Goal: Transaction & Acquisition: Purchase product/service

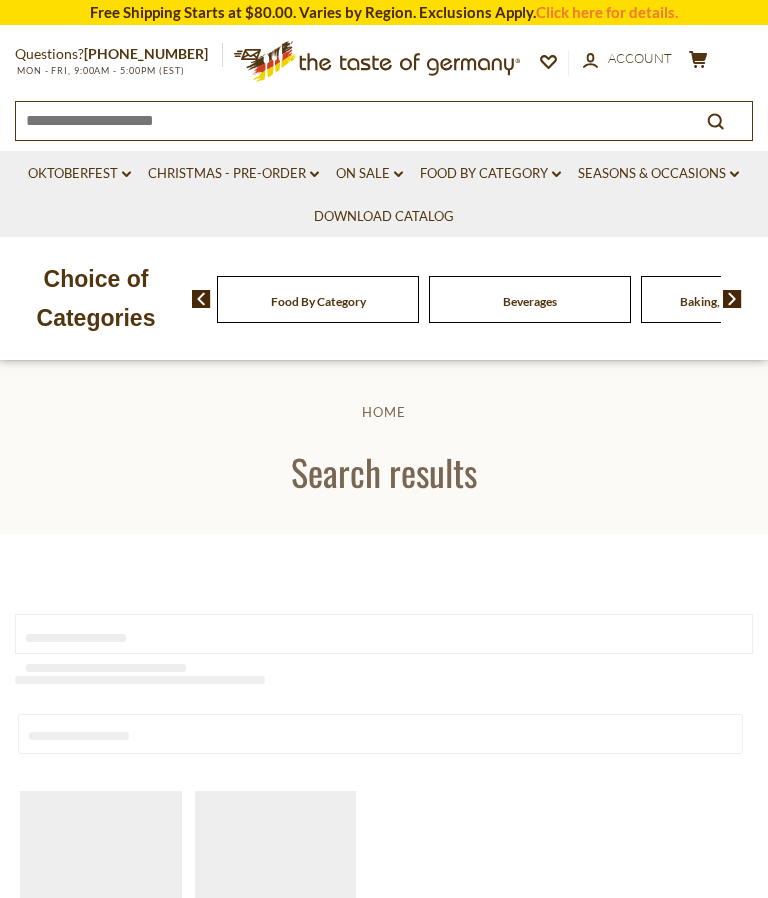
type input "**********"
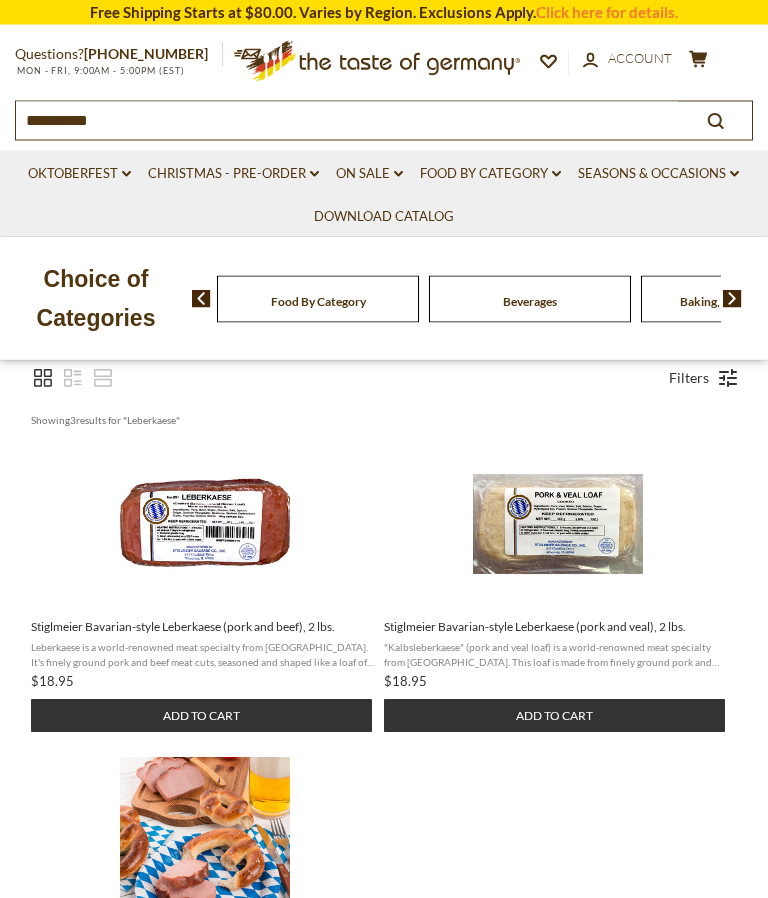
scroll to position [312, 0]
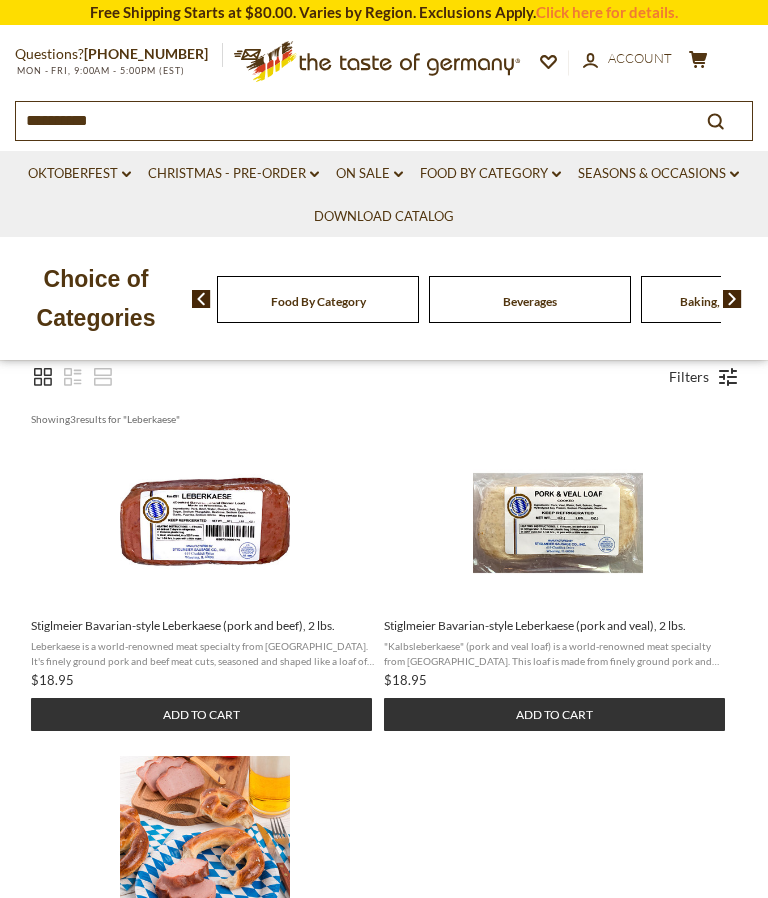
click at [565, 731] on button "Add to cart" at bounding box center [554, 714] width 341 height 33
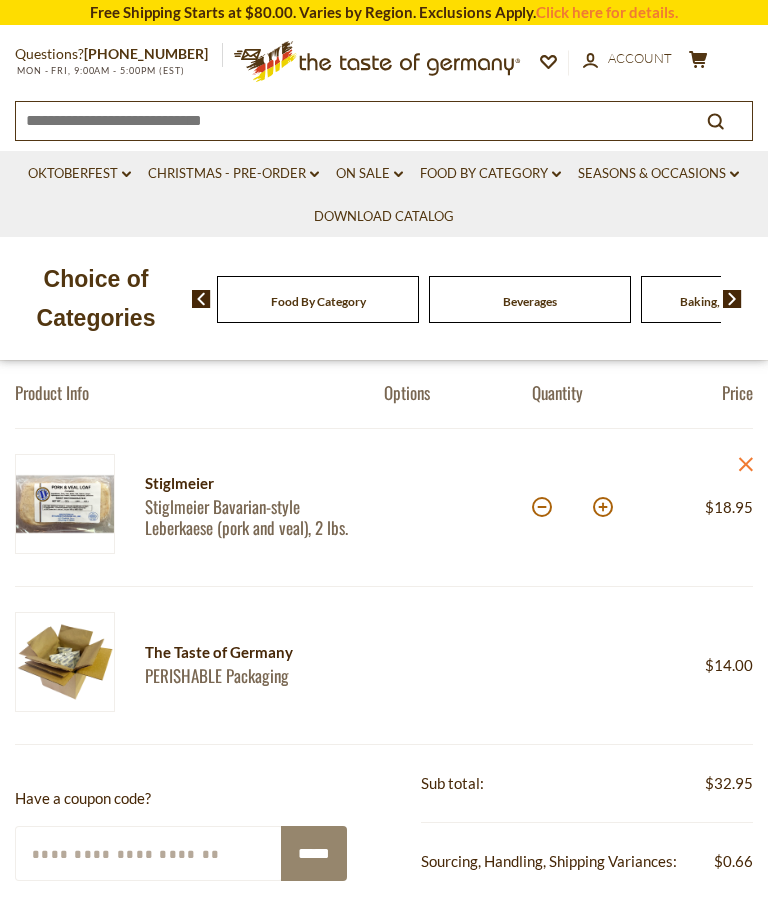
scroll to position [181, 0]
click at [319, 288] on div "Food By Category" at bounding box center [318, 299] width 212 height 47
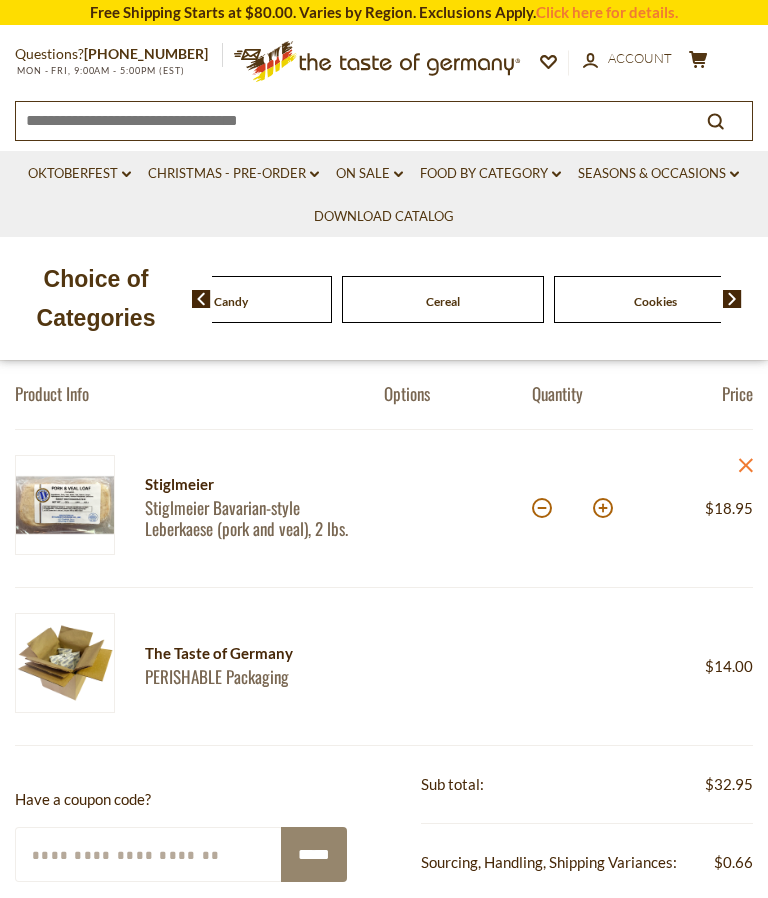
click at [740, 297] on img at bounding box center [732, 299] width 19 height 18
click at [190, 305] on span at bounding box center [194, 299] width 34 height 18
click at [189, 317] on p "Choice of Categories" at bounding box center [96, 298] width 192 height 77
click at [198, 301] on img at bounding box center [201, 299] width 19 height 18
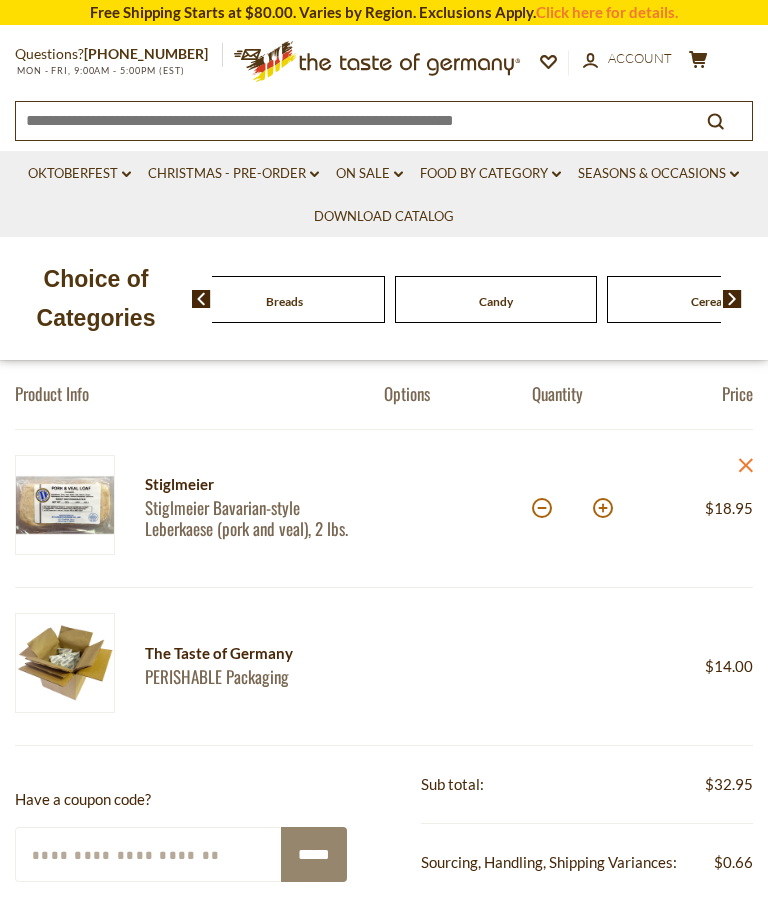
click at [193, 304] on img at bounding box center [201, 299] width 19 height 18
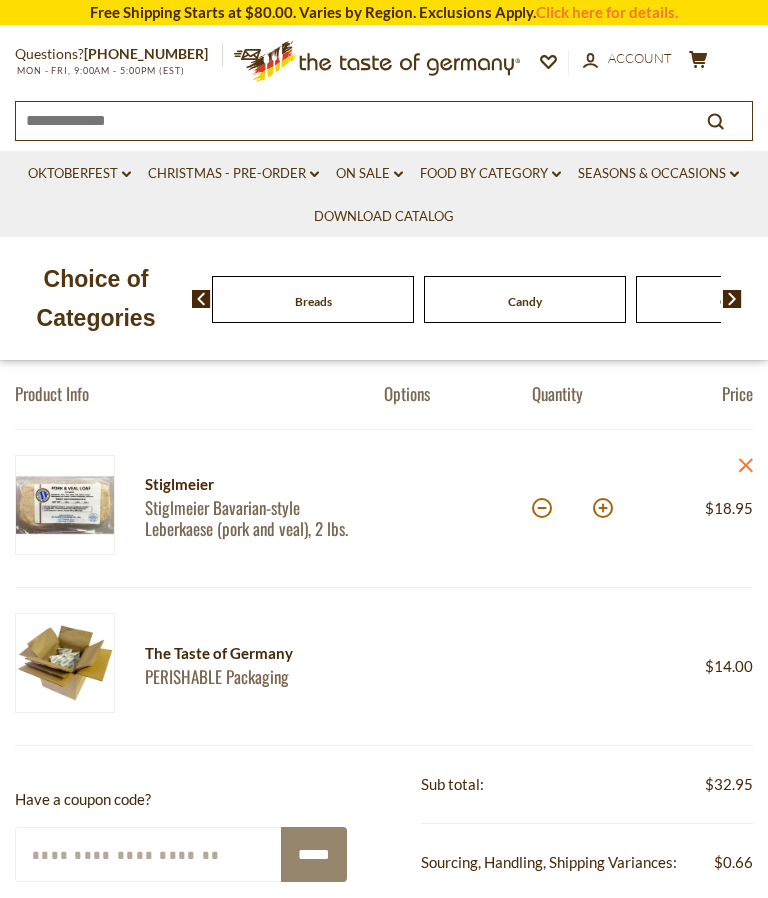
click at [367, 166] on link "On Sale dropdown_arrow" at bounding box center [369, 174] width 67 height 22
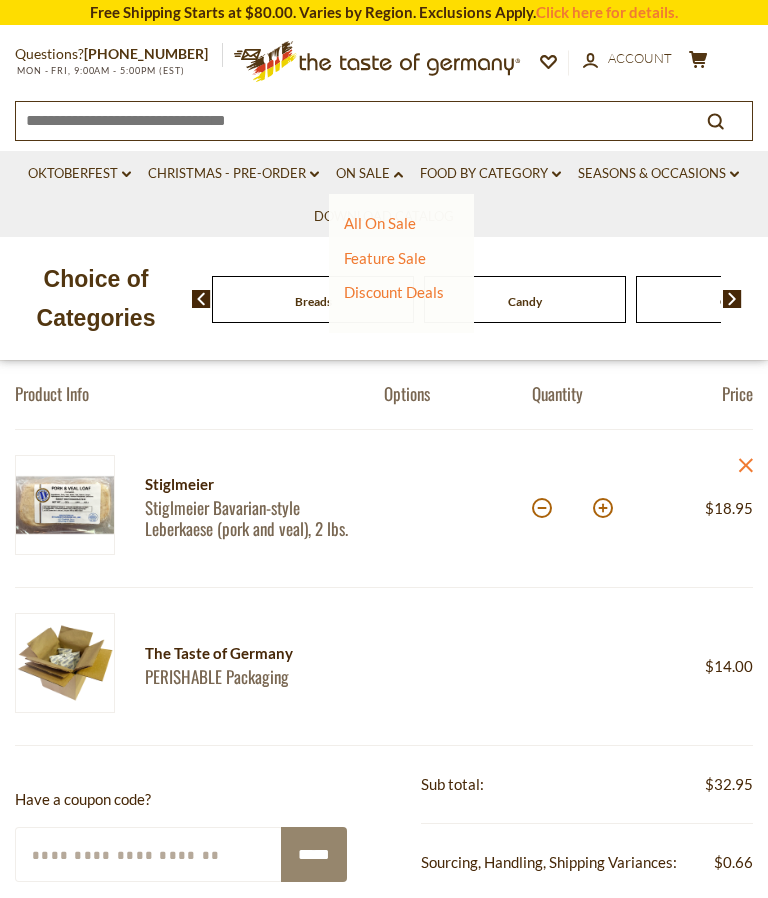
click at [393, 224] on link "All On Sale" at bounding box center [380, 223] width 72 height 18
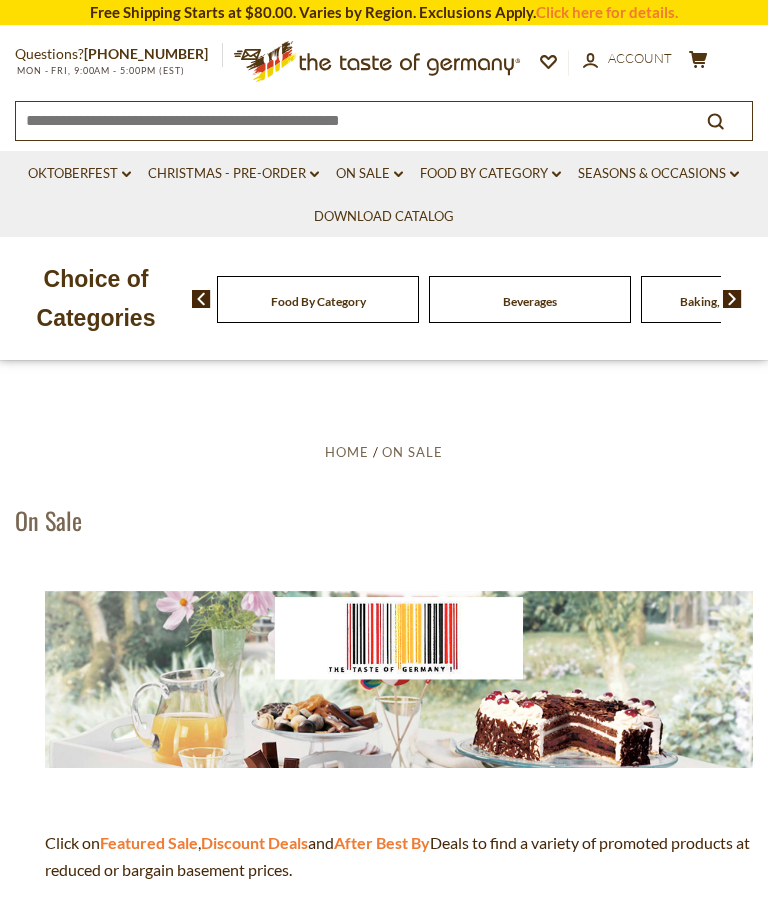
click at [48, 163] on link "Oktoberfest dropdown_arrow" at bounding box center [79, 174] width 103 height 22
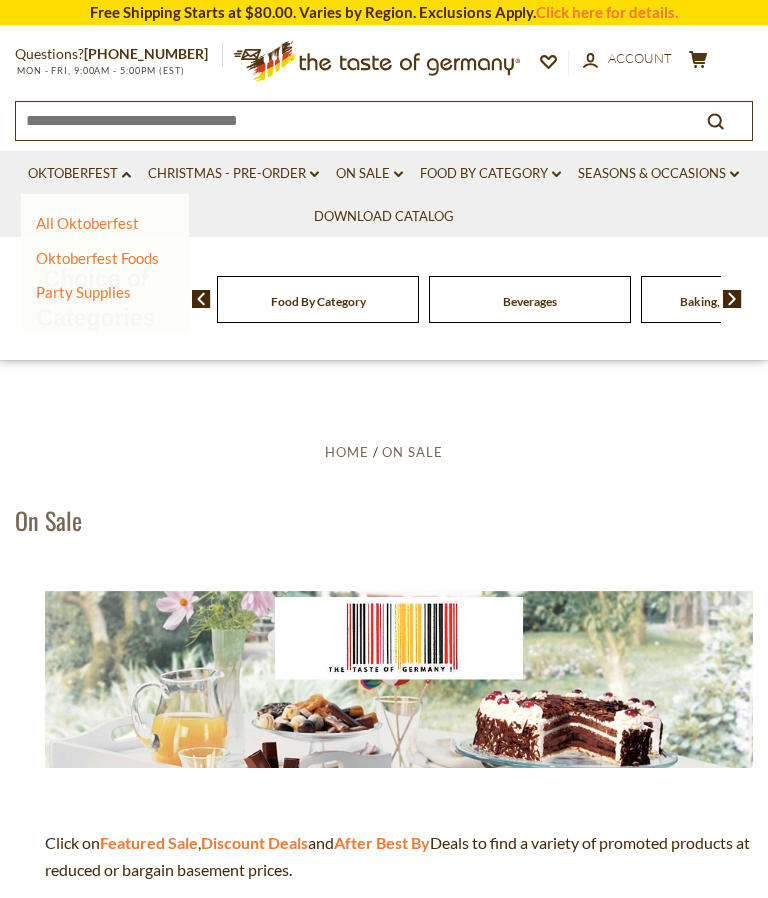
click at [70, 214] on link "All Oktoberfest" at bounding box center [87, 223] width 103 height 18
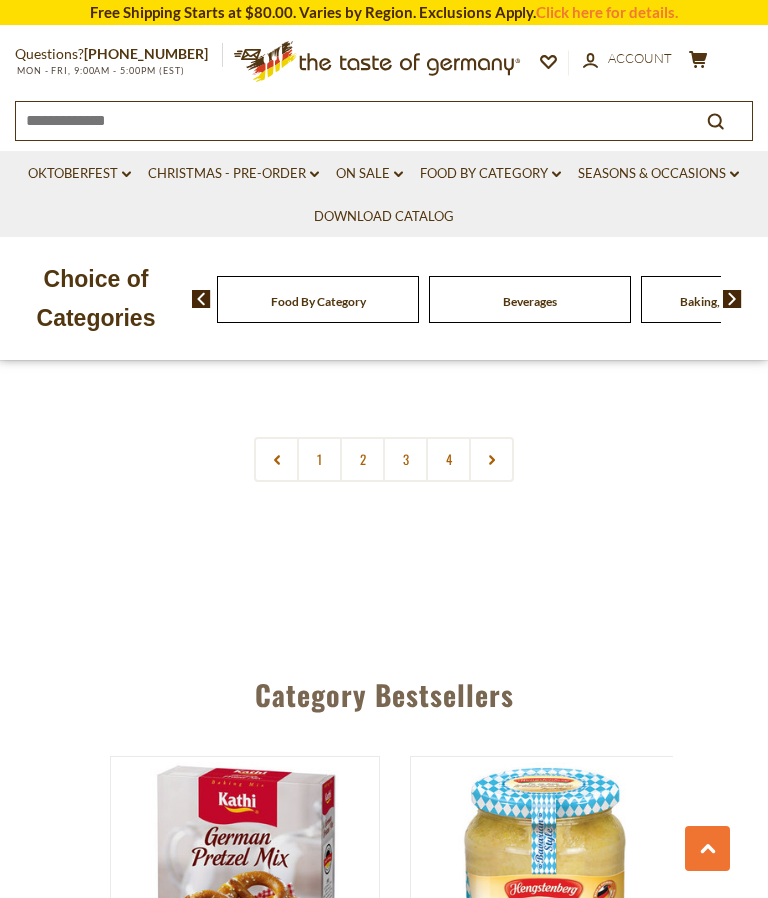
scroll to position [5840, 0]
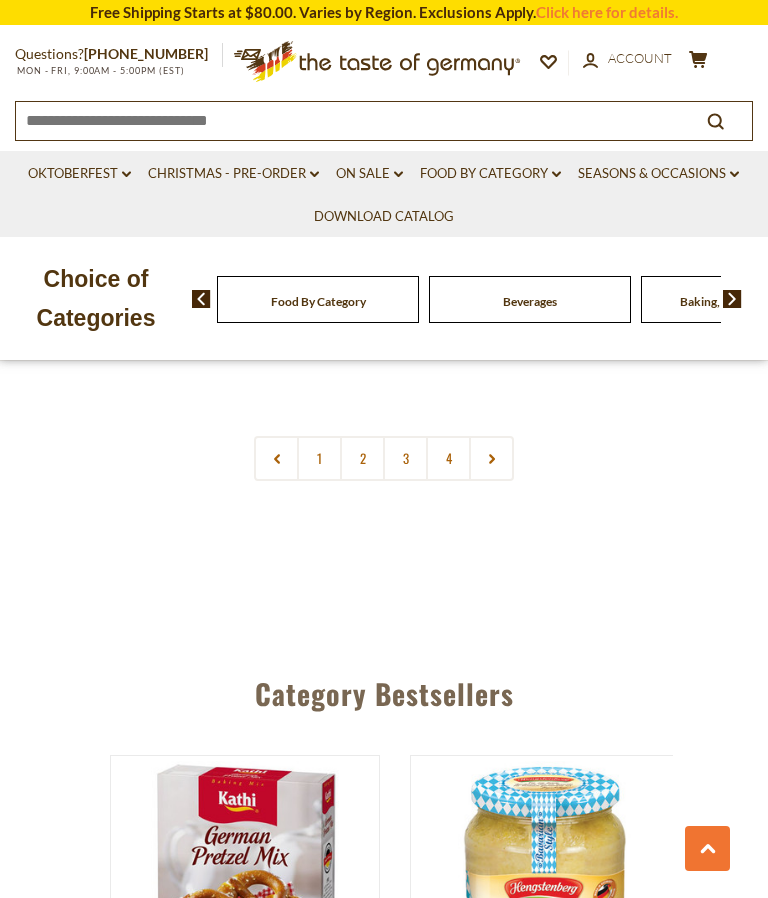
click at [353, 436] on link "2" at bounding box center [362, 458] width 45 height 45
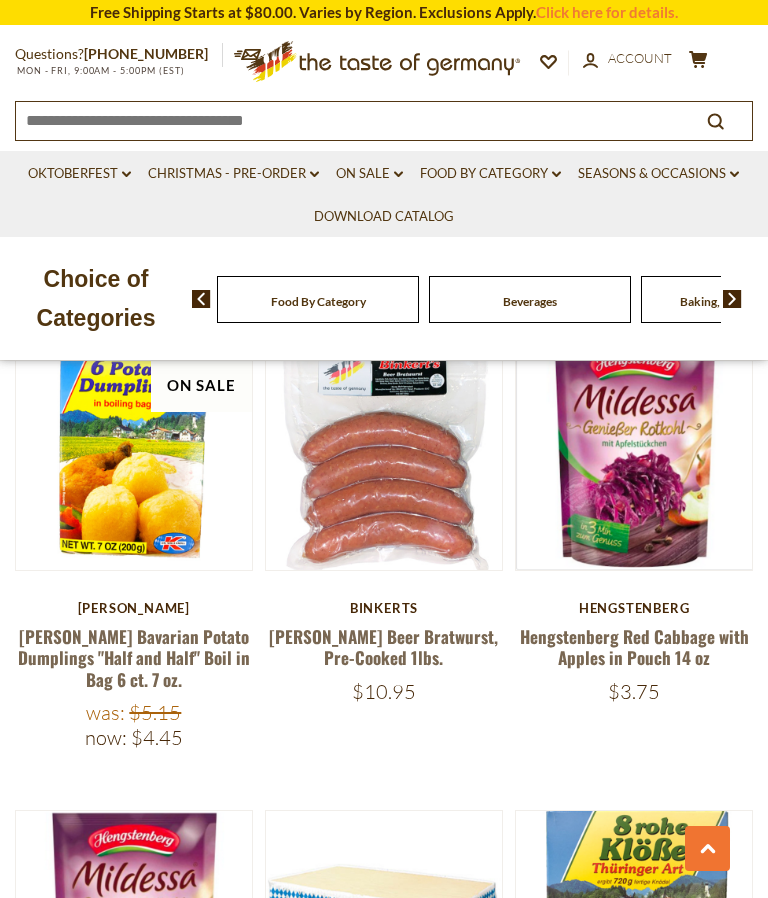
scroll to position [3195, 0]
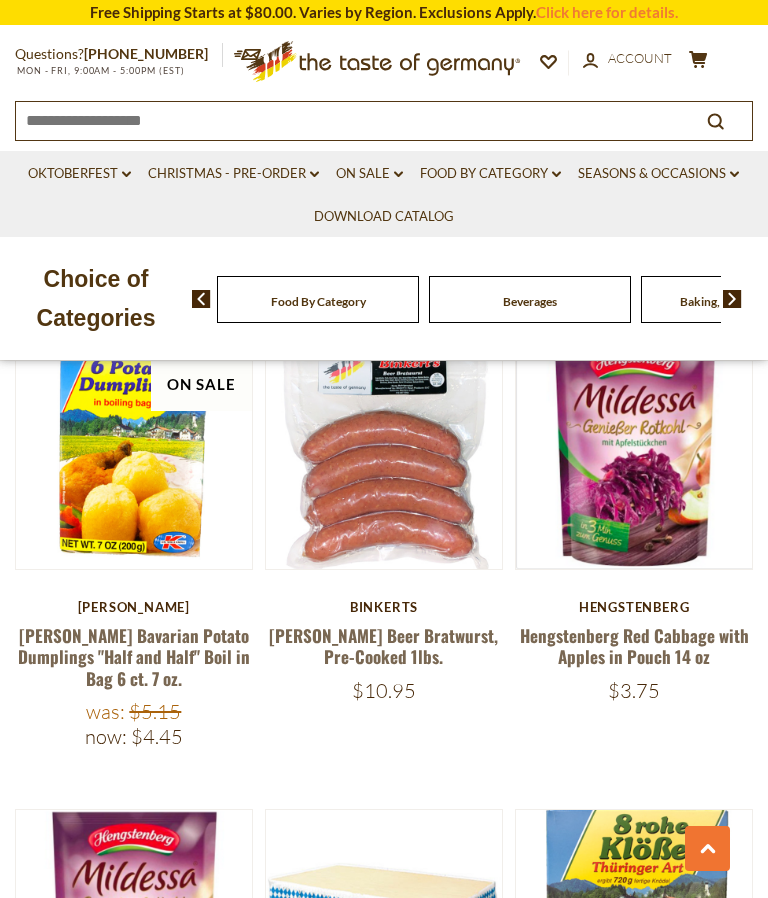
click at [115, 623] on link "Dr. Knoll Bavarian Potato Dumplings "Half and Half" Boil in Bag 6 ct. 7 oz." at bounding box center [134, 657] width 232 height 68
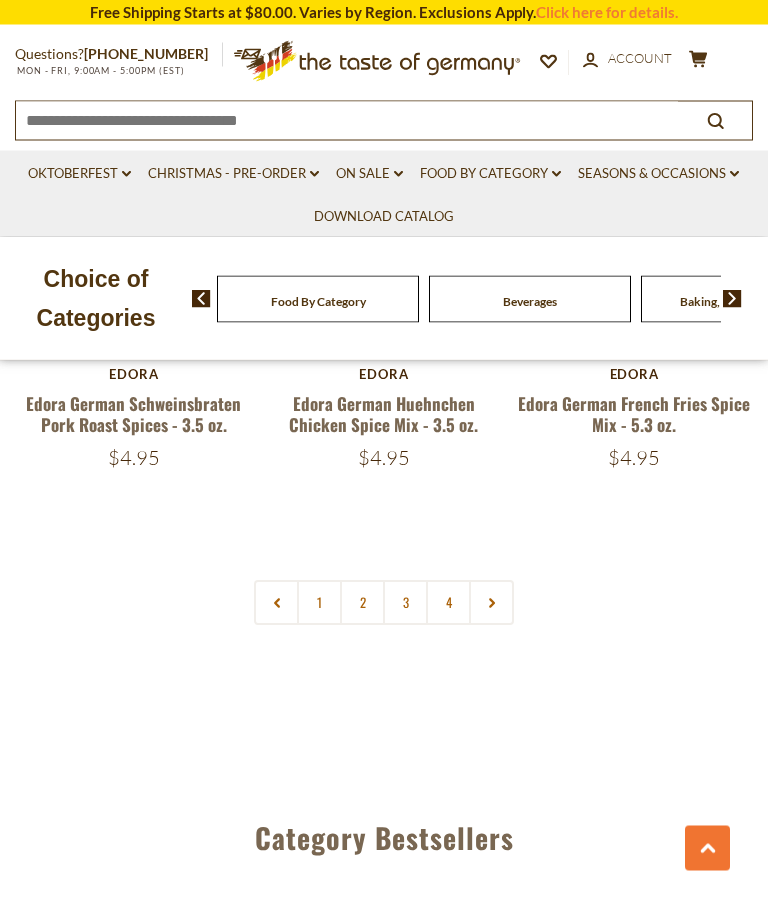
scroll to position [5710, 0]
click at [358, 580] on link "2" at bounding box center [362, 602] width 45 height 45
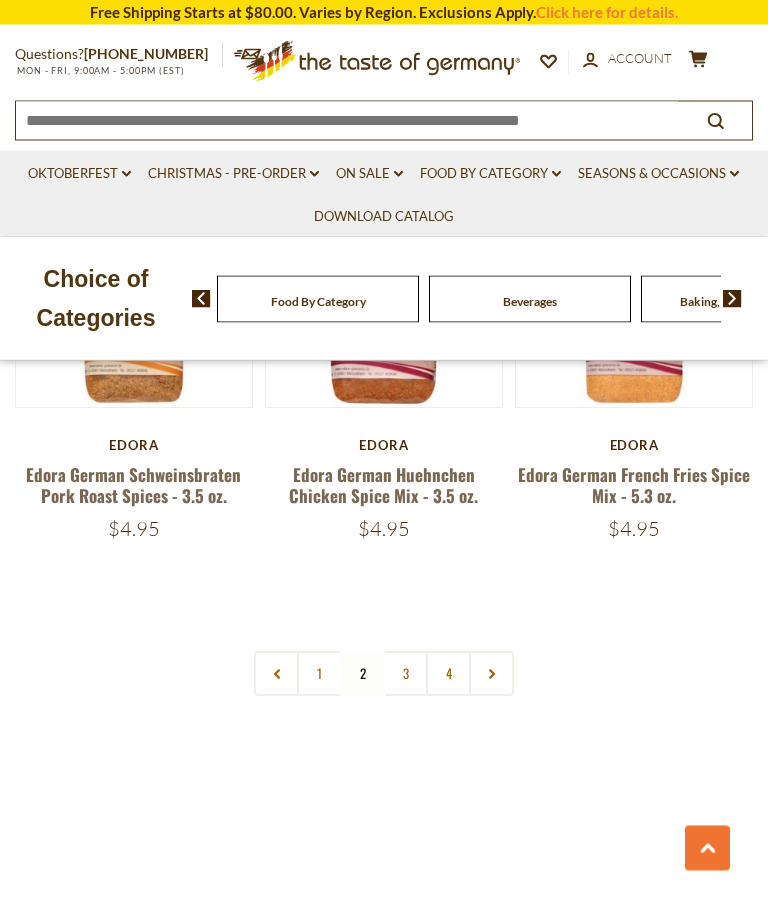
scroll to position [5640, 0]
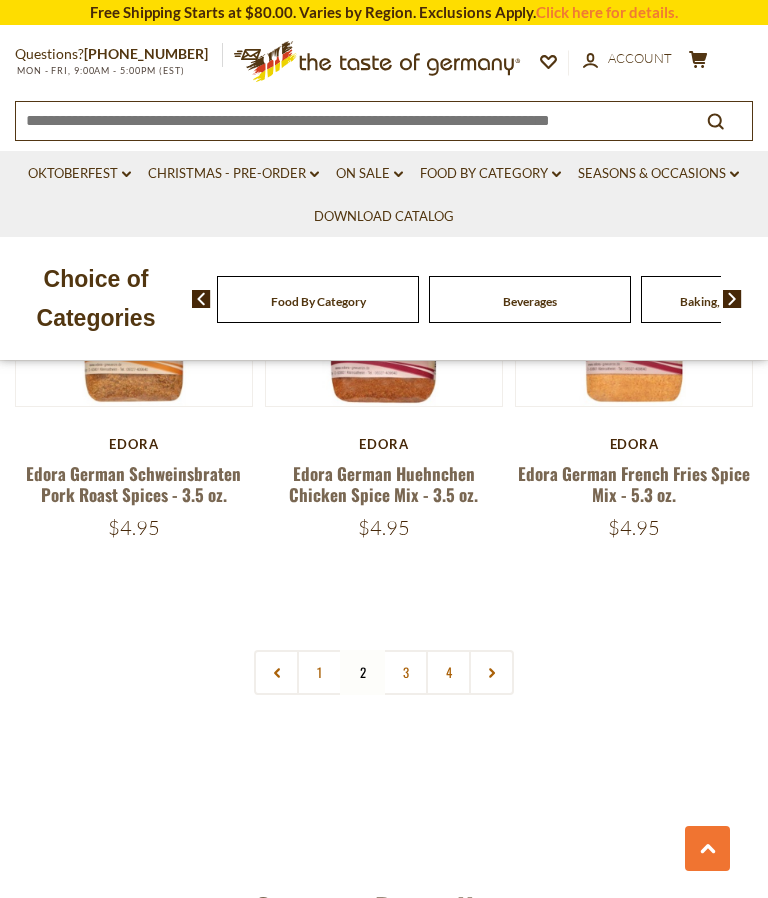
click at [400, 650] on link "3" at bounding box center [405, 672] width 45 height 45
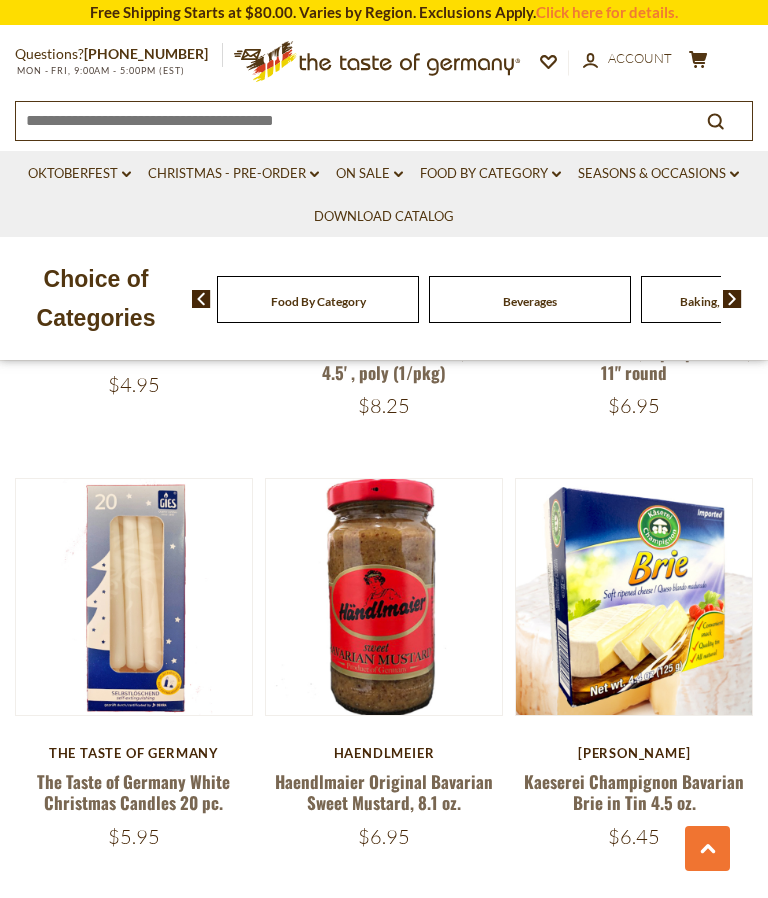
scroll to position [2936, 0]
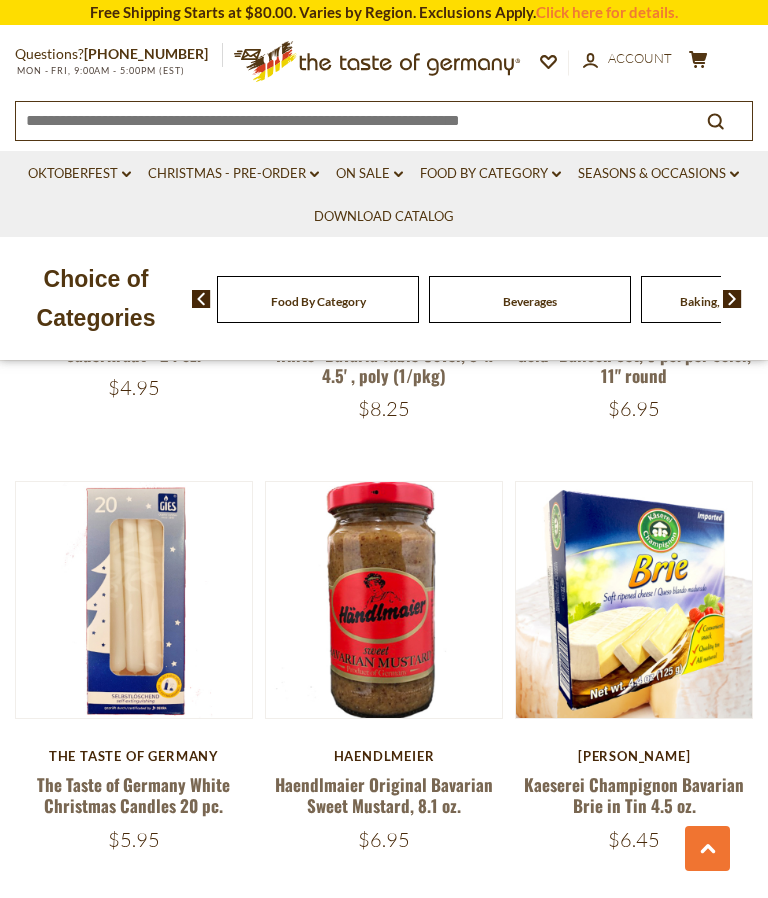
click at [636, 772] on link "Kaeserei Champignon Bavarian Brie in Tin 4.5 oz." at bounding box center [634, 795] width 220 height 46
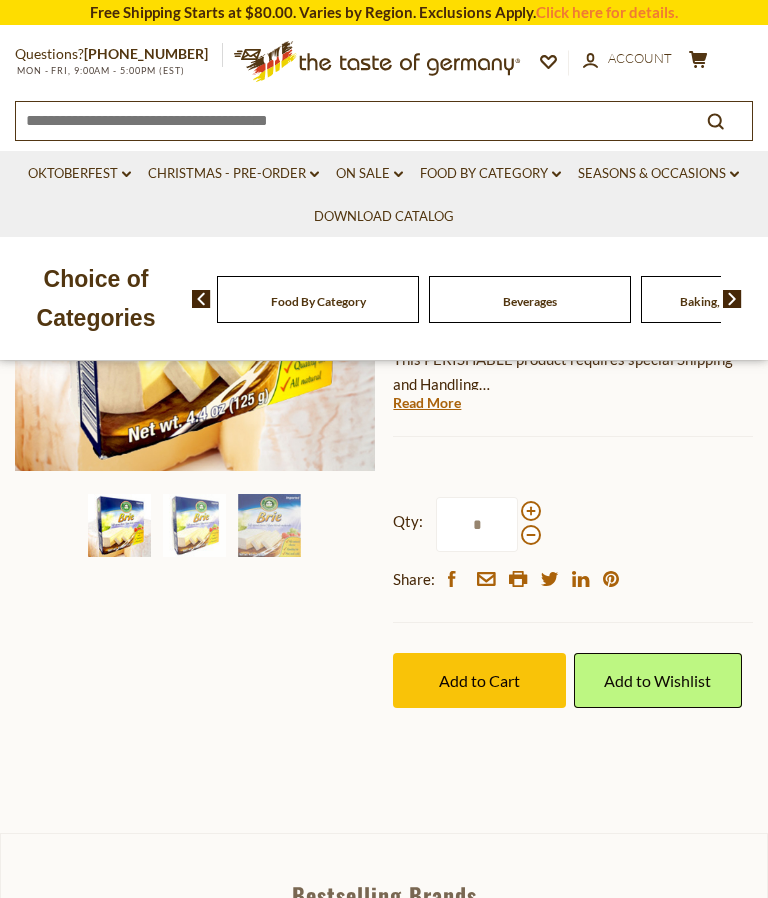
scroll to position [352, 0]
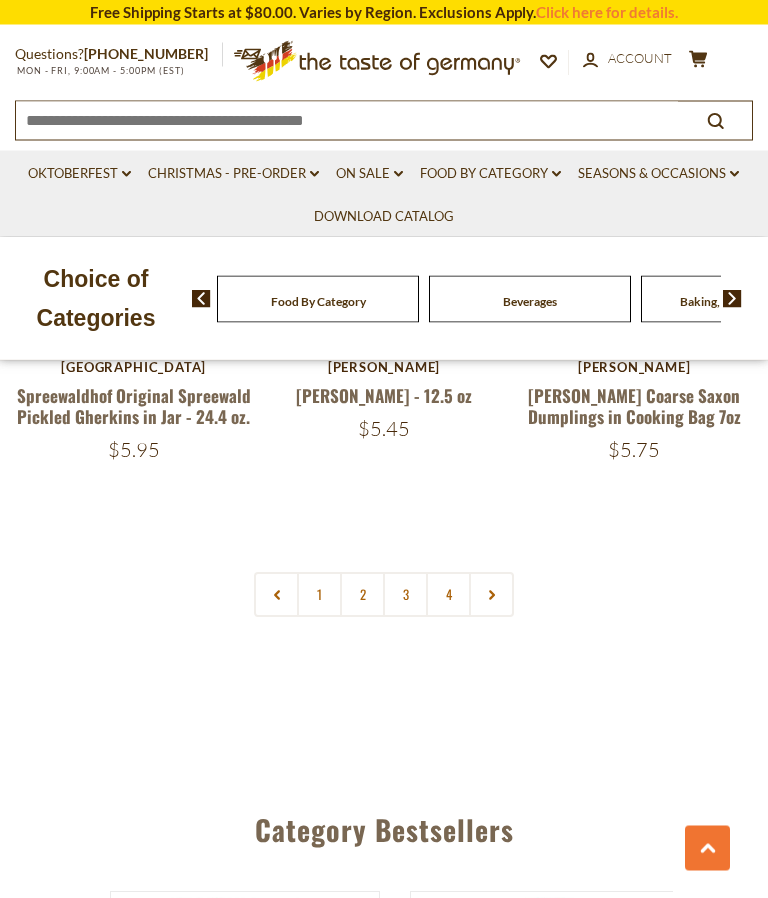
scroll to position [5519, 0]
click at [456, 572] on link "4" at bounding box center [448, 594] width 45 height 45
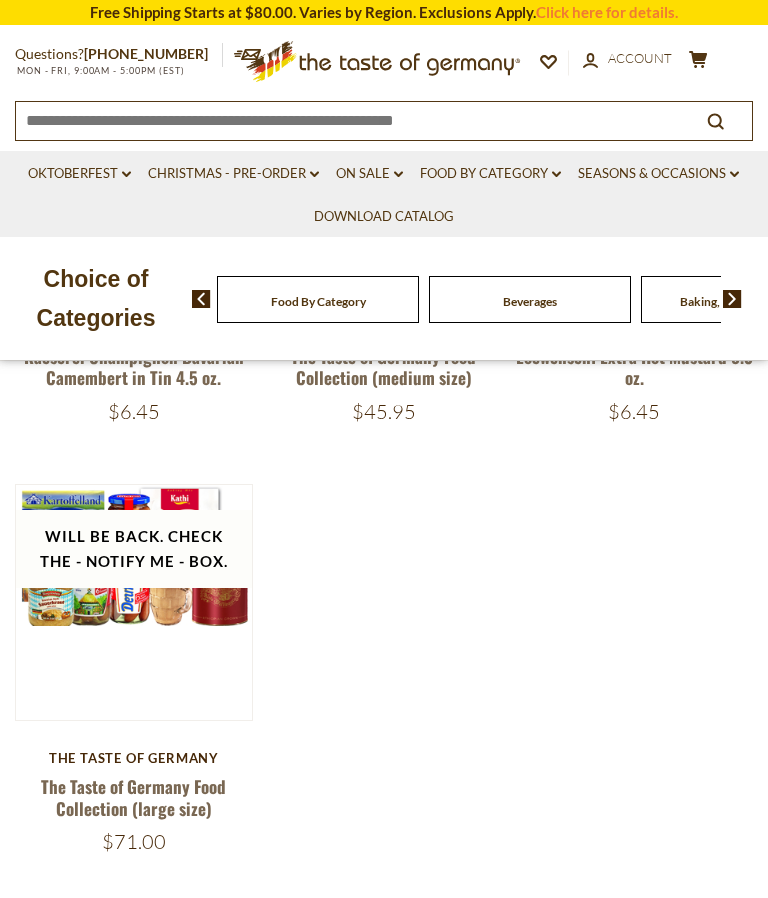
scroll to position [680, 0]
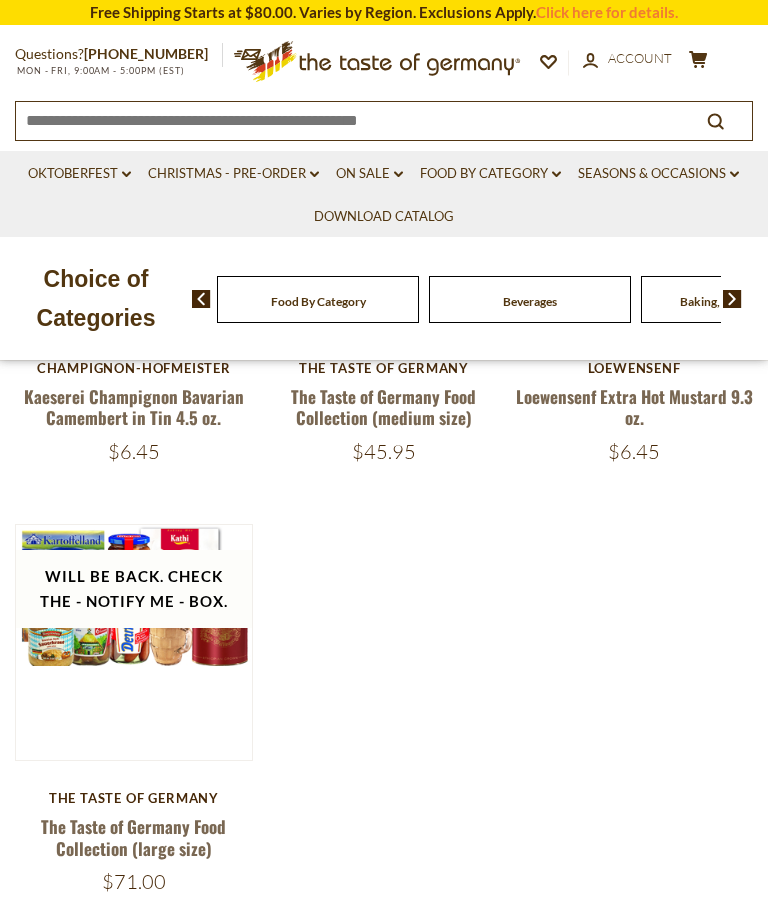
click at [474, 177] on link "Food By Category dropdown_arrow" at bounding box center [490, 174] width 141 height 22
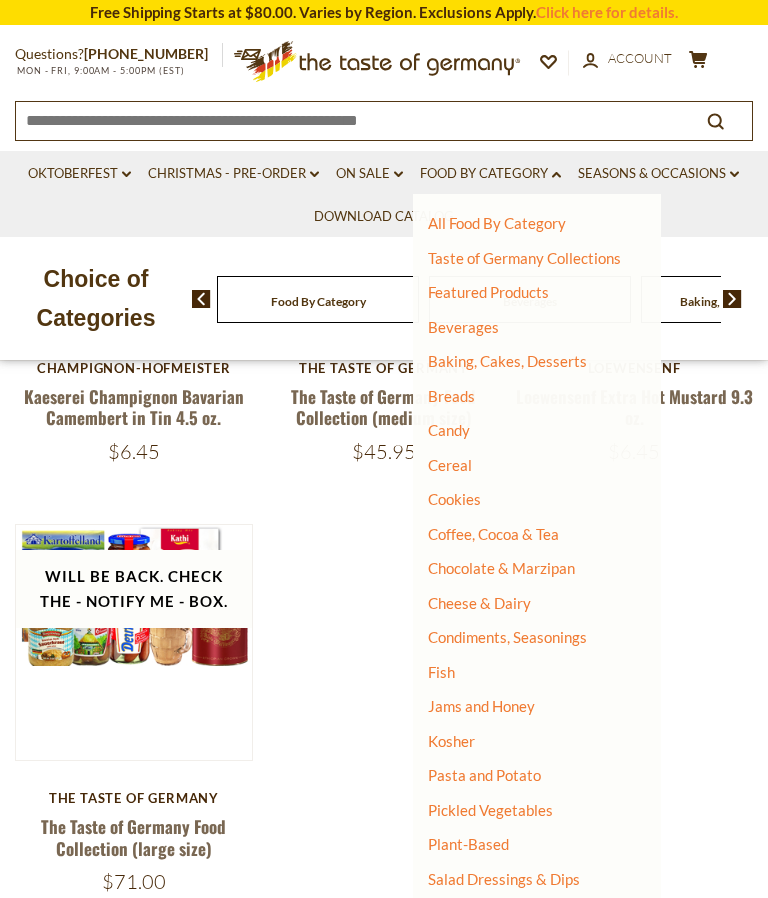
click at [442, 393] on link "Breads" at bounding box center [451, 396] width 47 height 18
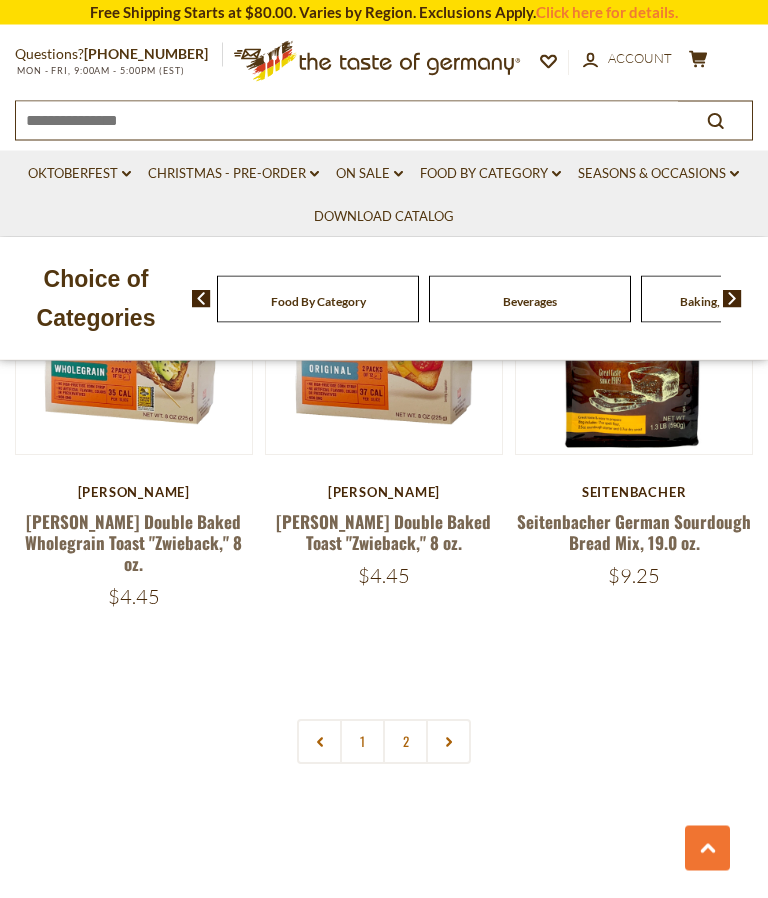
scroll to position [5374, 0]
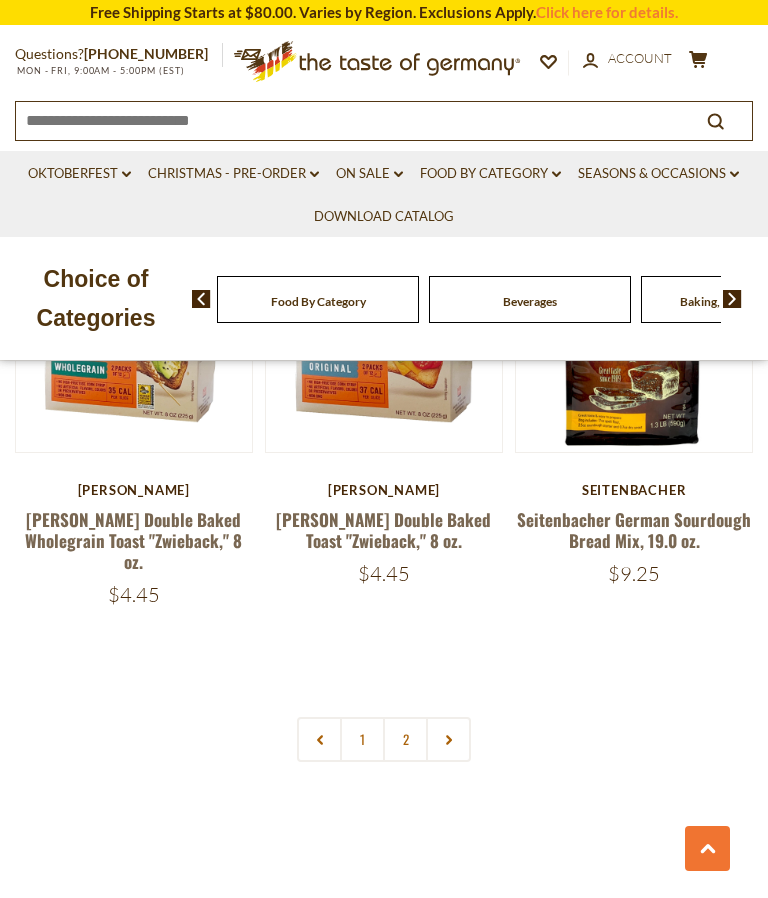
click at [419, 717] on link "2" at bounding box center [405, 739] width 45 height 45
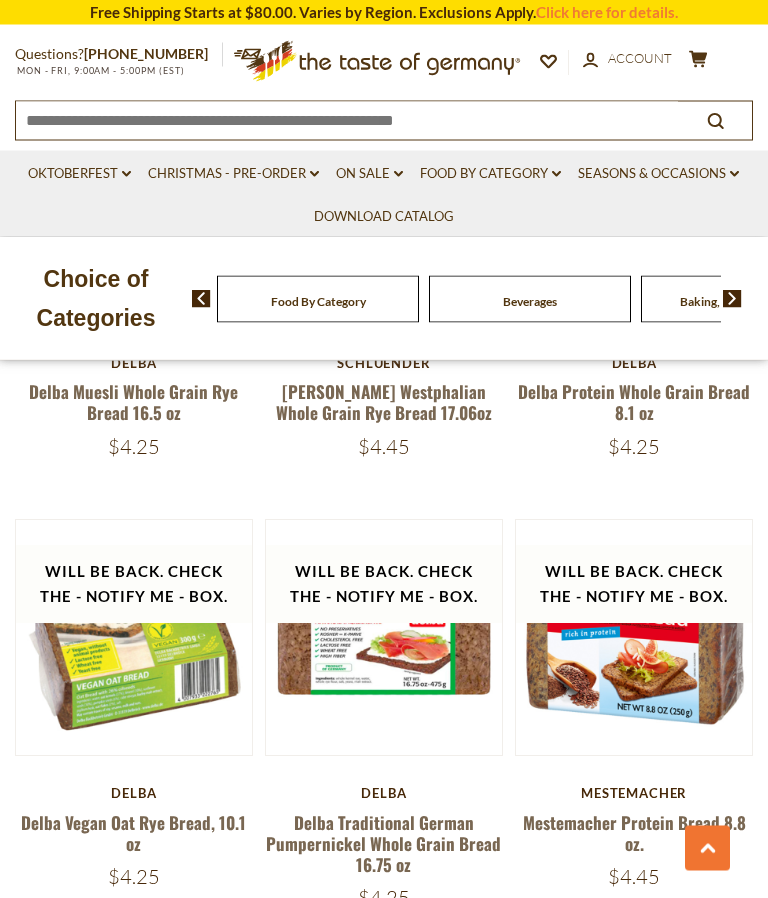
scroll to position [2450, 0]
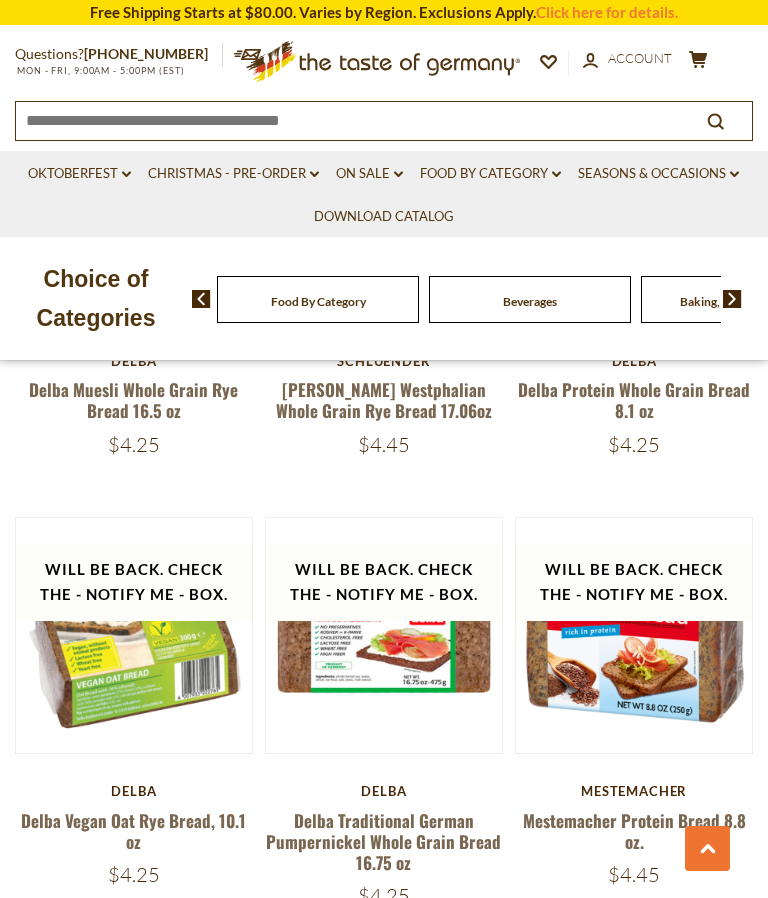
click at [483, 171] on link "Food By Category dropdown_arrow" at bounding box center [490, 174] width 141 height 22
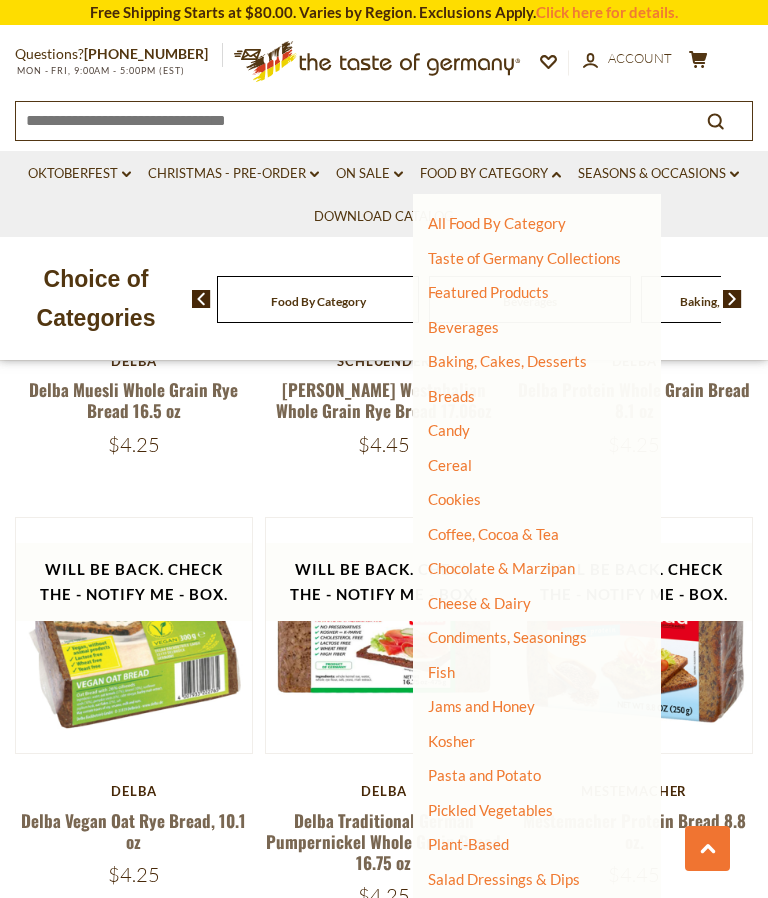
click at [459, 603] on link "Cheese & Dairy" at bounding box center [479, 603] width 103 height 18
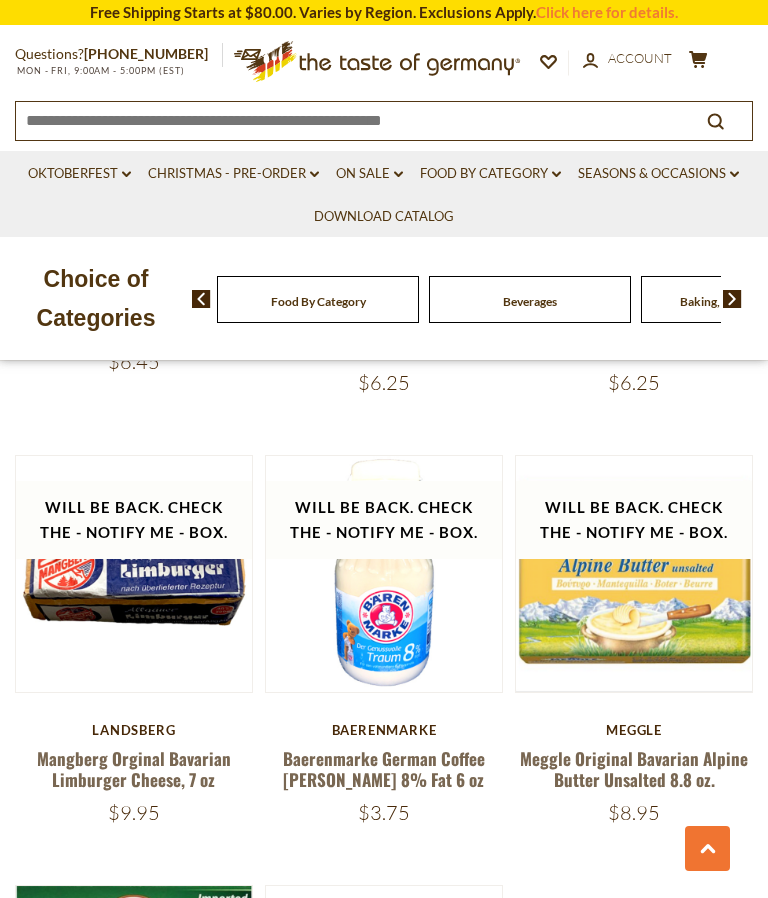
scroll to position [2058, 0]
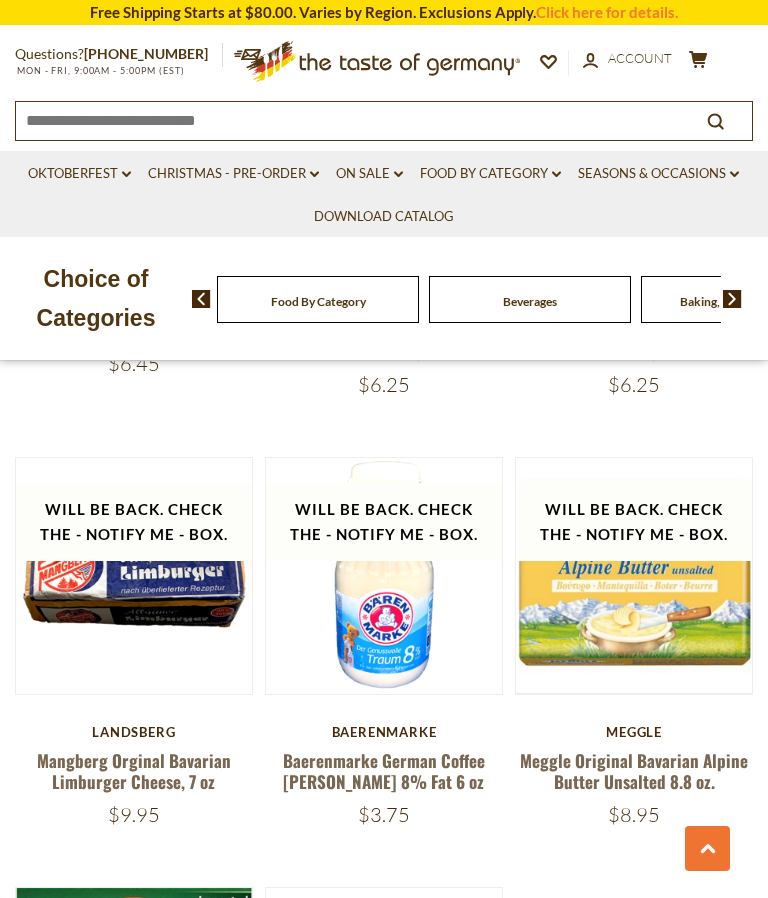
click at [630, 784] on link "Meggle Original Bavarian Alpine Butter Unsalted 8.8 oz." at bounding box center [634, 771] width 228 height 46
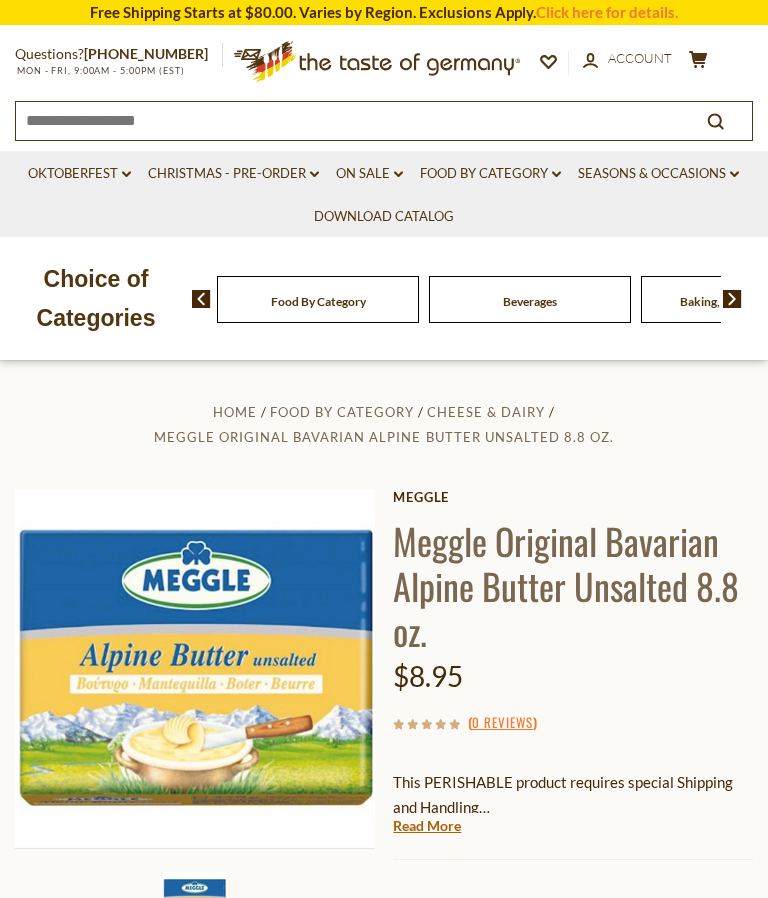
click at [466, 163] on link "Food By Category dropdown_arrow" at bounding box center [490, 174] width 141 height 22
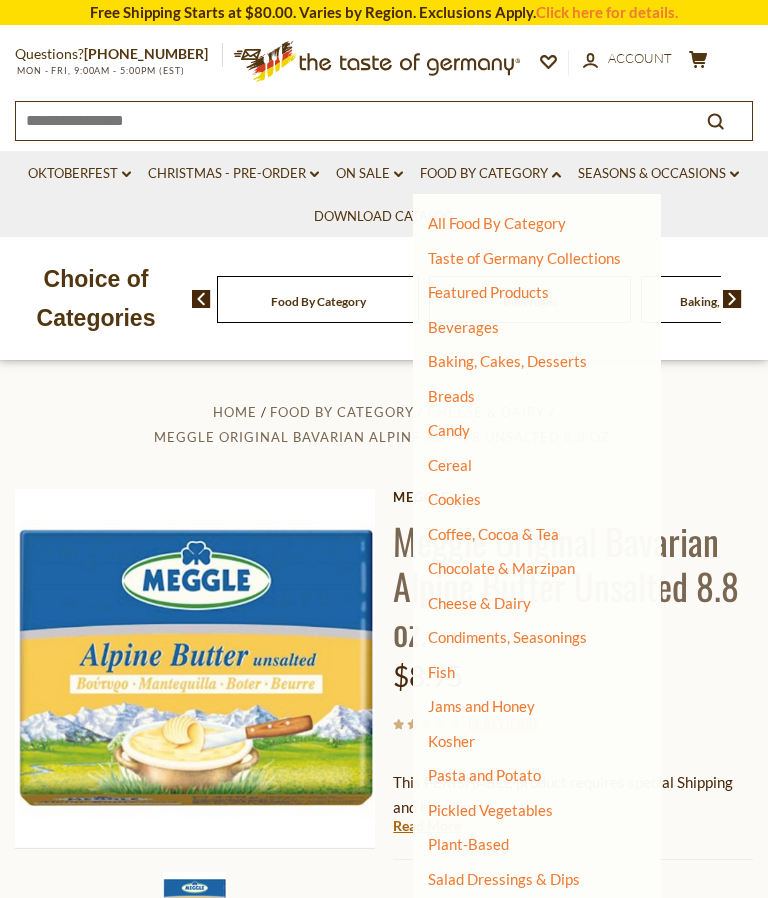
click at [468, 771] on link "Pasta and Potato" at bounding box center [484, 775] width 113 height 18
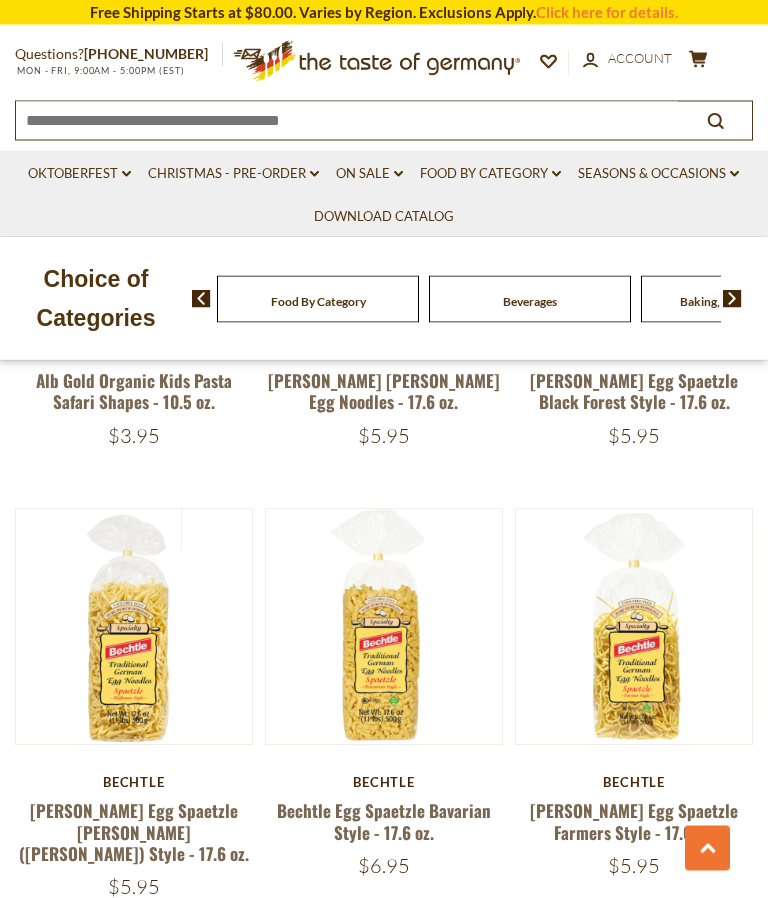
scroll to position [4362, 0]
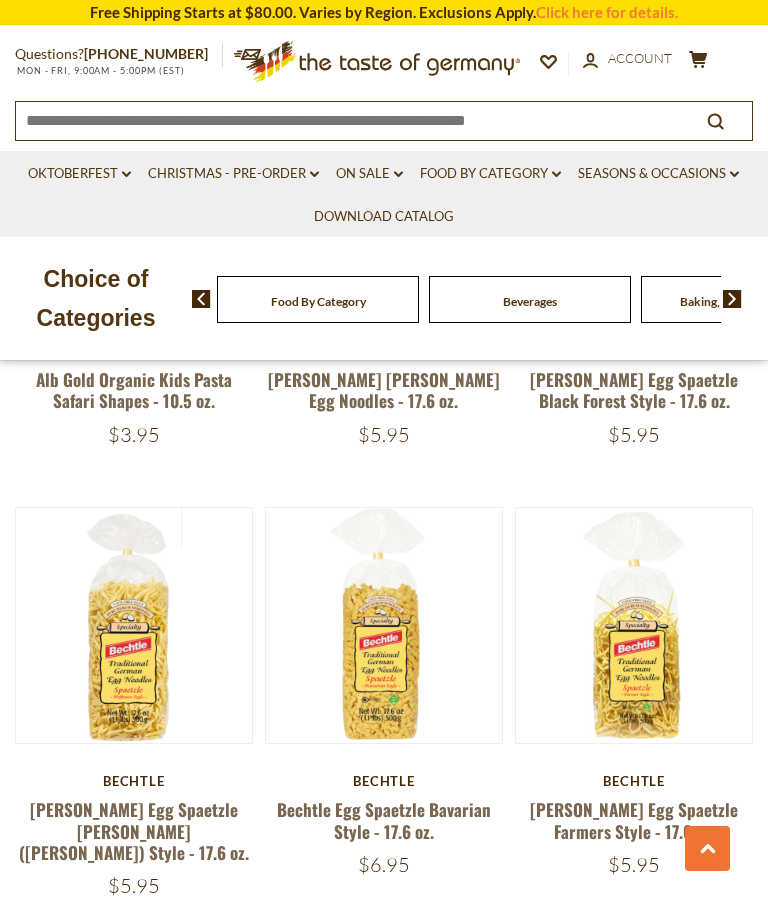
click at [405, 797] on link "Bechtle Egg Spaetzle Bavarian Style - 17.6 oz." at bounding box center [384, 820] width 214 height 46
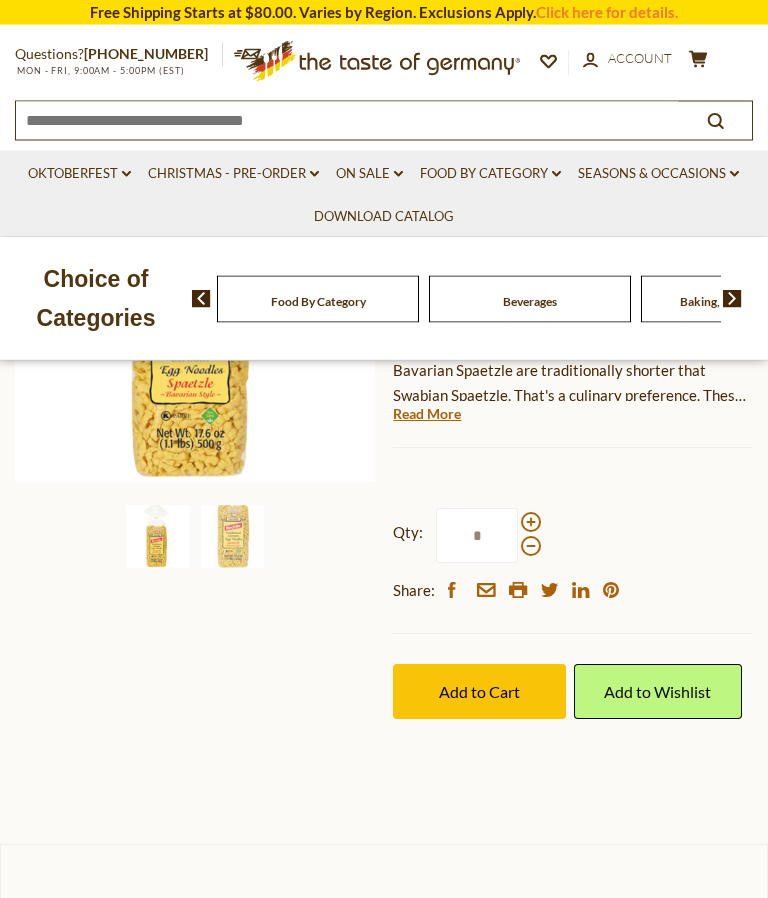
scroll to position [343, 0]
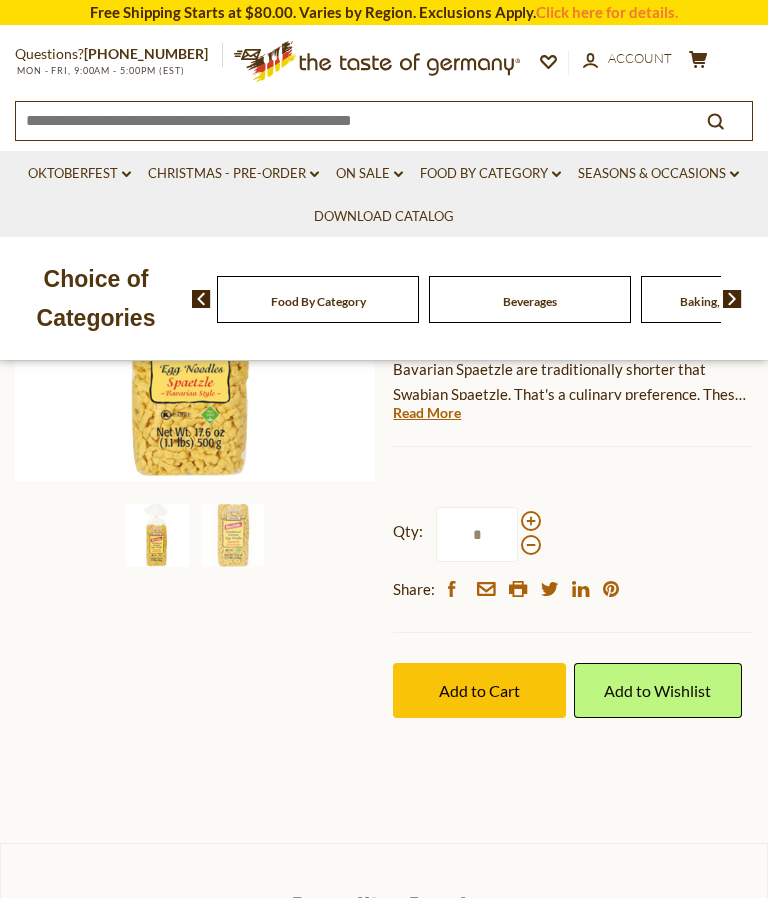
click at [532, 523] on span at bounding box center [531, 521] width 20 height 20
click at [518, 523] on input "*" at bounding box center [477, 534] width 82 height 55
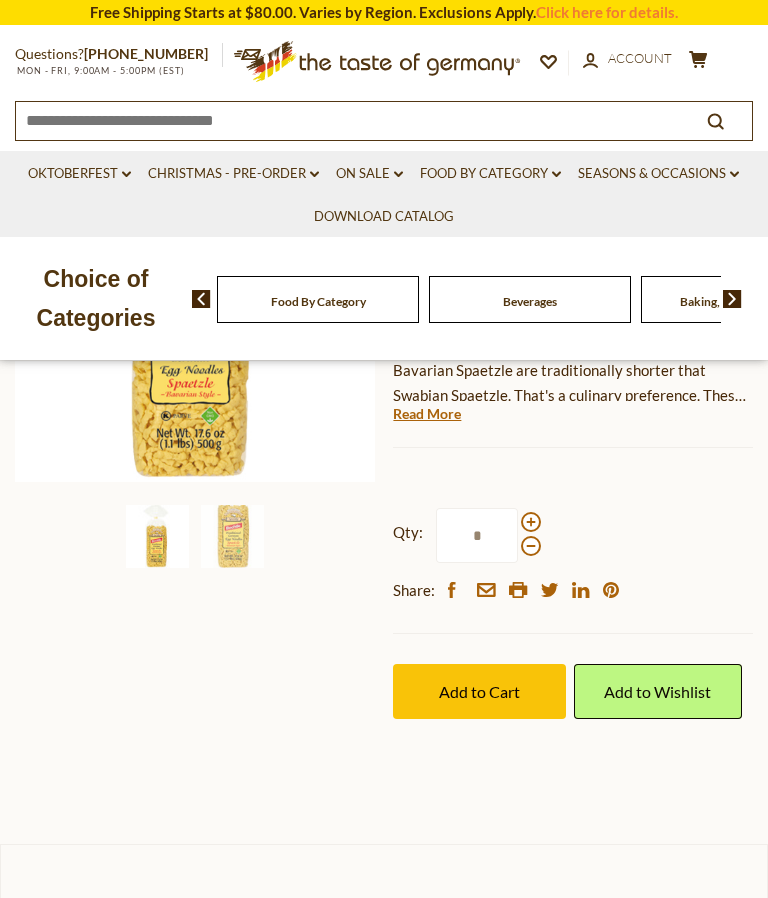
click at [537, 546] on span at bounding box center [531, 546] width 20 height 20
click at [518, 546] on input "*" at bounding box center [477, 535] width 82 height 55
click at [537, 517] on span at bounding box center [531, 522] width 20 height 20
click at [518, 517] on input "*" at bounding box center [477, 535] width 82 height 55
click at [537, 539] on span at bounding box center [531, 546] width 20 height 20
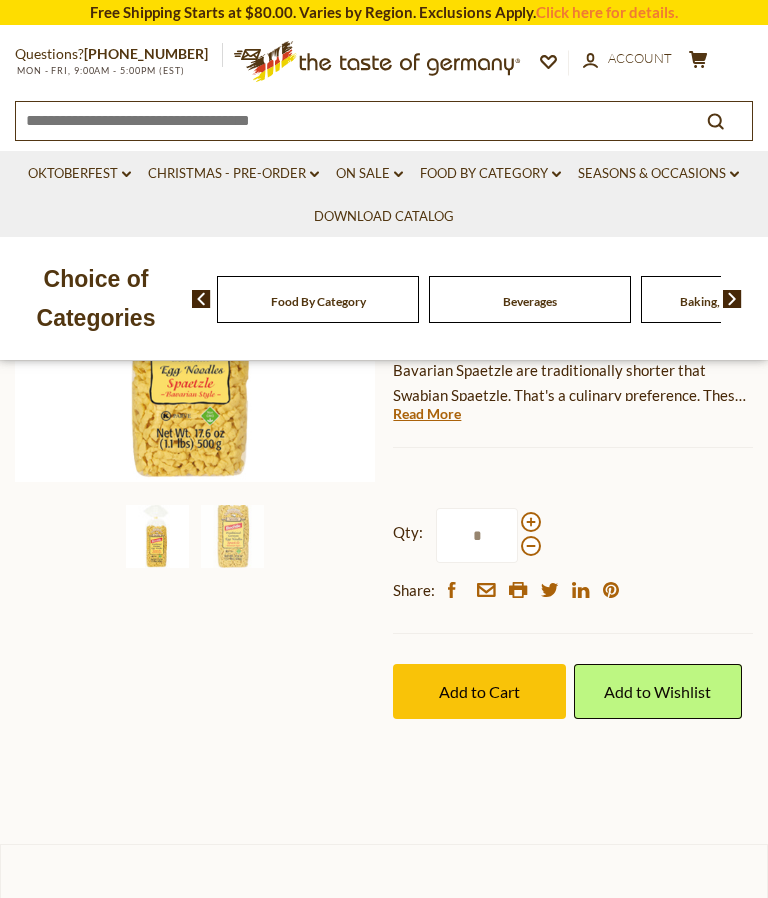
click at [518, 539] on input "*" at bounding box center [477, 535] width 82 height 55
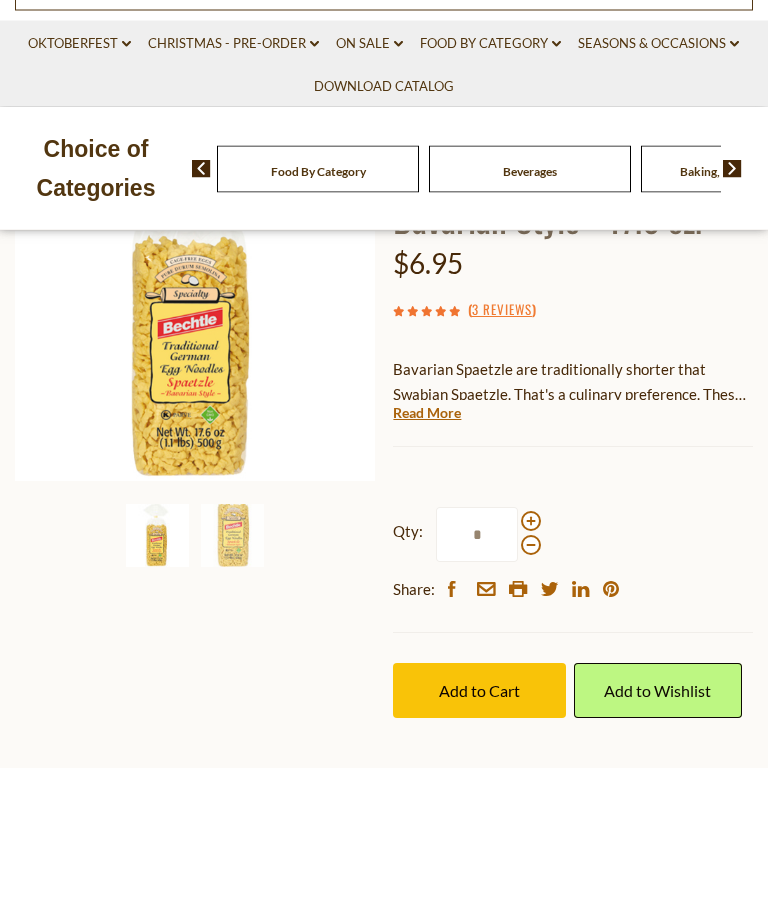
scroll to position [211, 0]
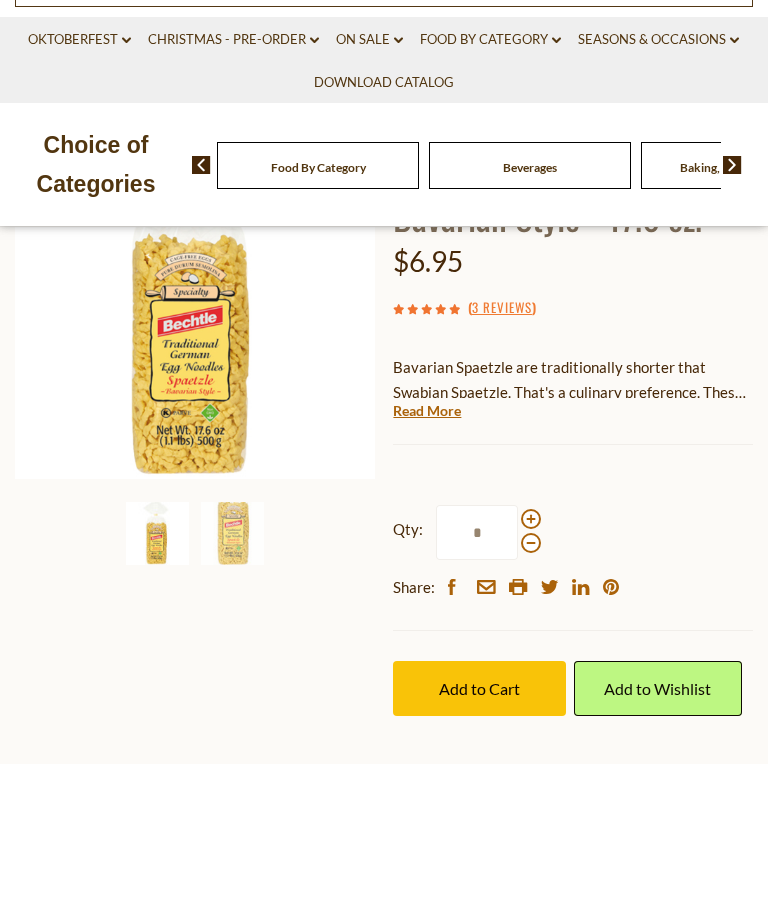
click at [531, 643] on span at bounding box center [531, 653] width 20 height 20
click at [518, 639] on input "*" at bounding box center [477, 666] width 82 height 55
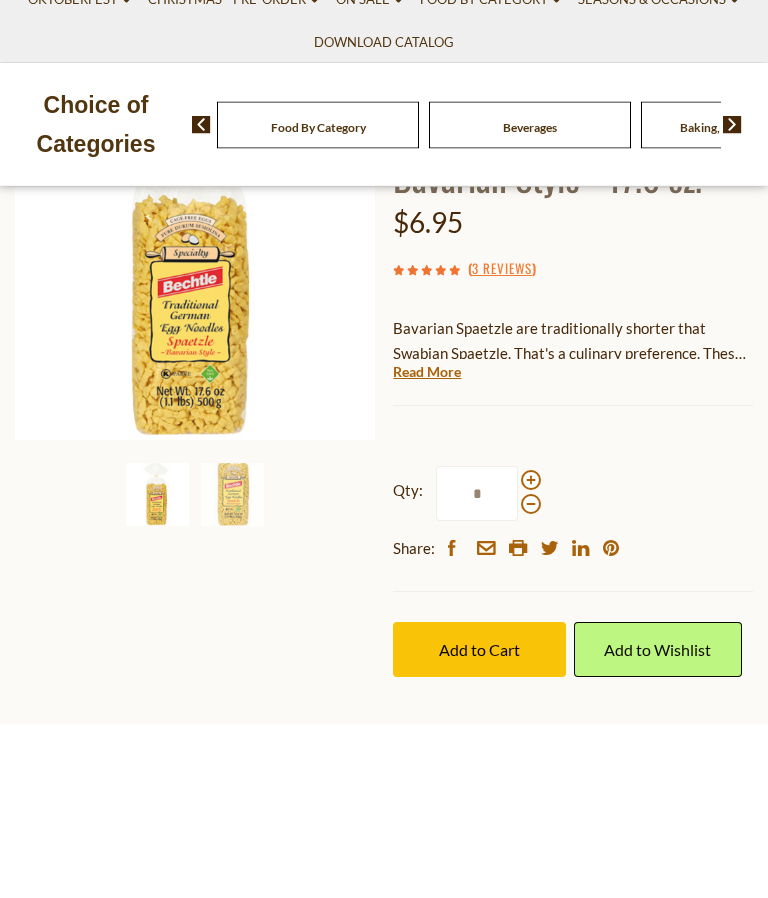
click at [528, 669] on span at bounding box center [531, 679] width 20 height 20
click at [518, 641] on input "*" at bounding box center [477, 668] width 82 height 55
click at [532, 669] on span at bounding box center [531, 679] width 20 height 20
click at [518, 641] on input "*" at bounding box center [477, 668] width 82 height 55
click at [533, 645] on span at bounding box center [531, 655] width 20 height 20
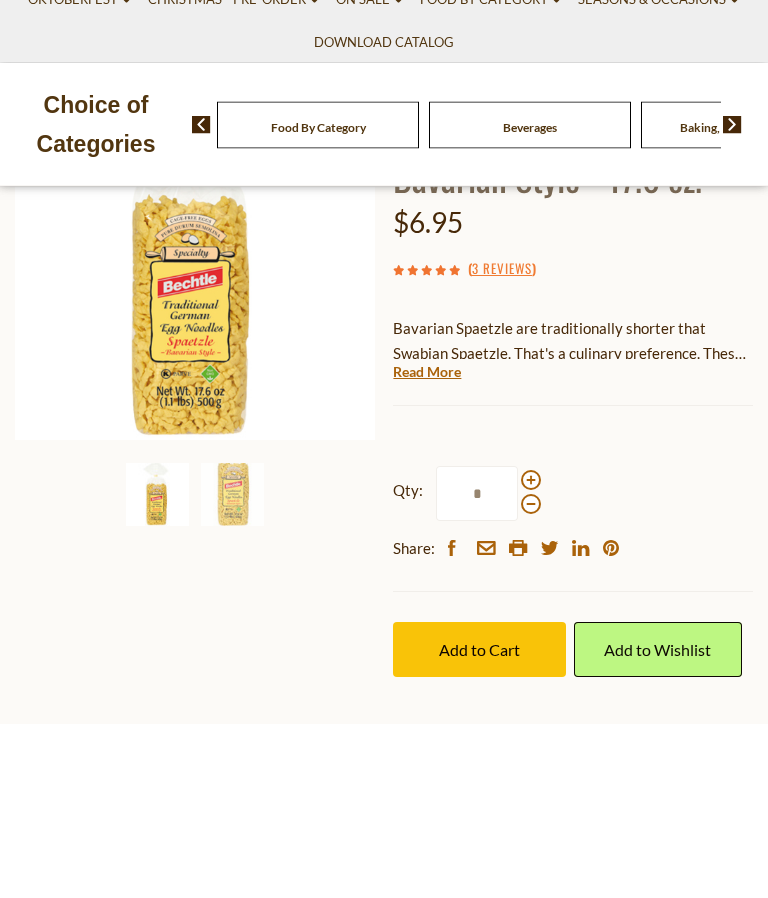
click at [518, 641] on input "*" at bounding box center [477, 668] width 82 height 55
type input "*"
click at [489, 797] on button "Add to Cart" at bounding box center [479, 824] width 173 height 55
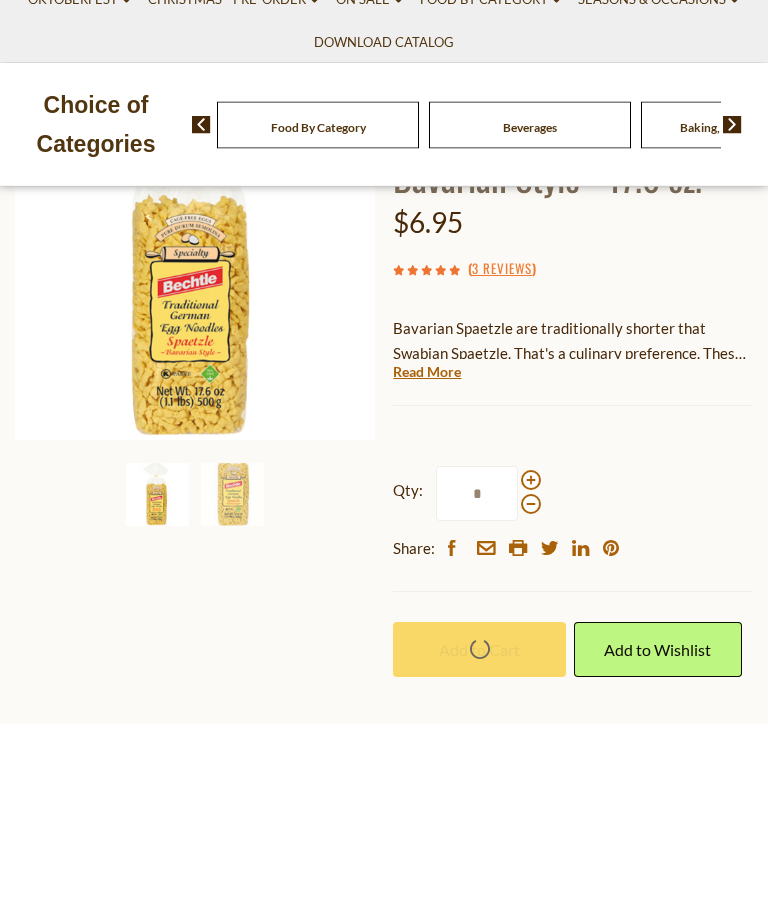
scroll to position [384, 0]
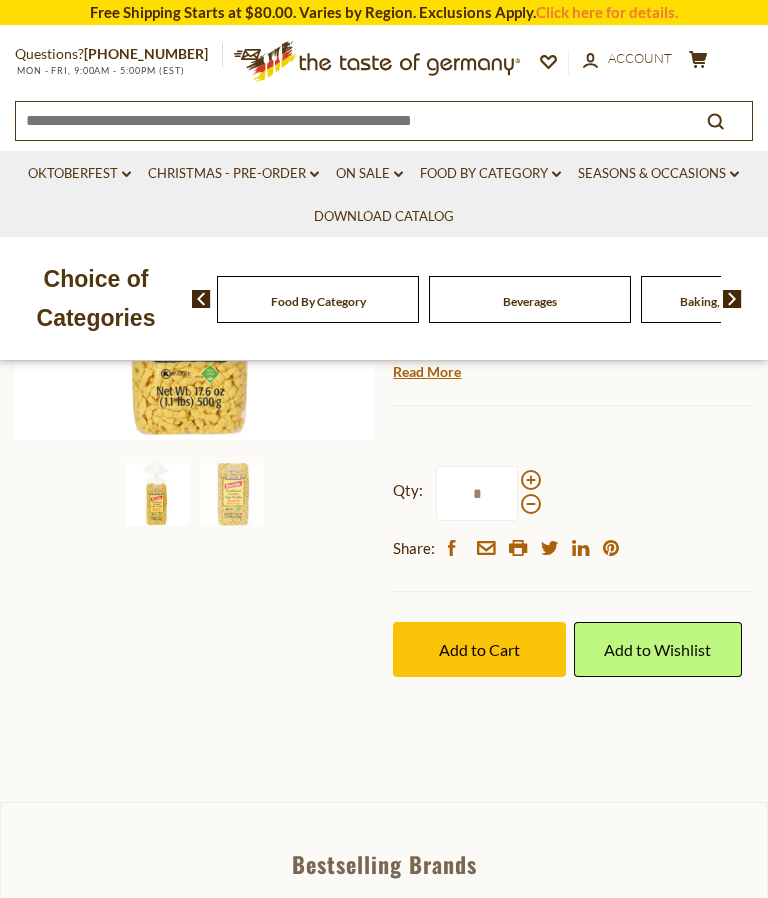
click at [473, 652] on span "Add to Cart" at bounding box center [479, 649] width 81 height 19
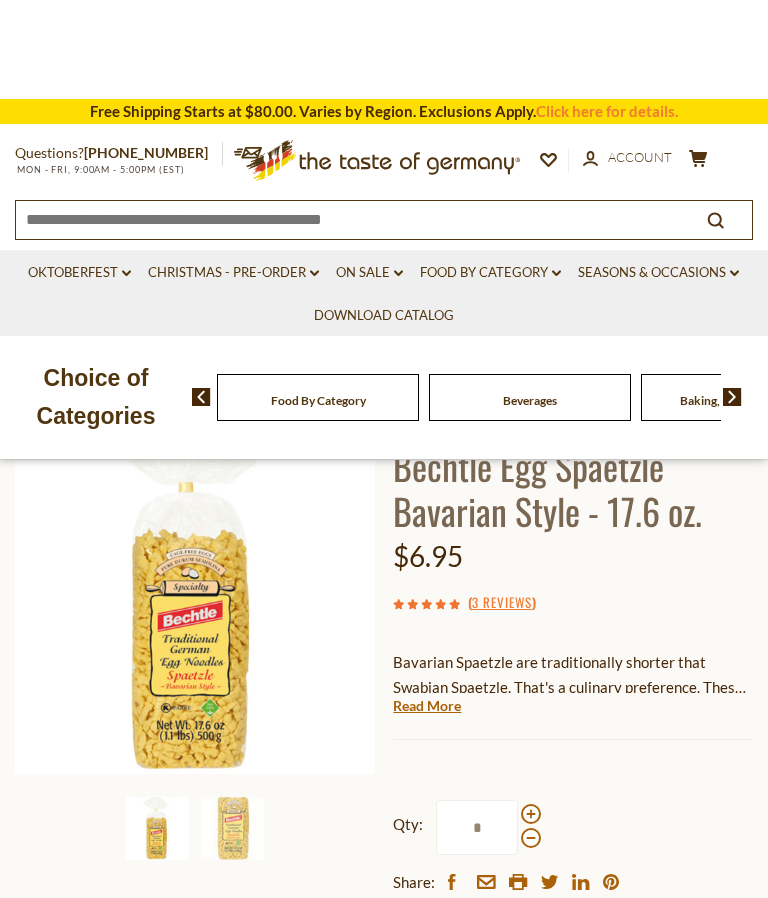
scroll to position [0, 0]
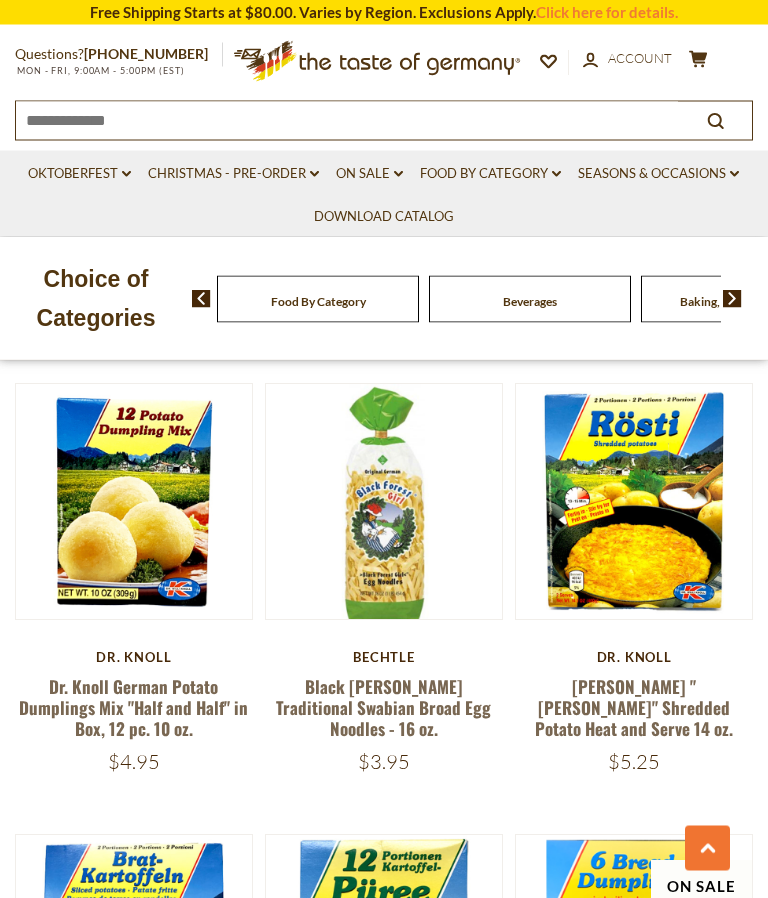
scroll to position [2221, 0]
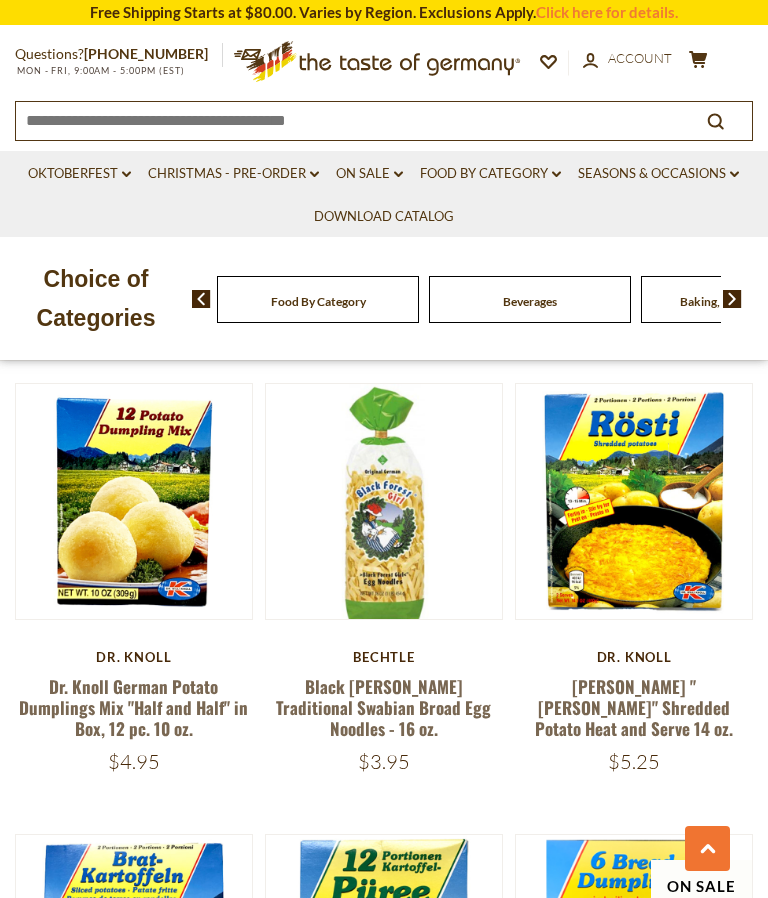
click at [629, 674] on link "[PERSON_NAME] "[PERSON_NAME]" Shredded Potato Heat and Serve 14 oz." at bounding box center [634, 708] width 198 height 68
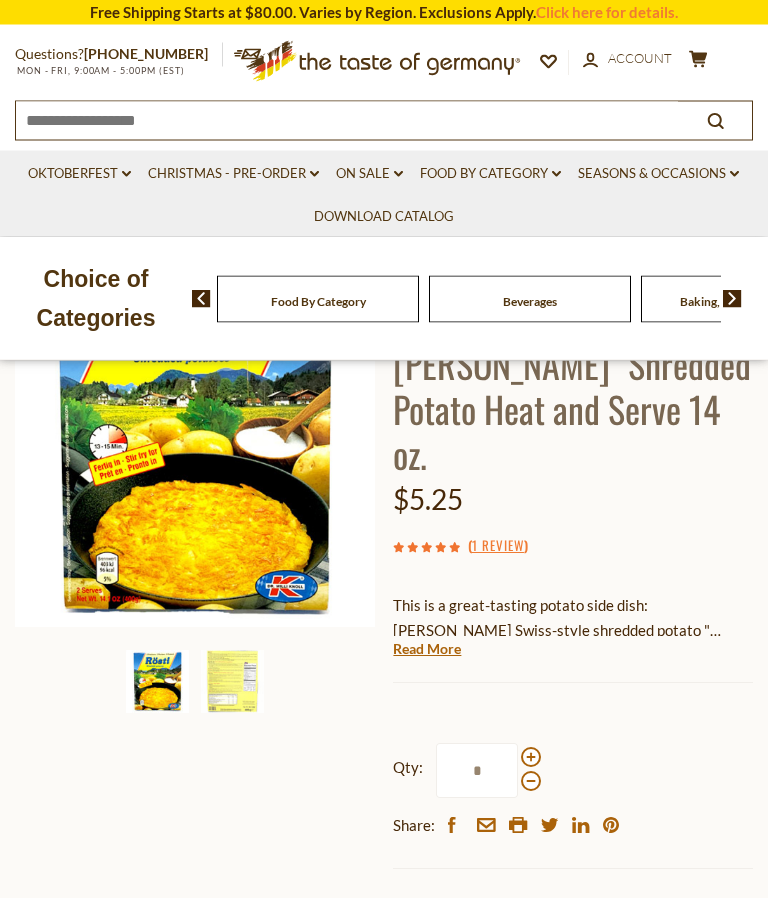
scroll to position [223, 0]
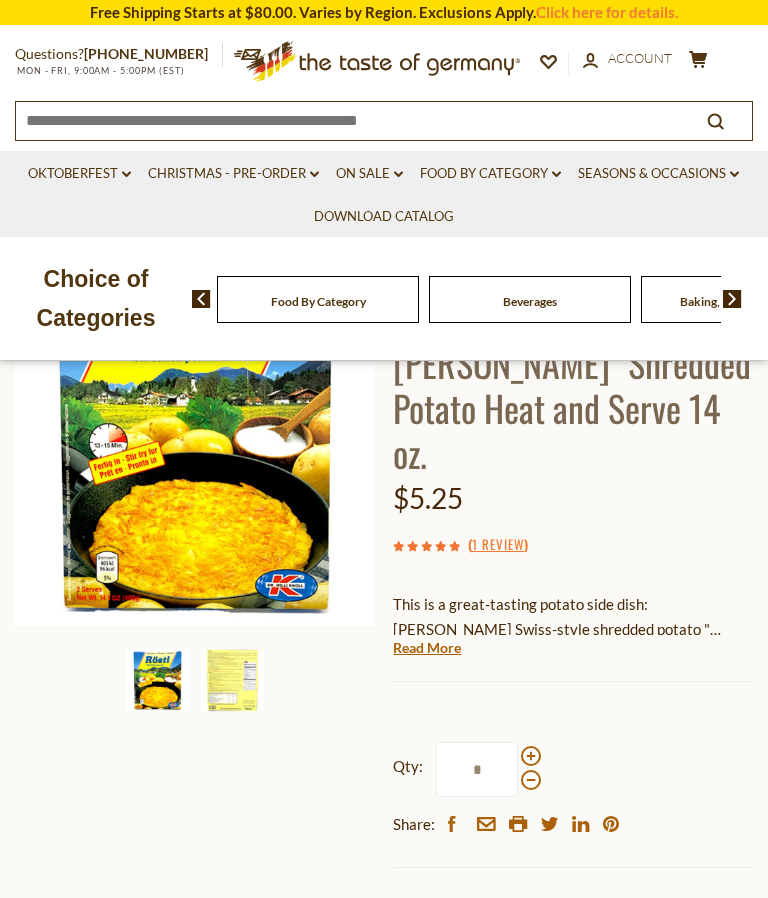
click at [534, 746] on span at bounding box center [531, 756] width 20 height 20
click at [518, 742] on input "*" at bounding box center [477, 769] width 82 height 55
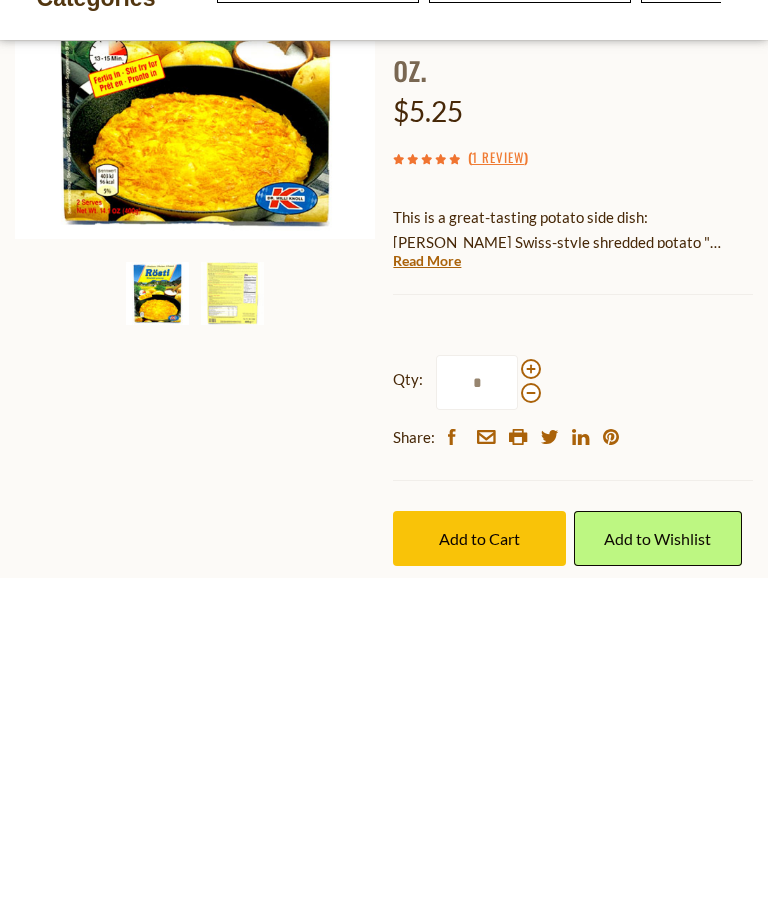
click at [533, 703] on span at bounding box center [531, 713] width 20 height 20
click at [518, 675] on input "*" at bounding box center [477, 702] width 82 height 55
type input "*"
click at [517, 675] on input "*" at bounding box center [477, 702] width 82 height 55
click at [351, 378] on div "Home Food By Category Pasta and Potato Dr. Knoll "Roesti" Shredded Potato Heat …" at bounding box center [384, 520] width 768 height 822
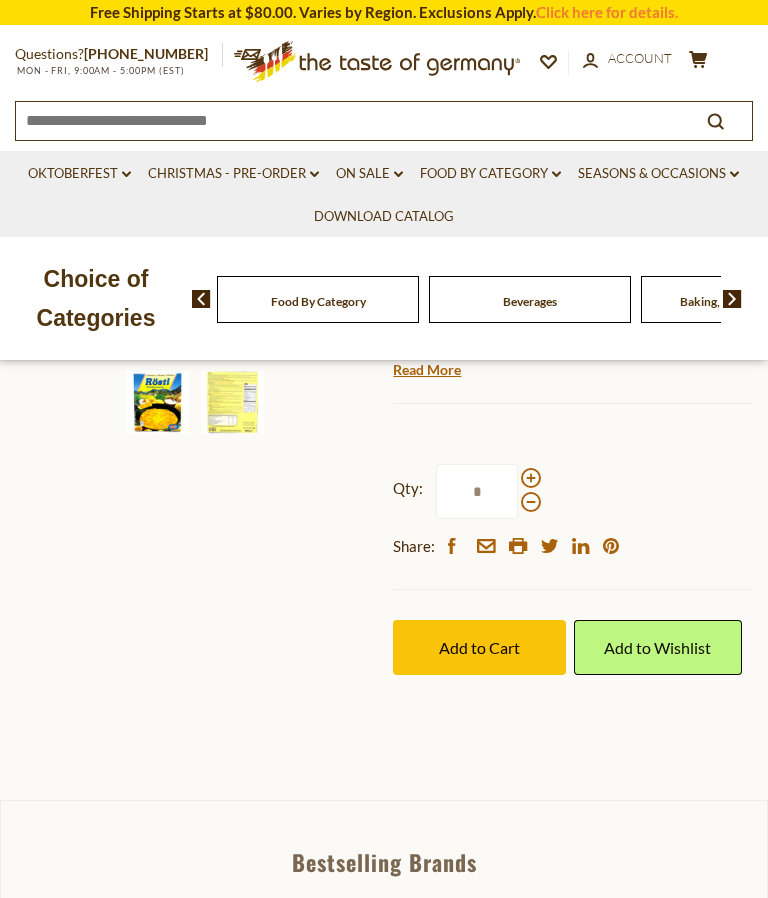
scroll to position [462, 0]
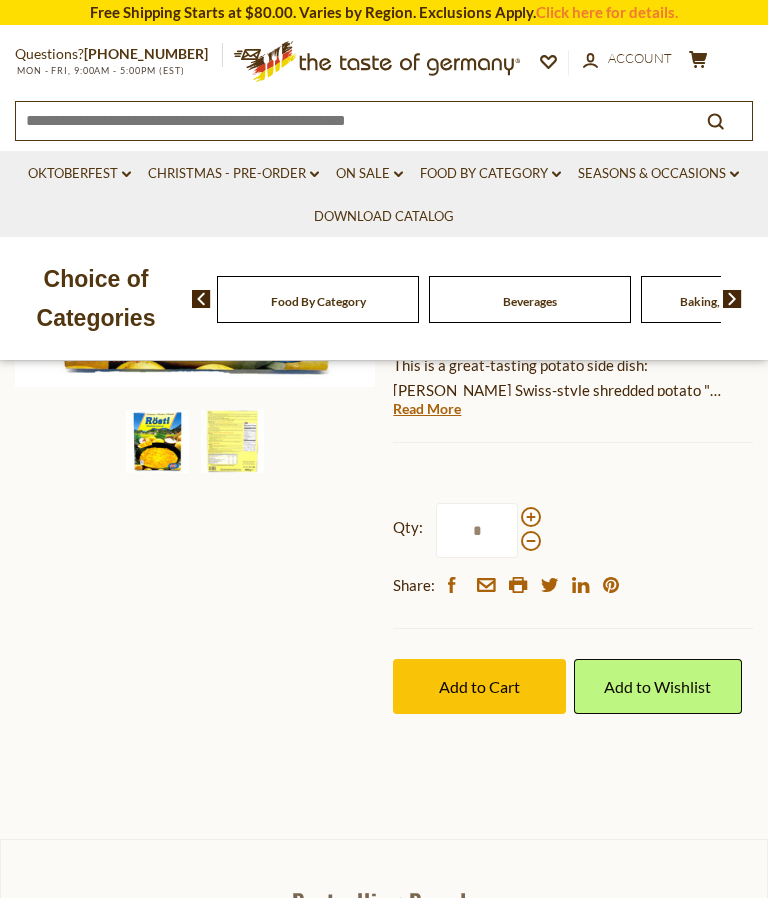
click at [529, 506] on label "Qty: *" at bounding box center [467, 530] width 148 height 55
click at [518, 506] on input "*" at bounding box center [477, 530] width 82 height 55
click at [528, 507] on label "Qty: *" at bounding box center [467, 530] width 148 height 55
click at [518, 507] on input "*" at bounding box center [477, 530] width 82 height 55
click at [553, 504] on div "Qty: * Share: facebook email printer twitter linkedin pinterest" at bounding box center [573, 551] width 360 height 156
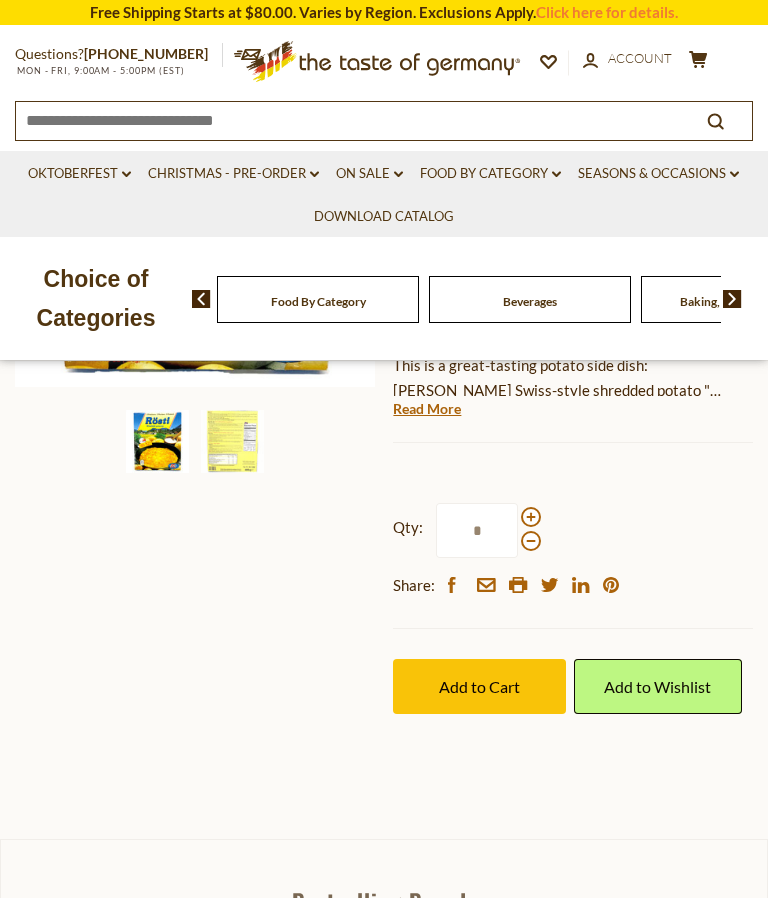
click at [484, 503] on input "*" at bounding box center [477, 530] width 82 height 55
type input "*"
click at [483, 659] on button "Add to Cart" at bounding box center [479, 686] width 173 height 55
click at [707, 56] on icon "cart" at bounding box center [698, 59] width 19 height 17
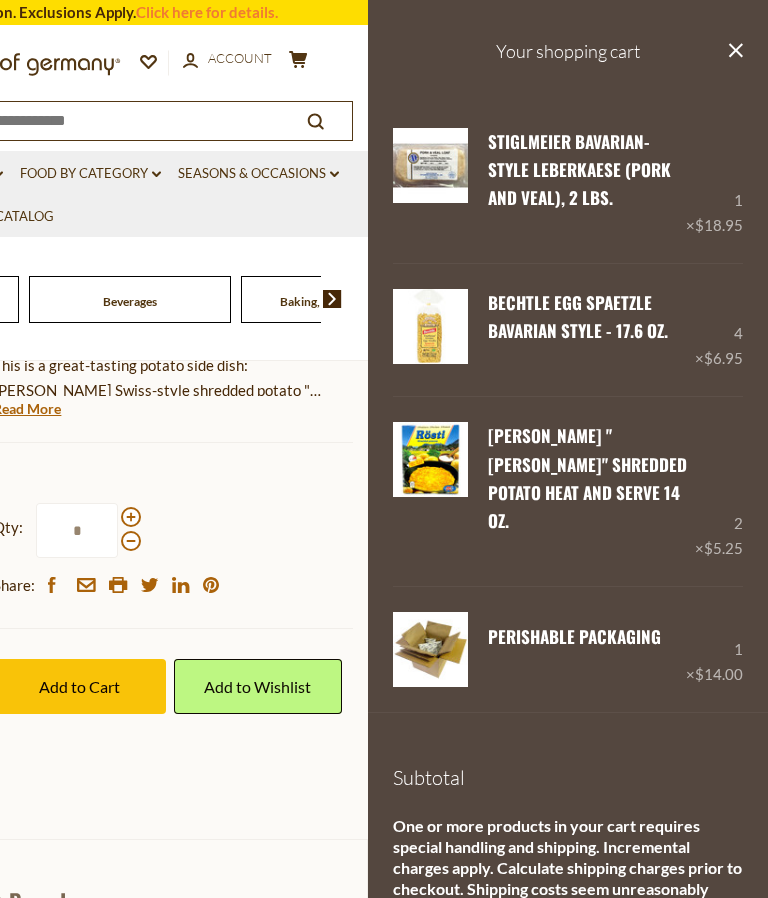
click at [509, 369] on link "Edit" at bounding box center [505, 361] width 34 height 18
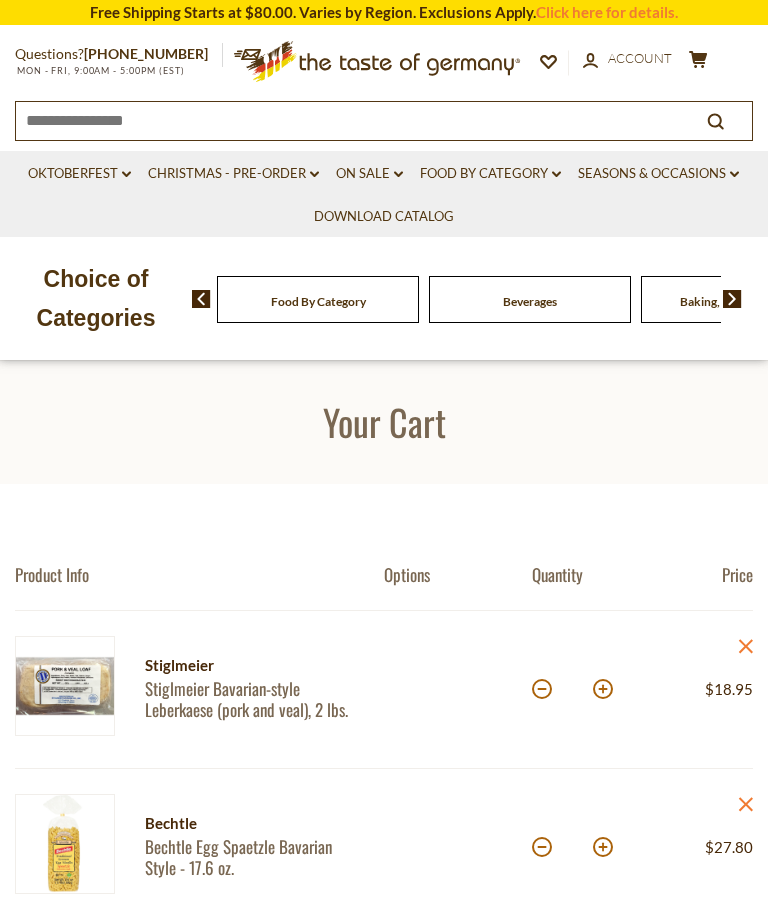
click at [535, 871] on div "*" at bounding box center [572, 847] width 81 height 55
click at [541, 865] on div "*" at bounding box center [572, 847] width 81 height 55
click at [539, 855] on button at bounding box center [542, 847] width 20 height 20
type input "*"
click at [538, 854] on button at bounding box center [542, 847] width 20 height 20
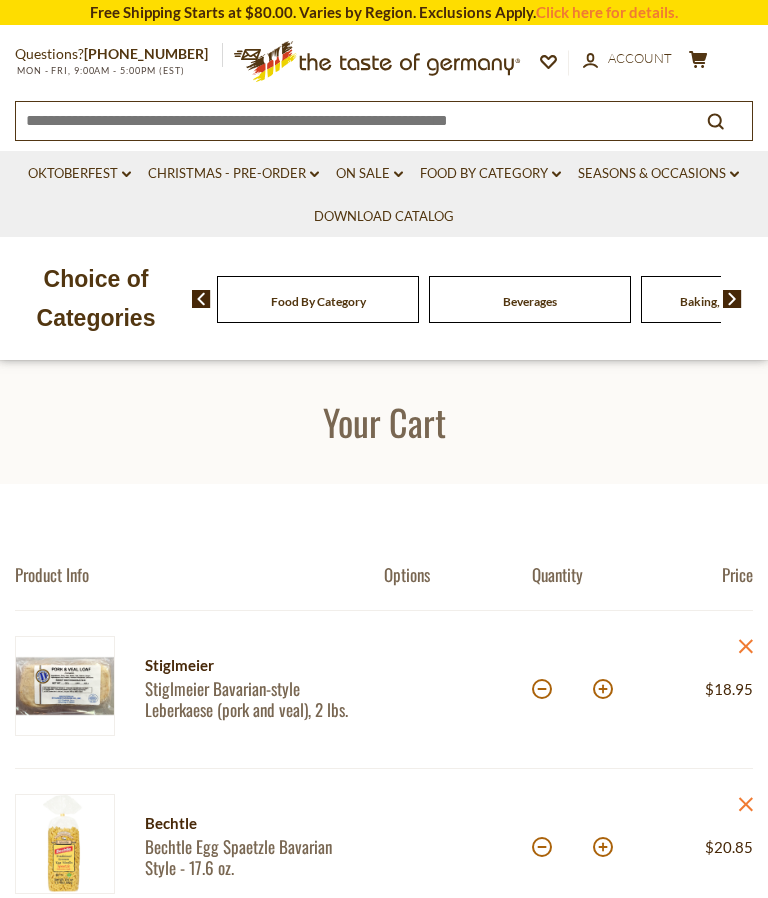
type input "*"
click at [487, 168] on link "Food By Category dropdown_arrow" at bounding box center [490, 174] width 141 height 22
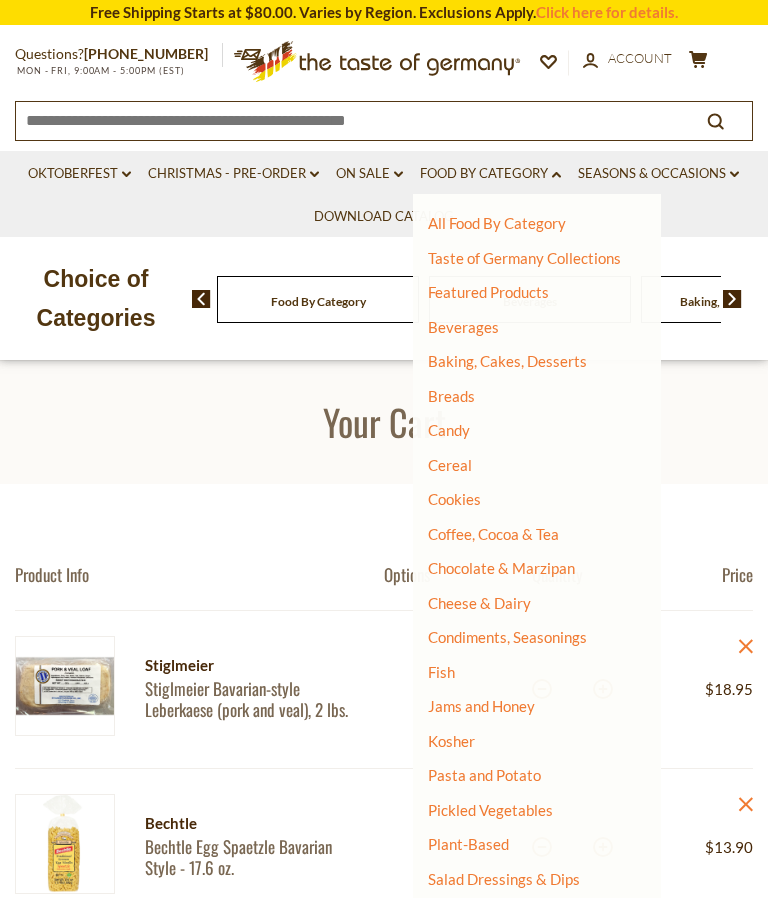
click at [468, 769] on link "Pasta and Potato" at bounding box center [484, 775] width 113 height 18
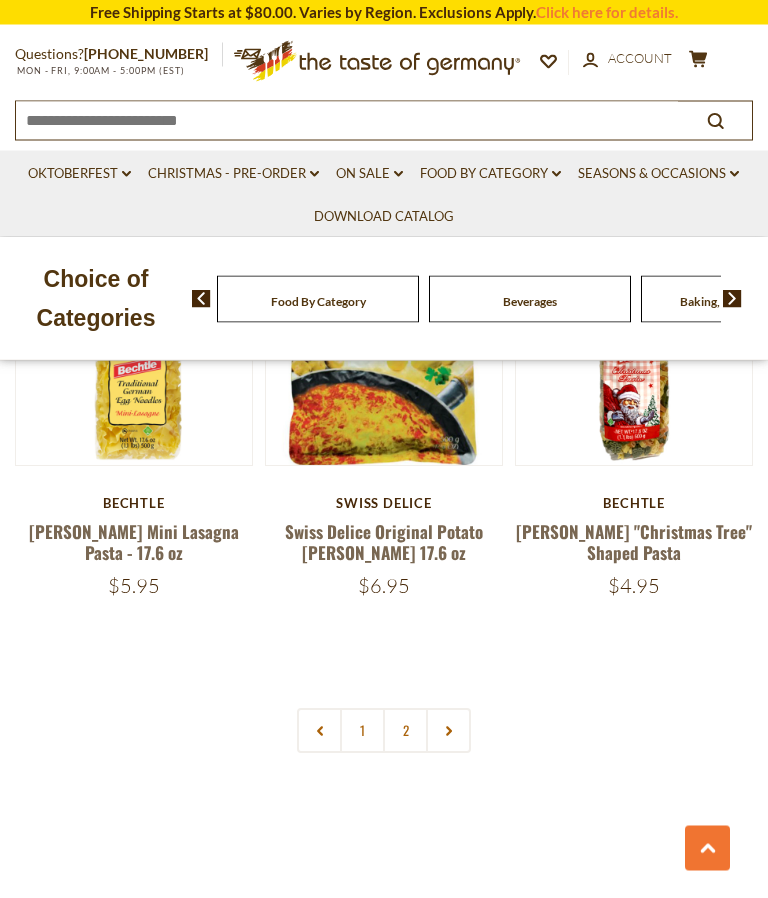
scroll to position [5545, 0]
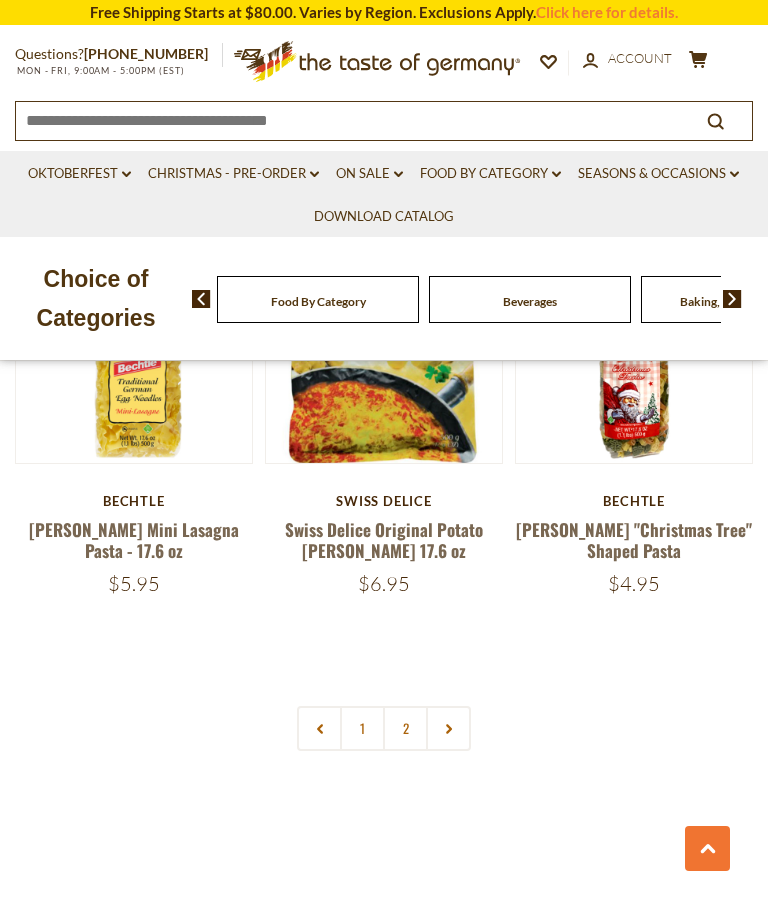
click at [410, 706] on link "2" at bounding box center [405, 728] width 45 height 45
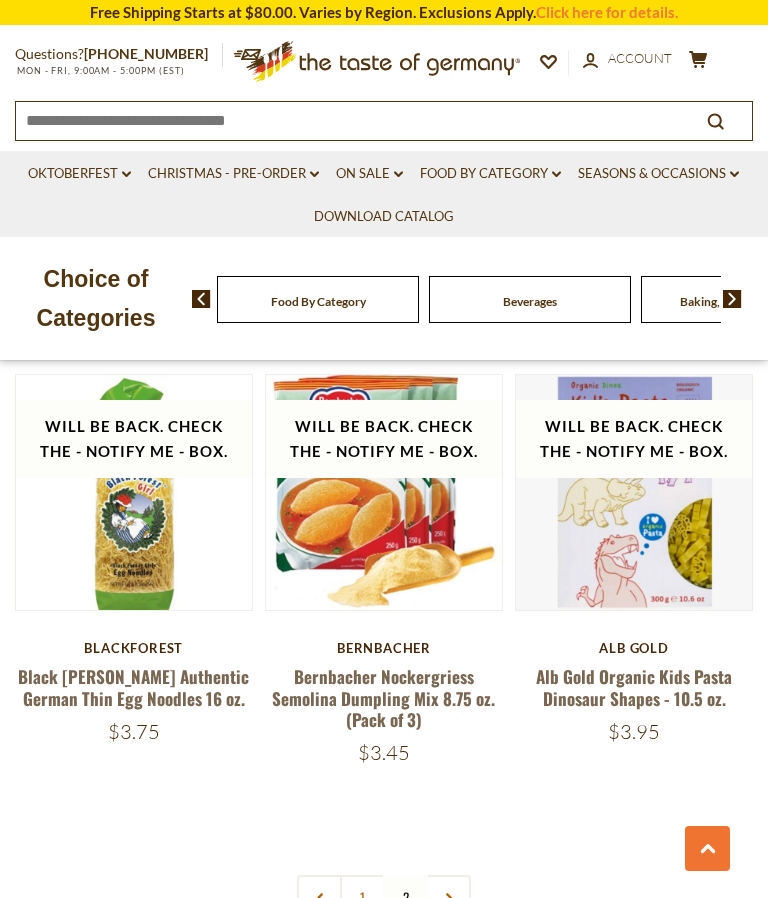
scroll to position [3151, 0]
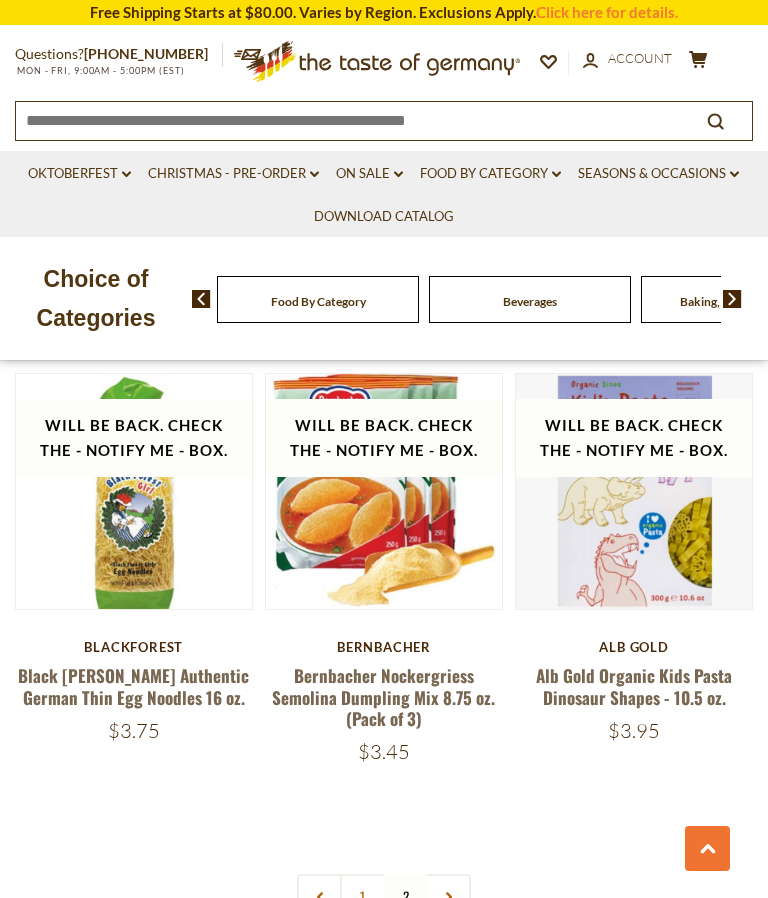
click at [485, 172] on link "Food By Category dropdown_arrow" at bounding box center [490, 174] width 141 height 22
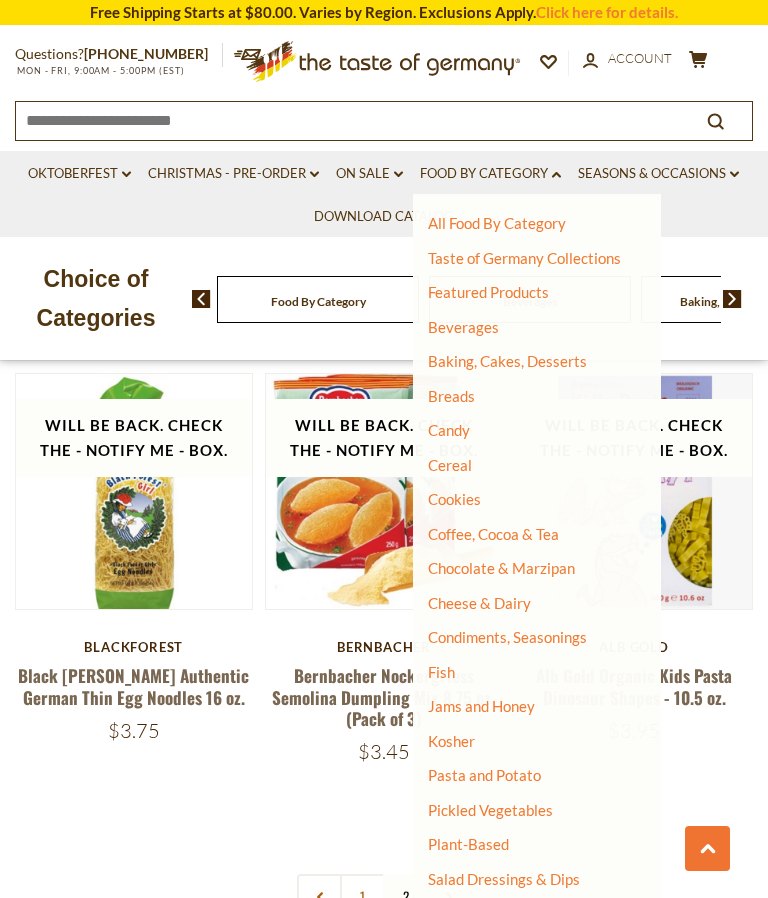
click at [469, 871] on link "Salad Dressings & Dips" at bounding box center [504, 879] width 152 height 18
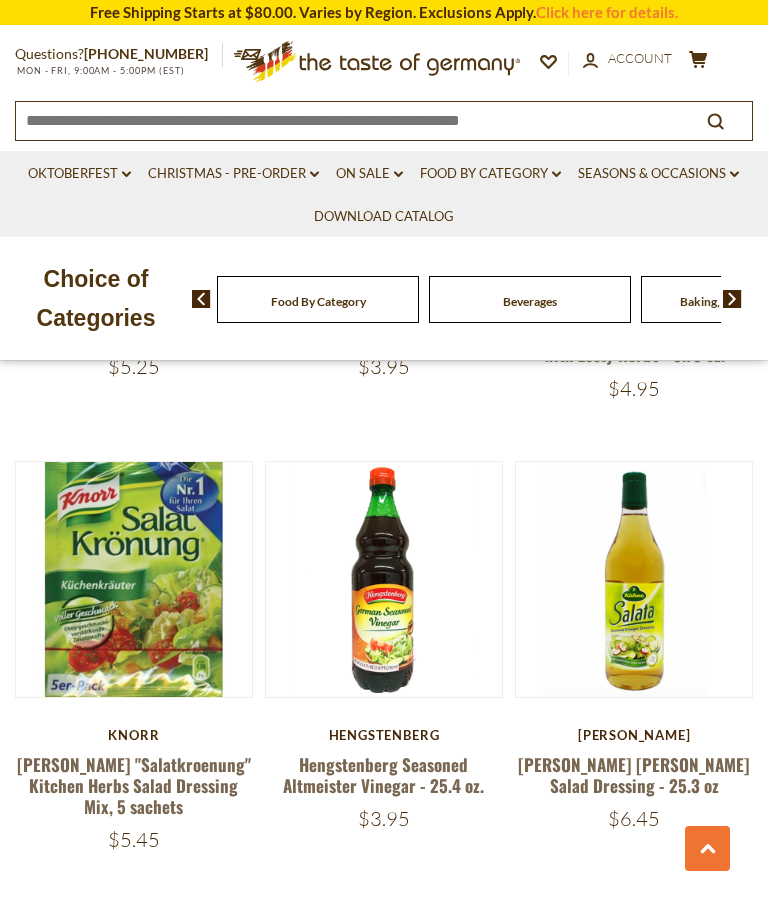
scroll to position [5023, 0]
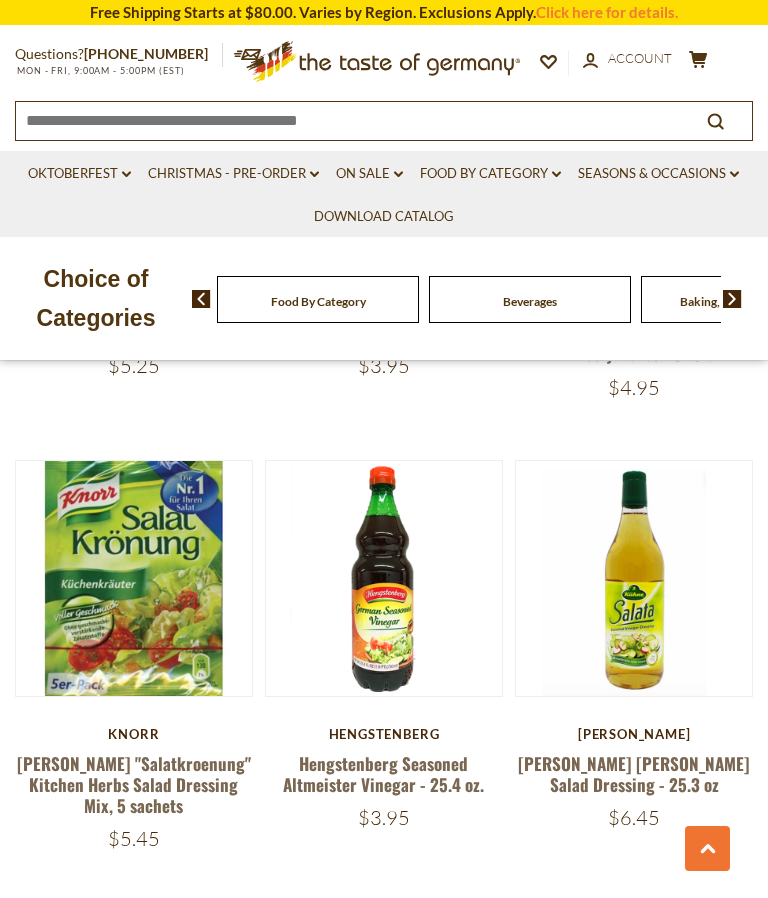
click at [672, 751] on link "[PERSON_NAME] [PERSON_NAME] Salad Dressing - 25.3 oz" at bounding box center [634, 774] width 232 height 46
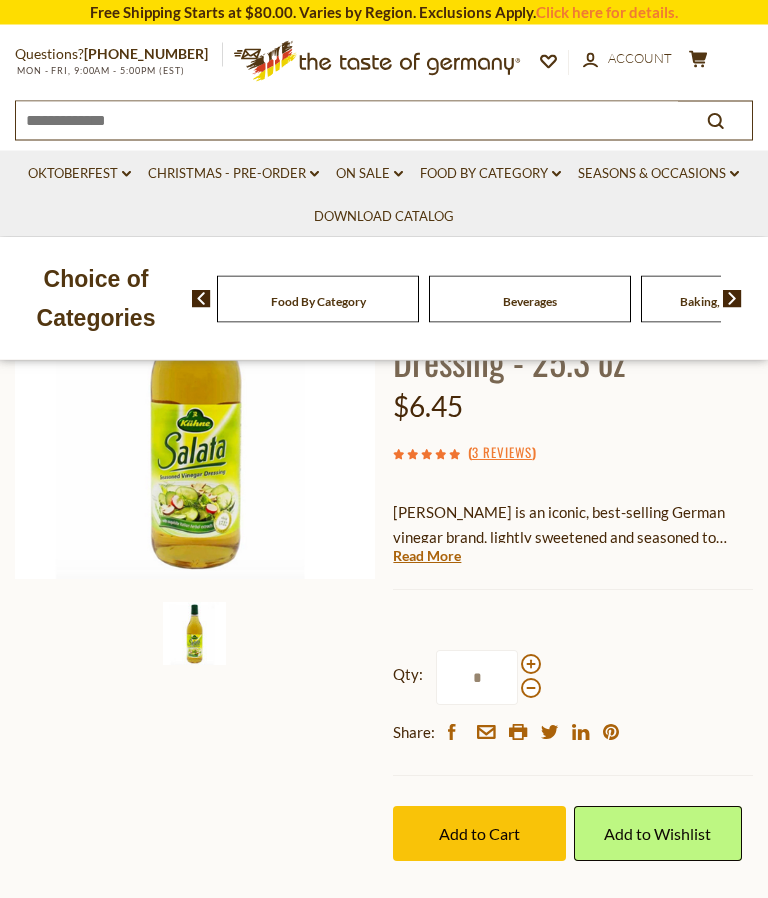
scroll to position [271, 0]
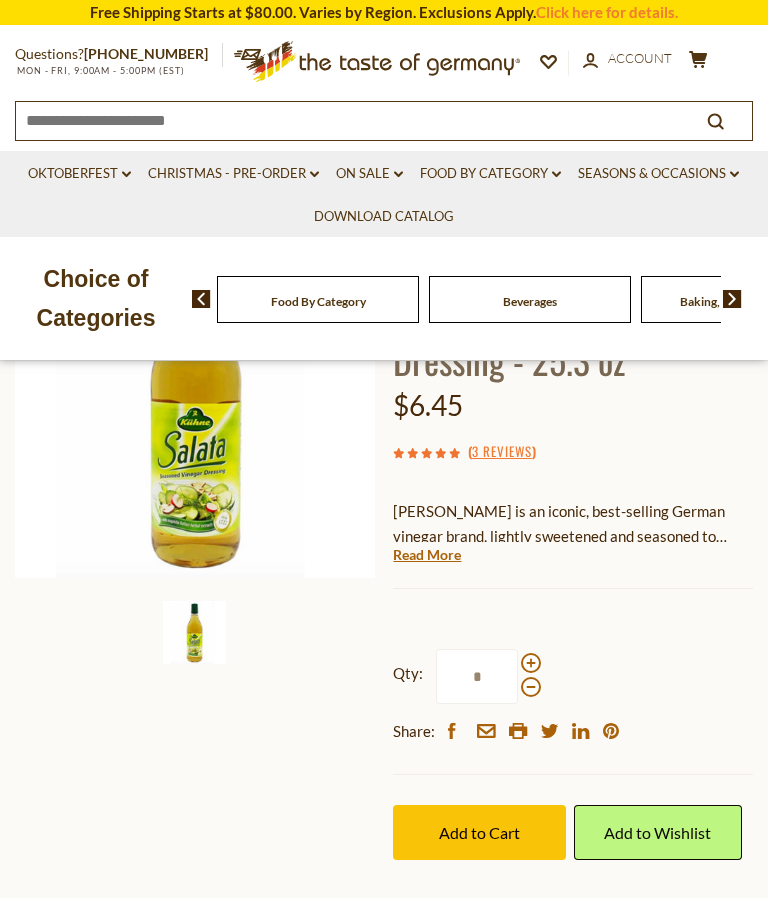
click at [487, 823] on span "Add to Cart" at bounding box center [479, 832] width 81 height 19
click at [475, 213] on ul "Oktoberfest dropdown_arrow All Oktoberfest Oktoberfest Foods Party Supplies Chr…" at bounding box center [384, 194] width 738 height 86
click at [475, 163] on link "Food By Category dropdown_arrow" at bounding box center [490, 174] width 141 height 22
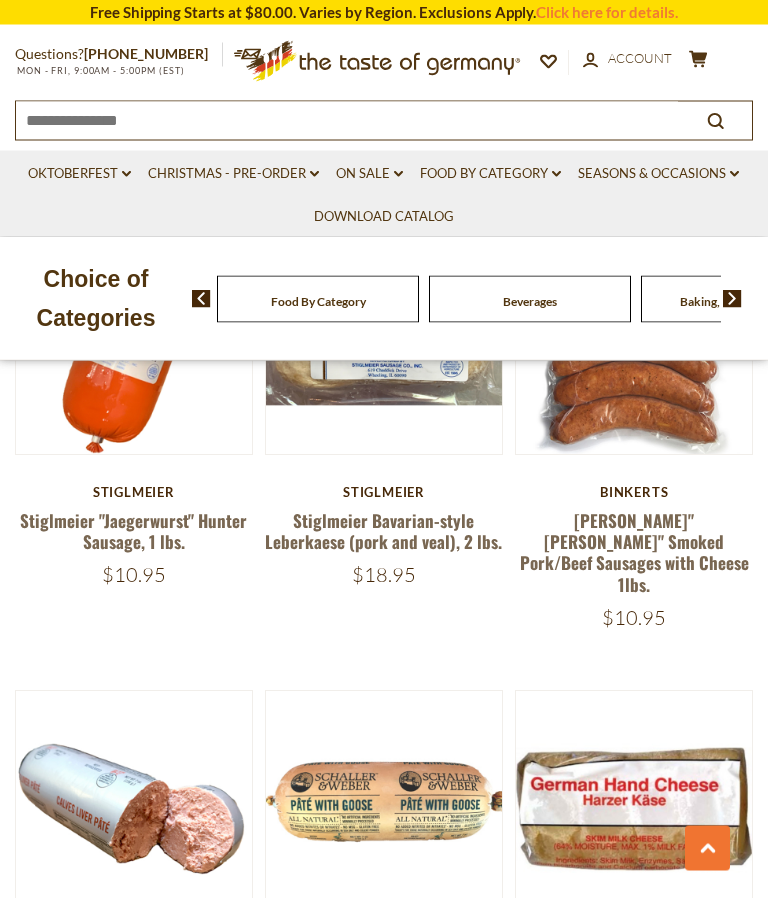
scroll to position [5286, 0]
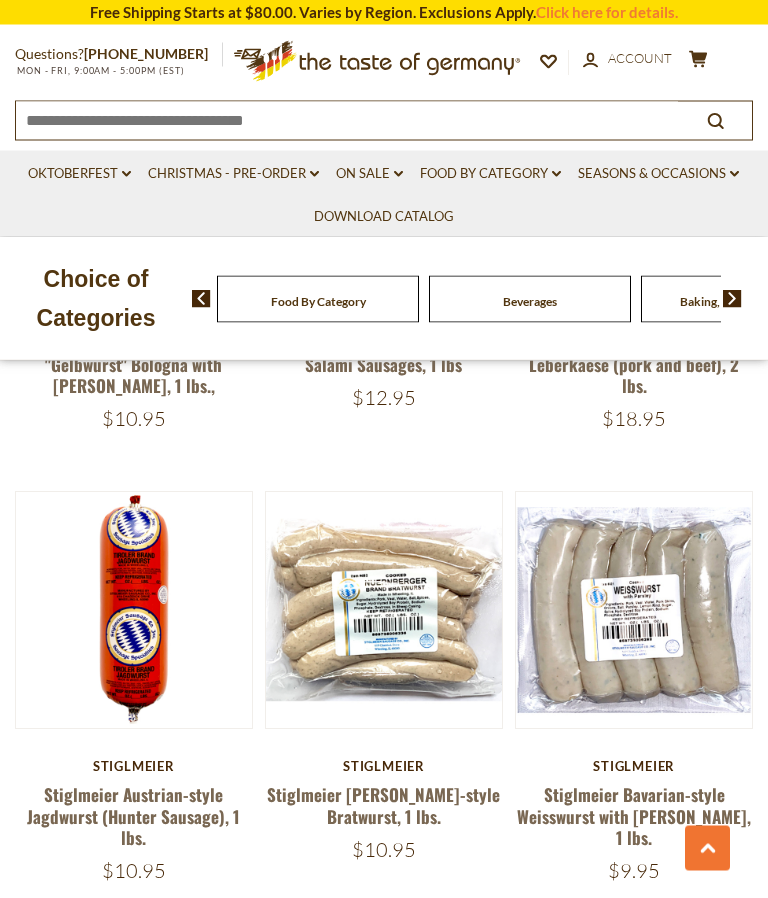
scroll to position [1184, 0]
click at [621, 799] on link "Stiglmeier Bavarian-style Weisswurst with [PERSON_NAME], 1 lbs." at bounding box center [634, 816] width 234 height 68
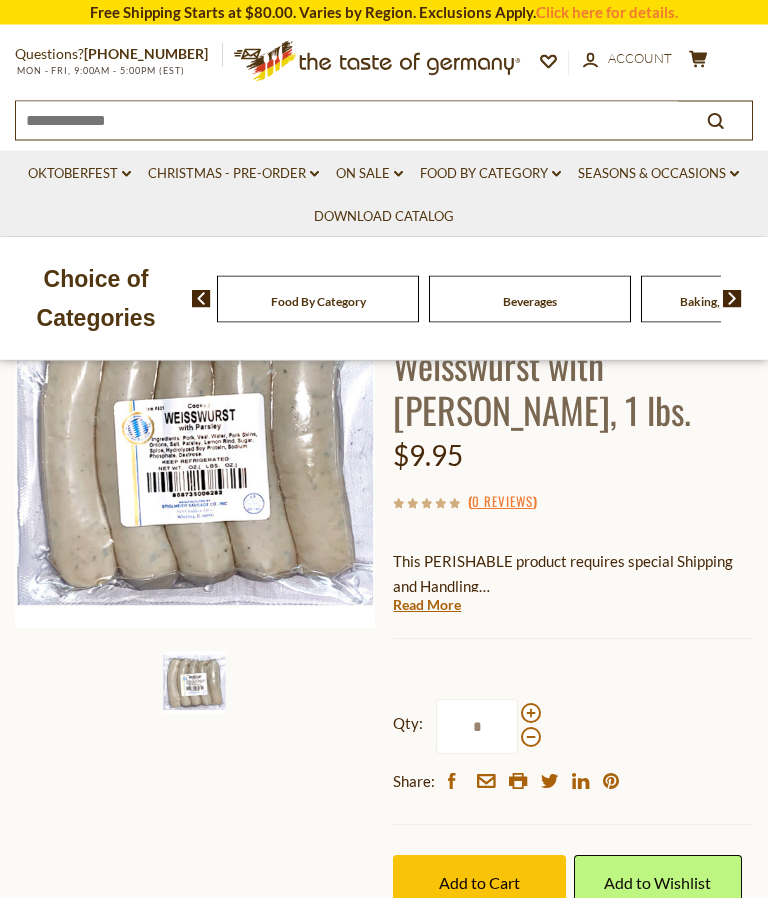
scroll to position [221, 0]
click at [488, 887] on button "Add to Cart" at bounding box center [479, 882] width 173 height 55
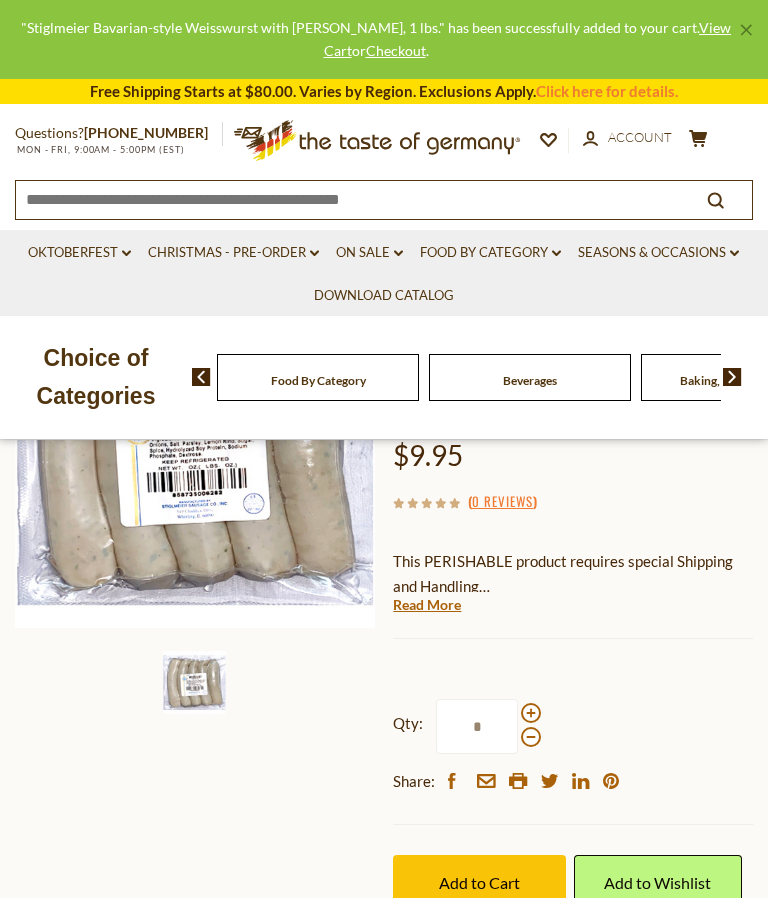
click at [483, 250] on link "Food By Category dropdown_arrow" at bounding box center [490, 253] width 141 height 22
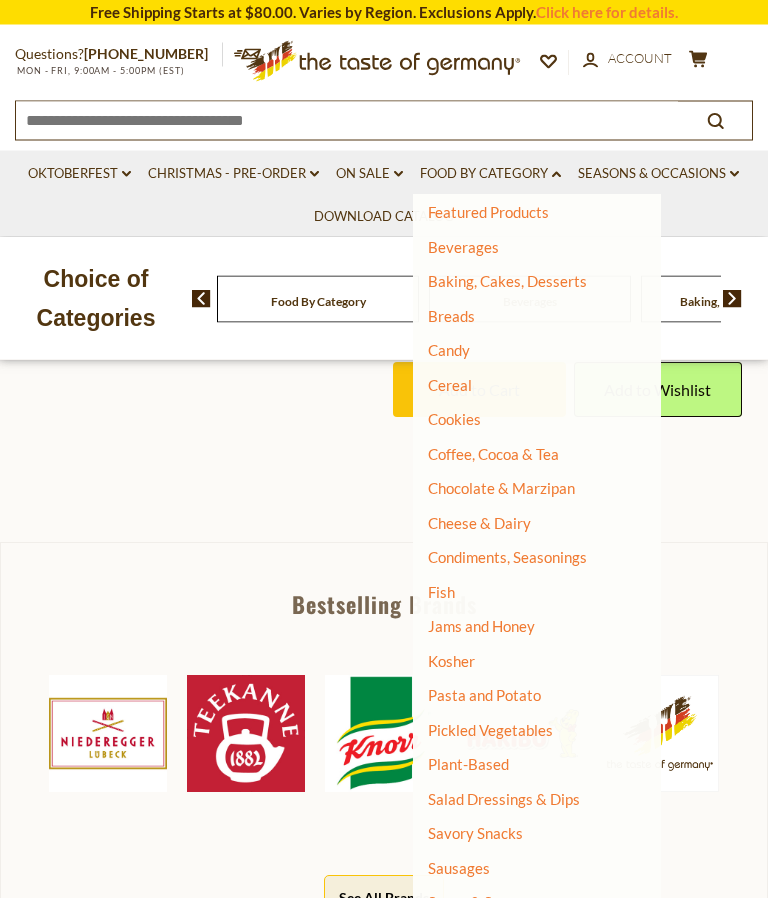
scroll to position [758, 0]
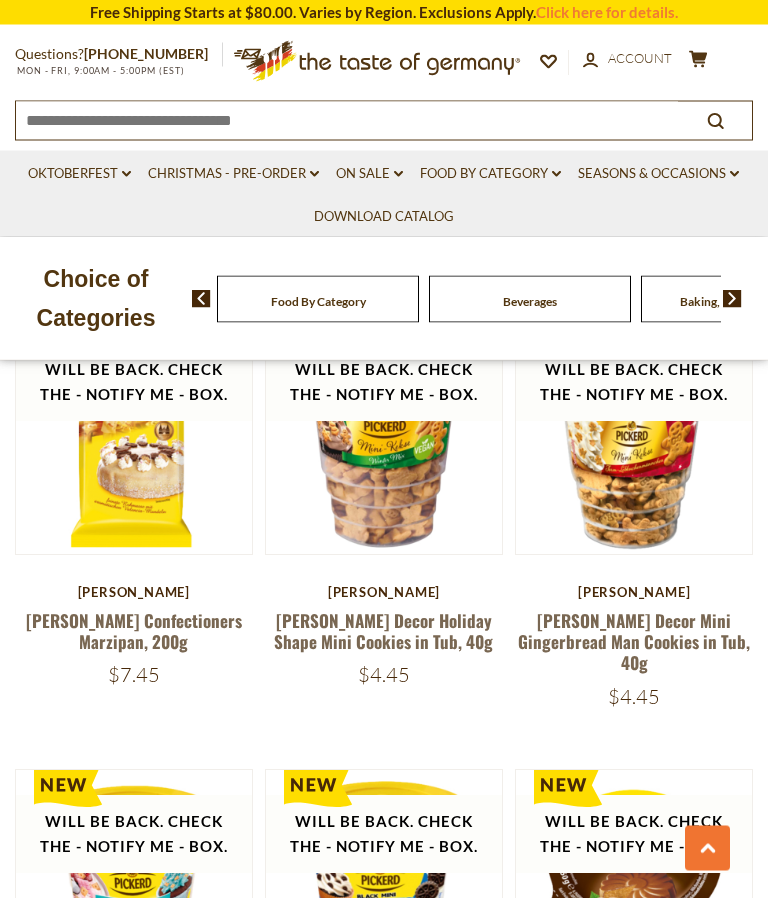
scroll to position [3023, 0]
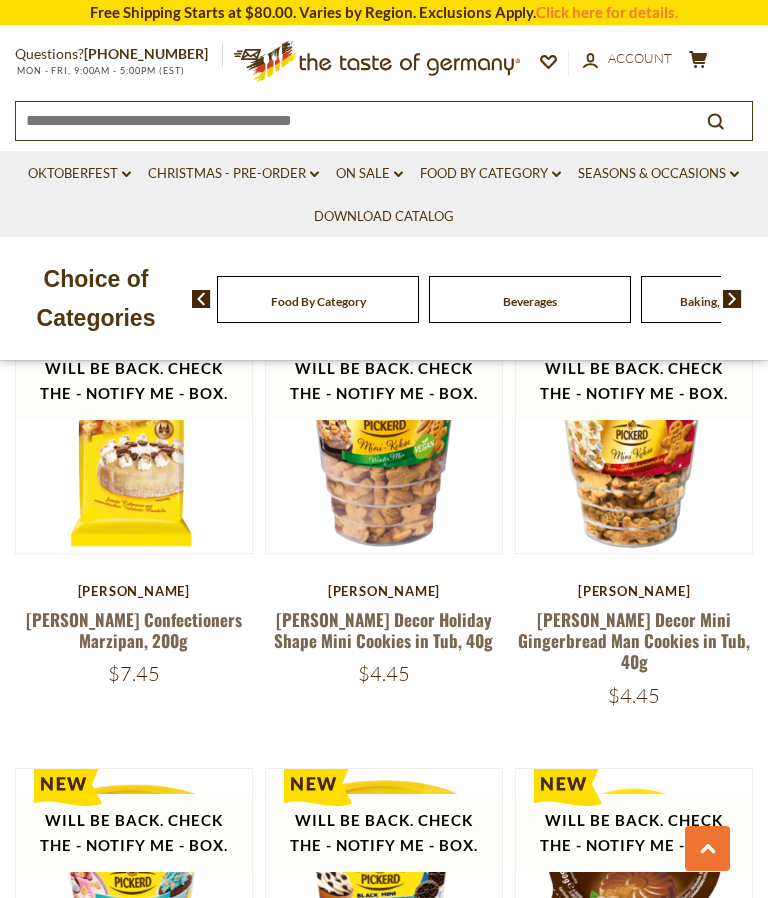
click at [479, 167] on link "Food By Category dropdown_arrow" at bounding box center [490, 174] width 141 height 22
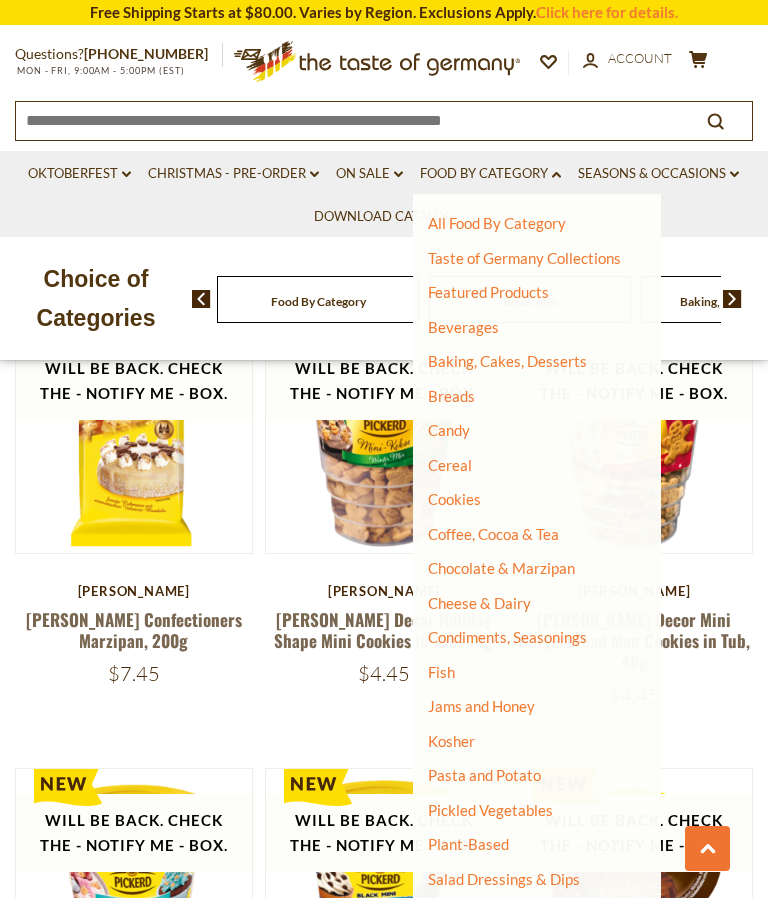
click at [465, 707] on link "Jams and Honey" at bounding box center [481, 706] width 107 height 18
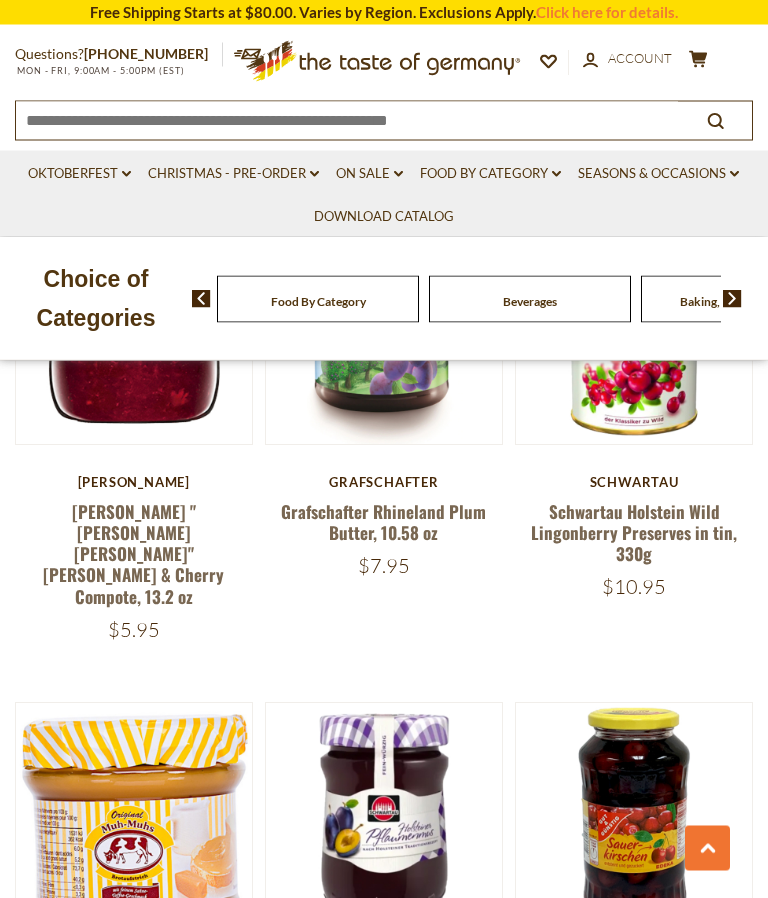
scroll to position [4997, 0]
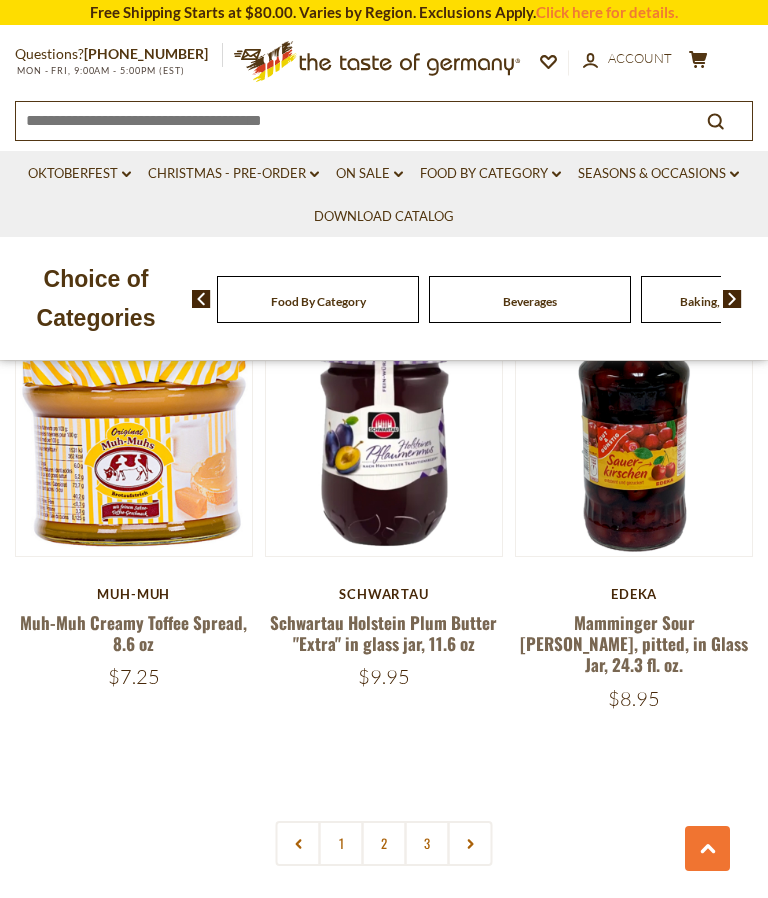
click at [387, 821] on link "2" at bounding box center [384, 843] width 45 height 45
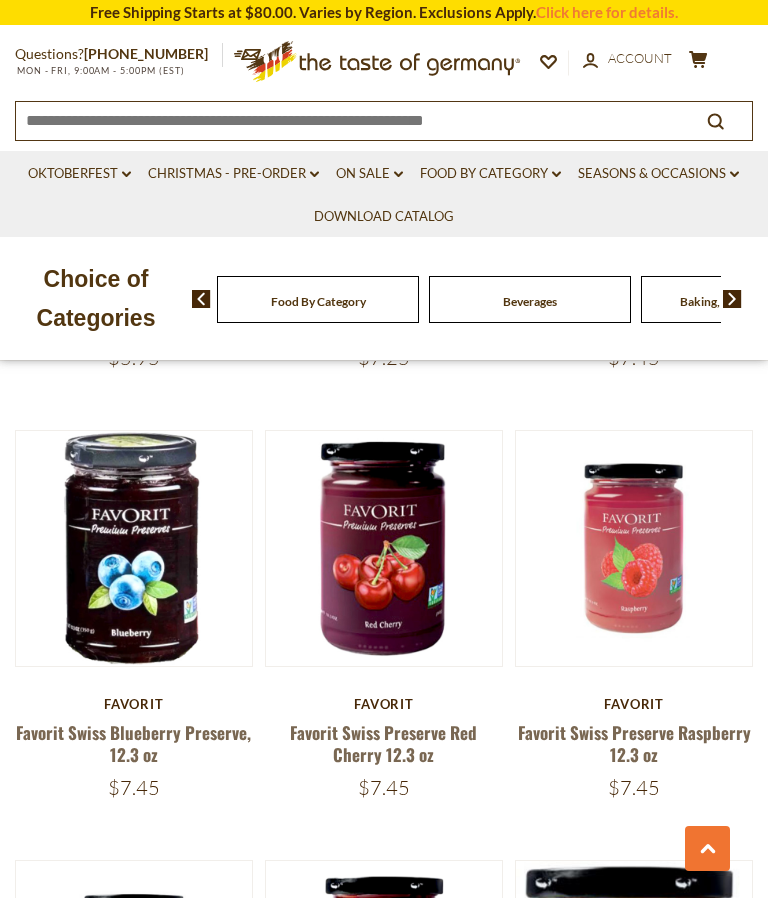
scroll to position [4277, 0]
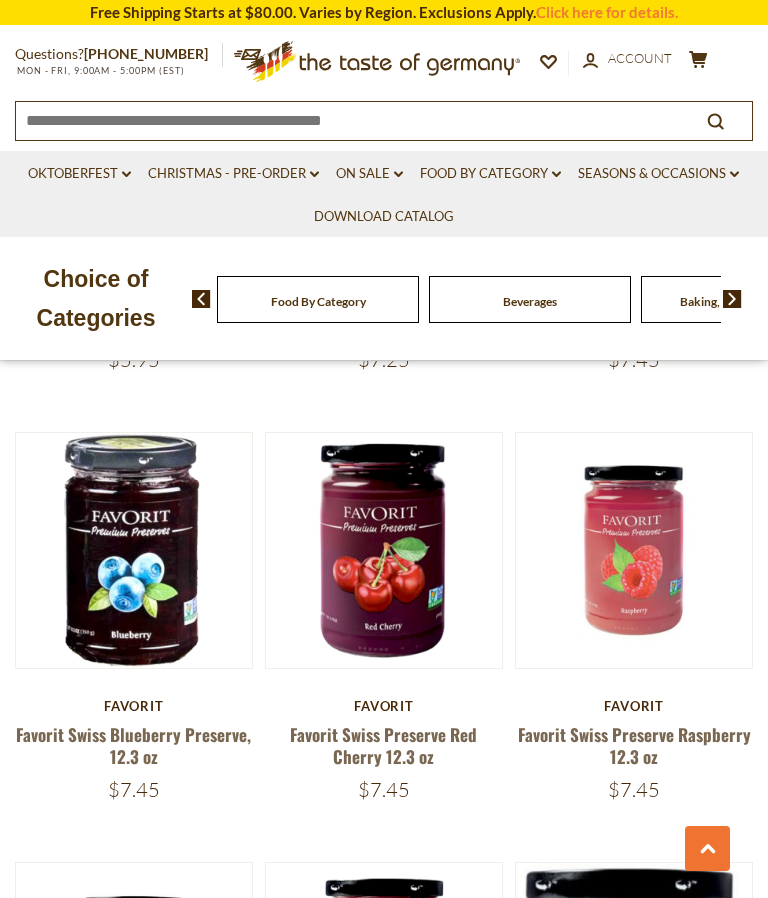
click at [653, 702] on div "Favorit" at bounding box center [634, 706] width 238 height 16
click at [631, 745] on link "Favorit Swiss Preserve Raspberry 12.3 oz" at bounding box center [634, 745] width 233 height 46
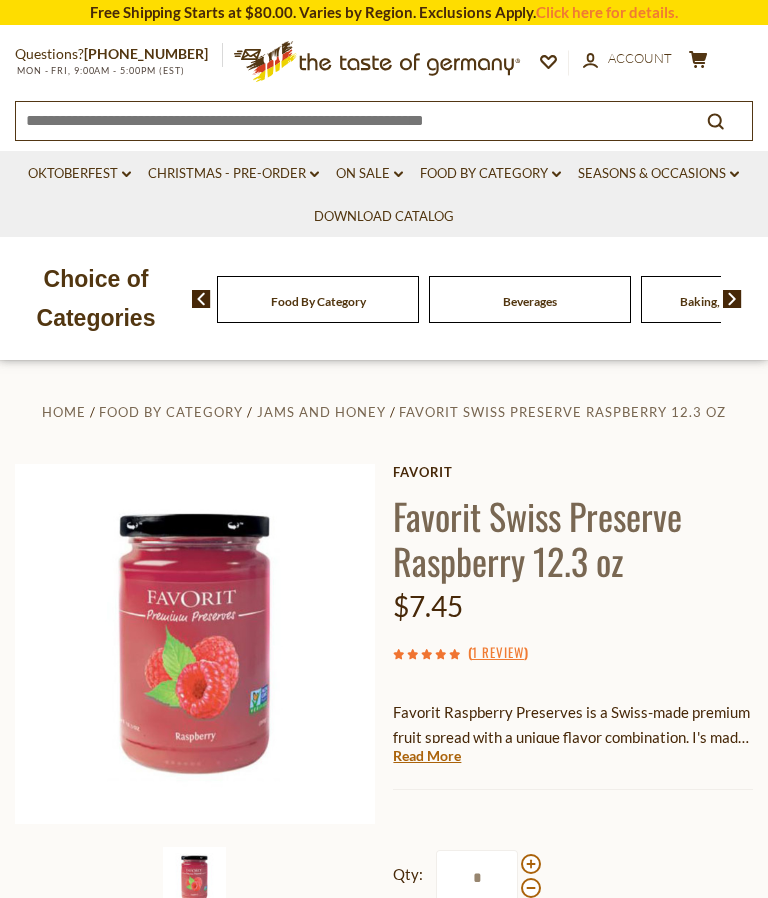
click at [428, 759] on link "Read More" at bounding box center [427, 756] width 68 height 20
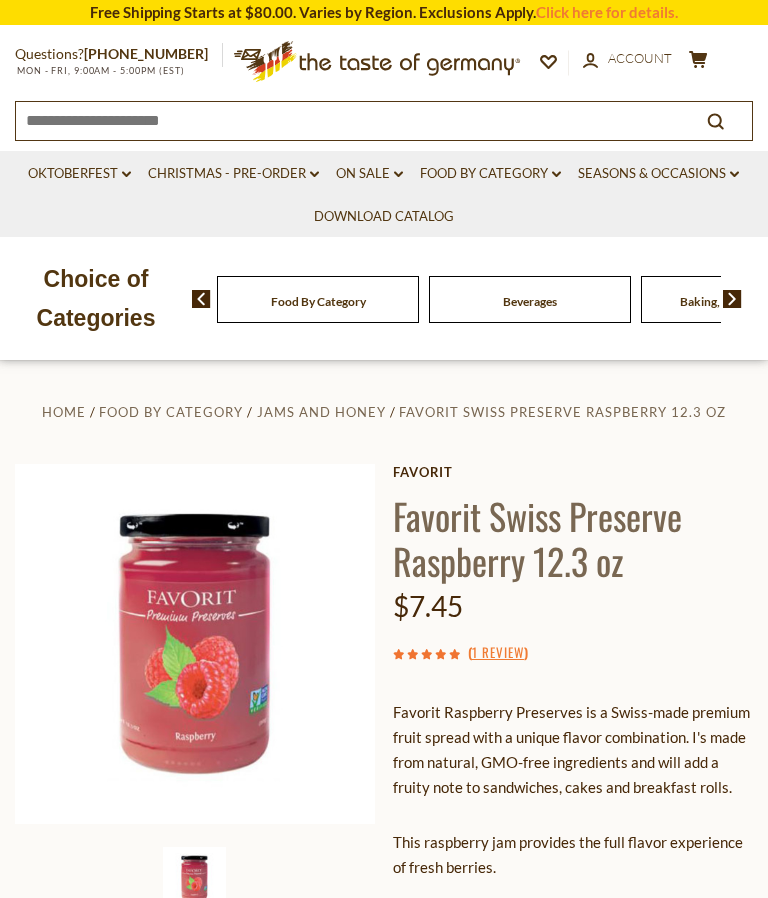
click at [494, 645] on link "1 Review" at bounding box center [498, 653] width 52 height 22
click at [486, 169] on link "Food By Category dropdown_arrow" at bounding box center [490, 174] width 141 height 22
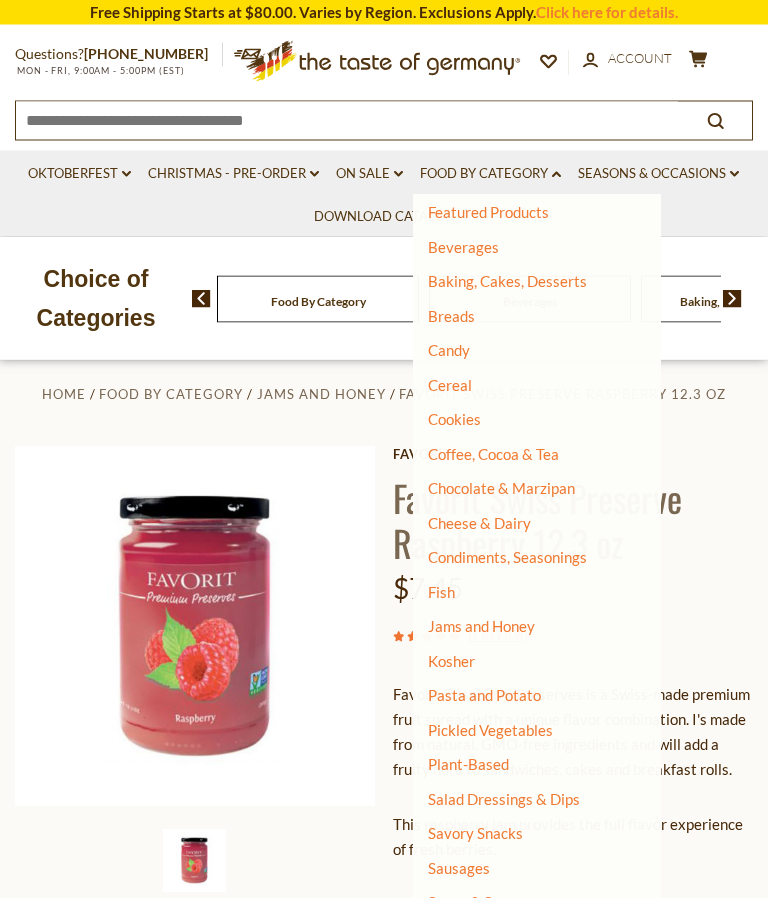
scroll to position [18, 0]
click at [456, 897] on link "Soups & Sauces" at bounding box center [479, 902] width 102 height 18
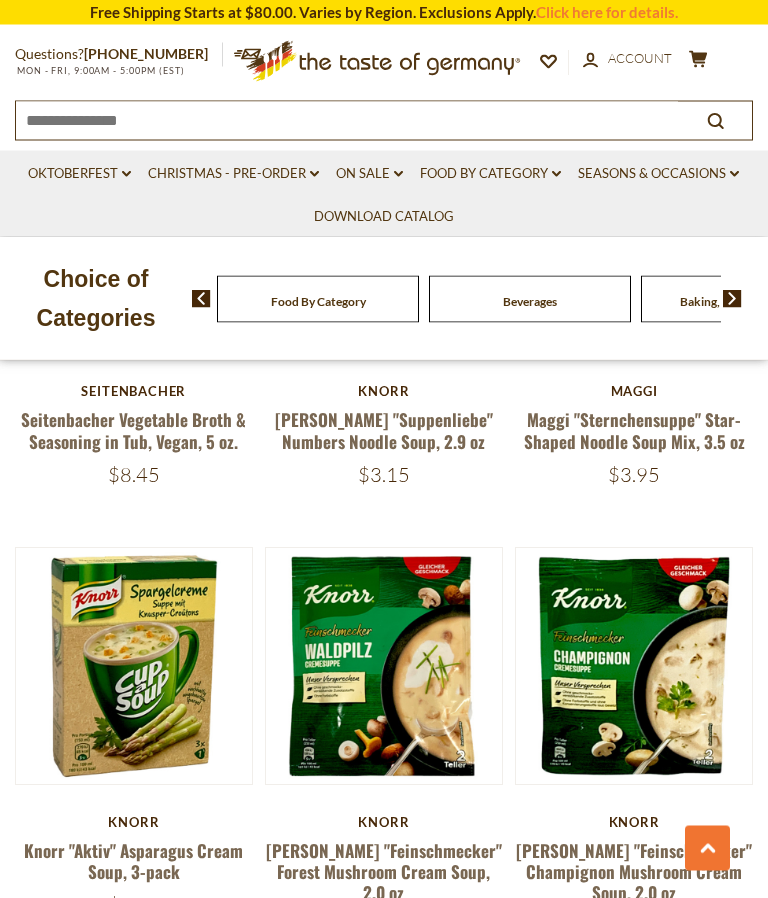
scroll to position [4957, 0]
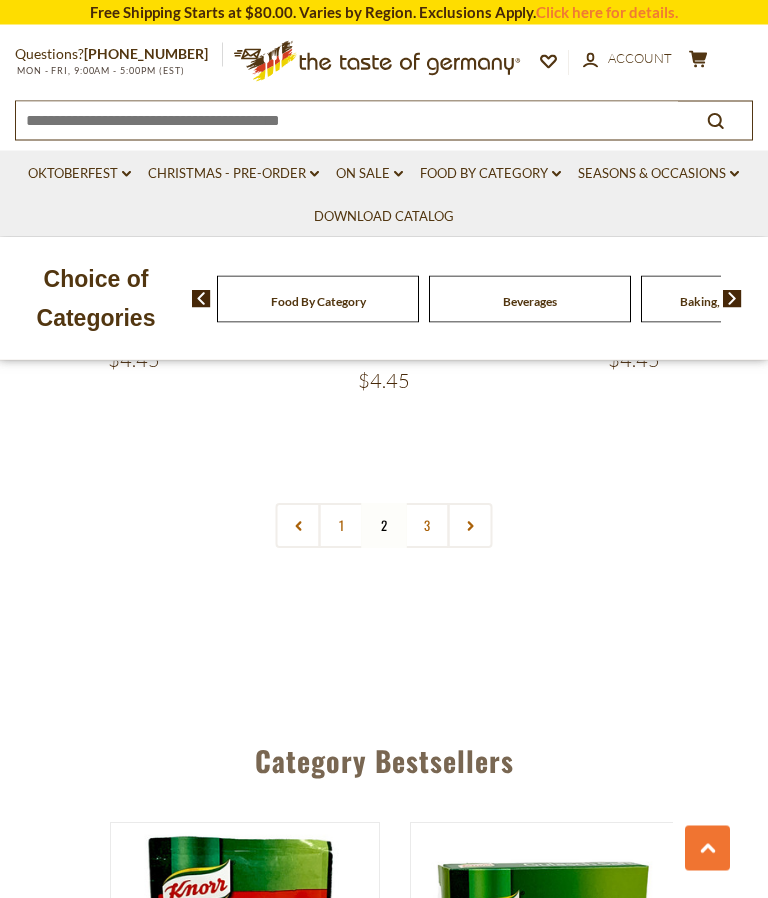
scroll to position [5462, 0]
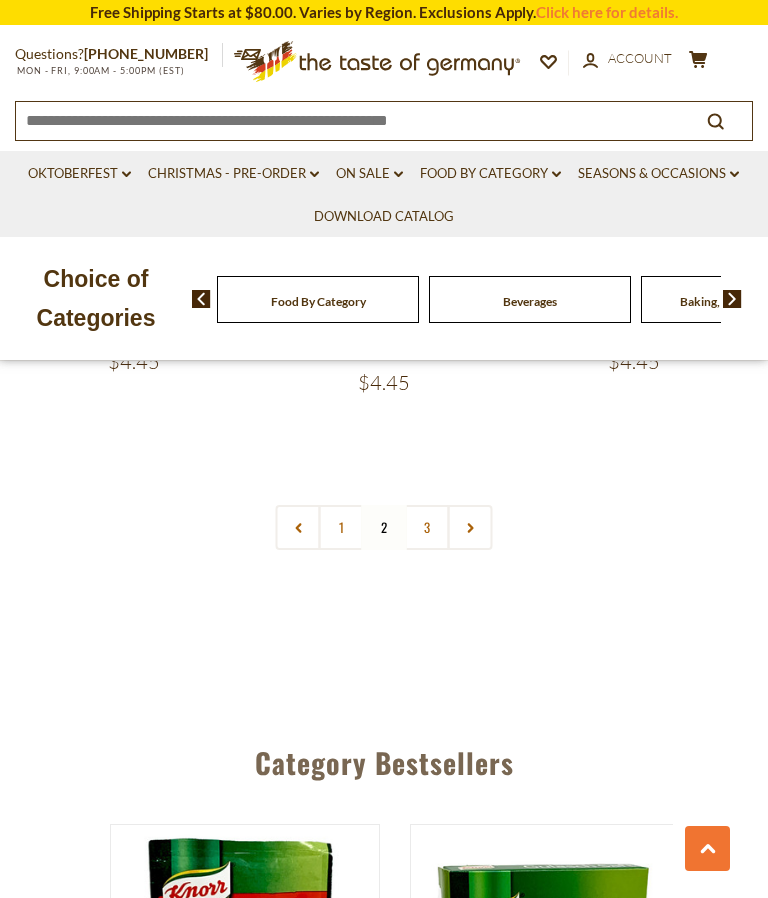
click at [437, 505] on link "3" at bounding box center [427, 527] width 45 height 45
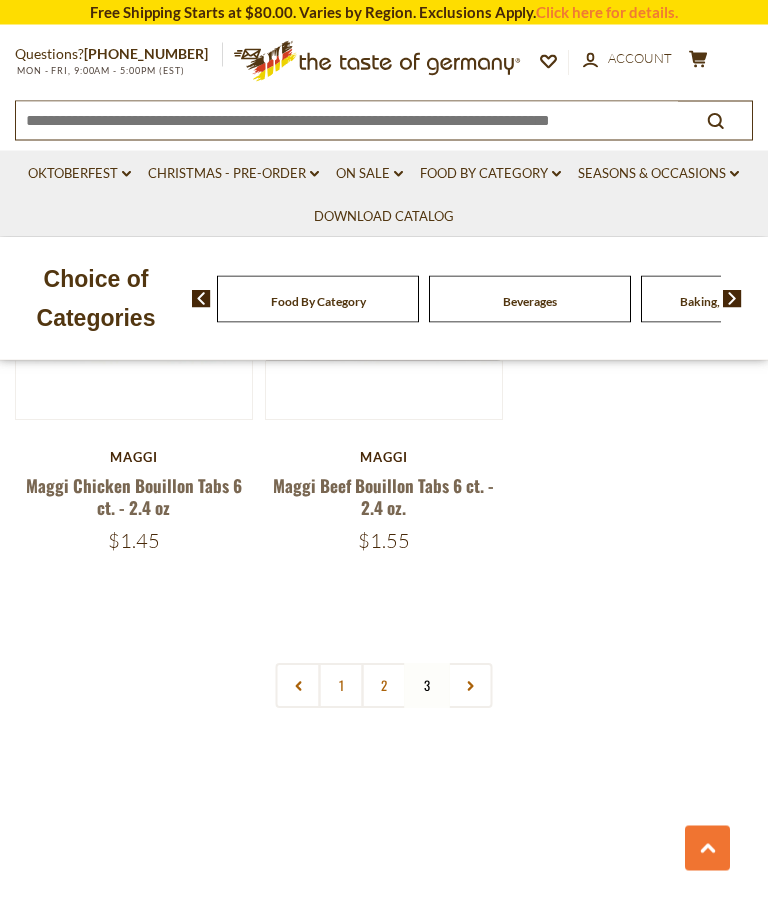
scroll to position [3537, 0]
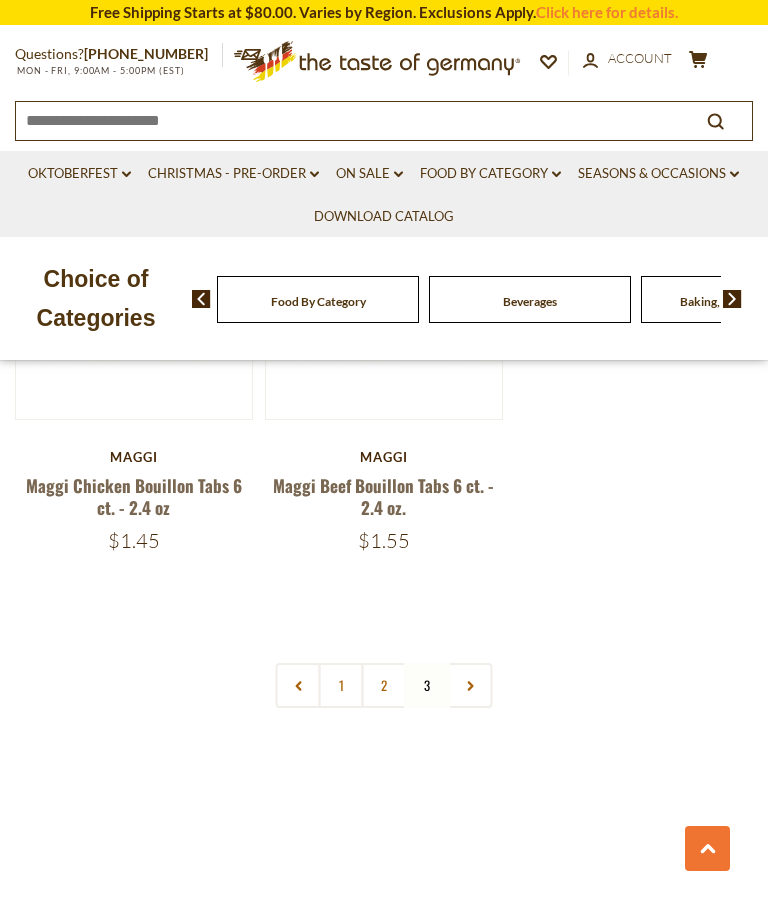
click at [433, 663] on nav "1 2 3" at bounding box center [384, 685] width 217 height 45
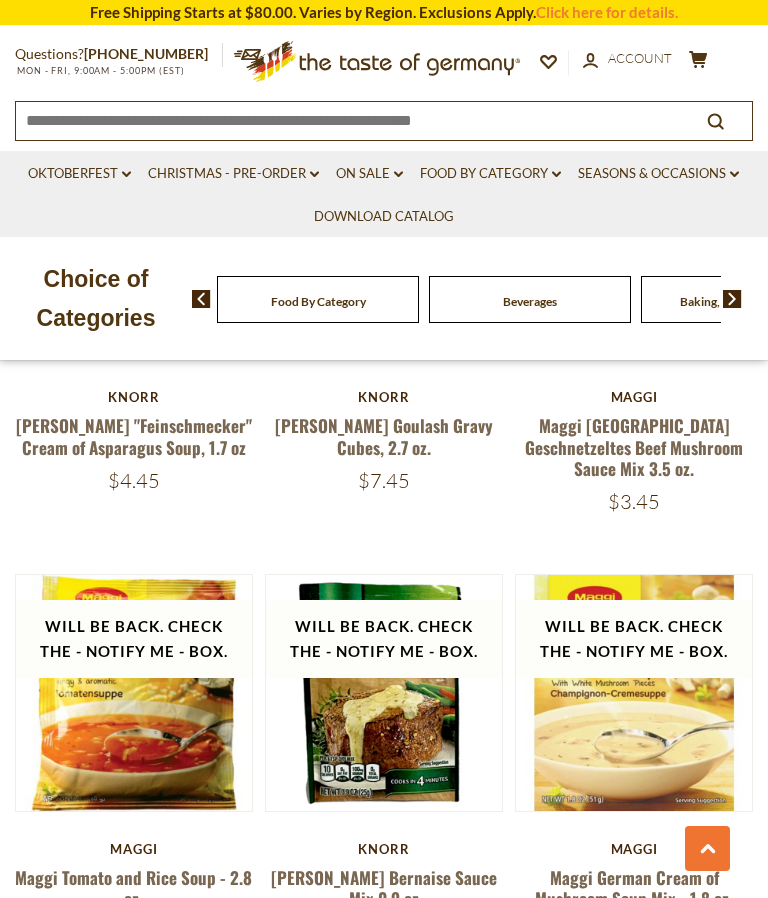
scroll to position [2715, 0]
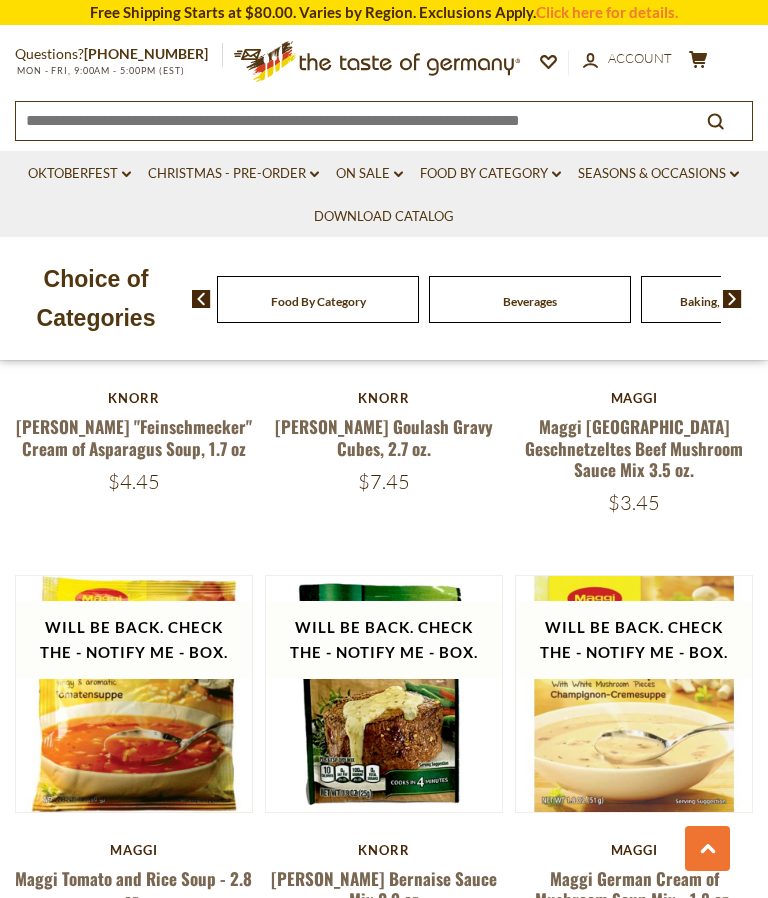
click at [480, 170] on link "Food By Category dropdown_arrow" at bounding box center [490, 174] width 141 height 22
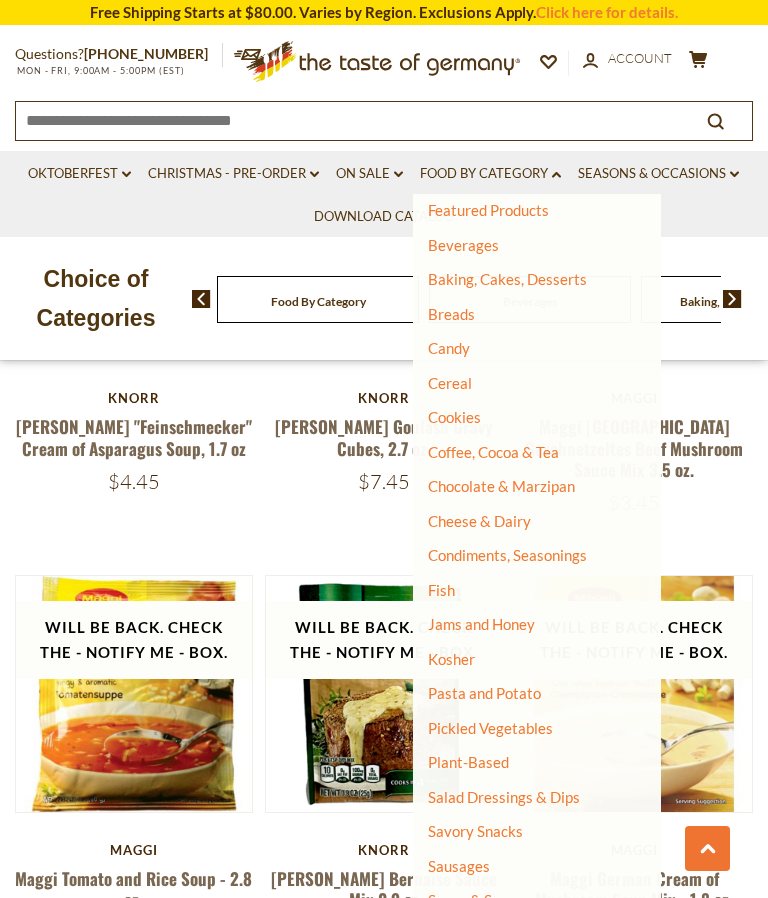
scroll to position [80, 0]
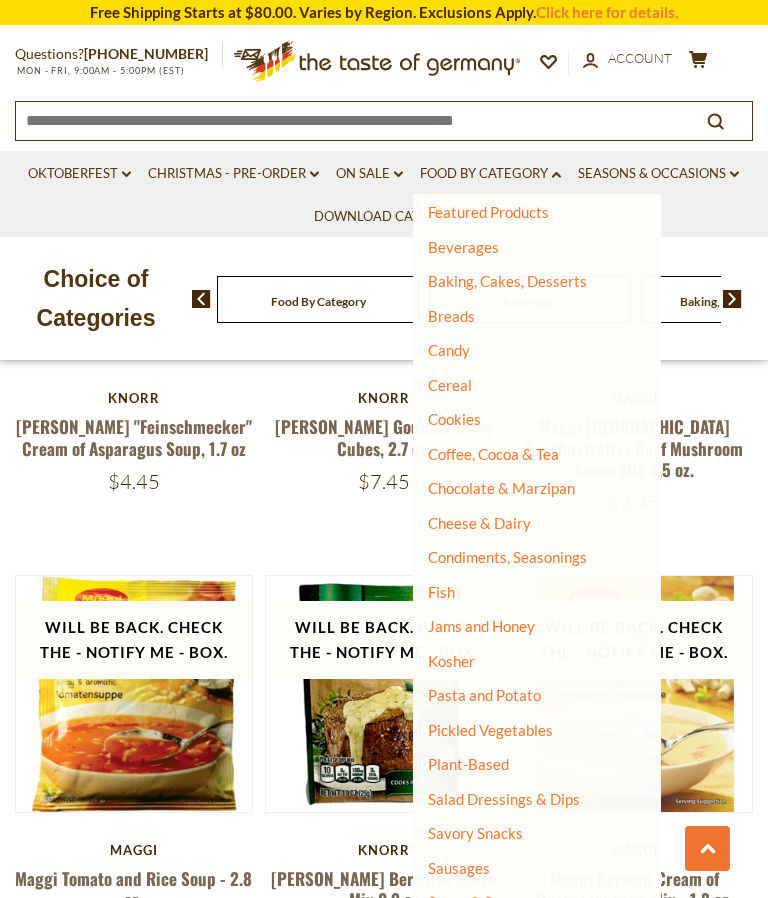
click at [486, 554] on link "Condiments, Seasonings" at bounding box center [507, 557] width 159 height 18
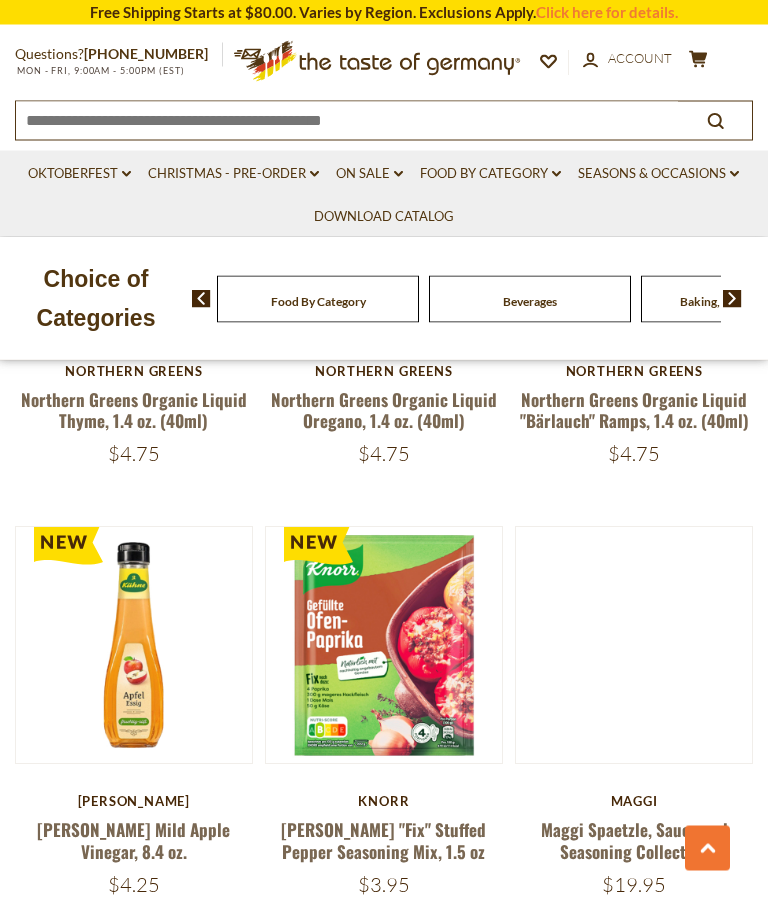
scroll to position [5128, 0]
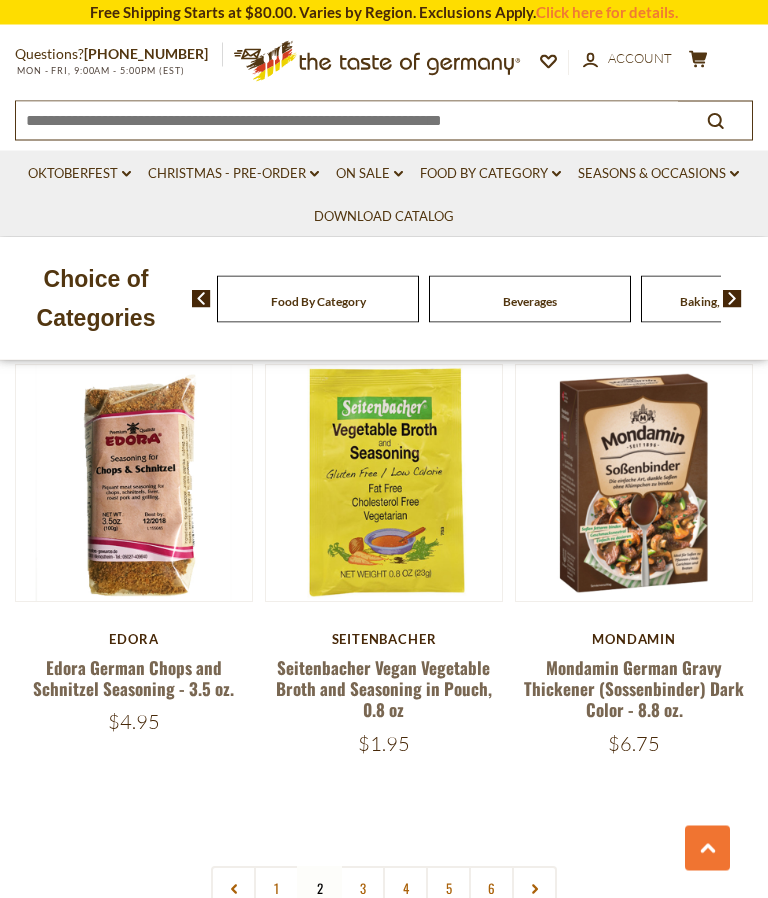
scroll to position [5272, 0]
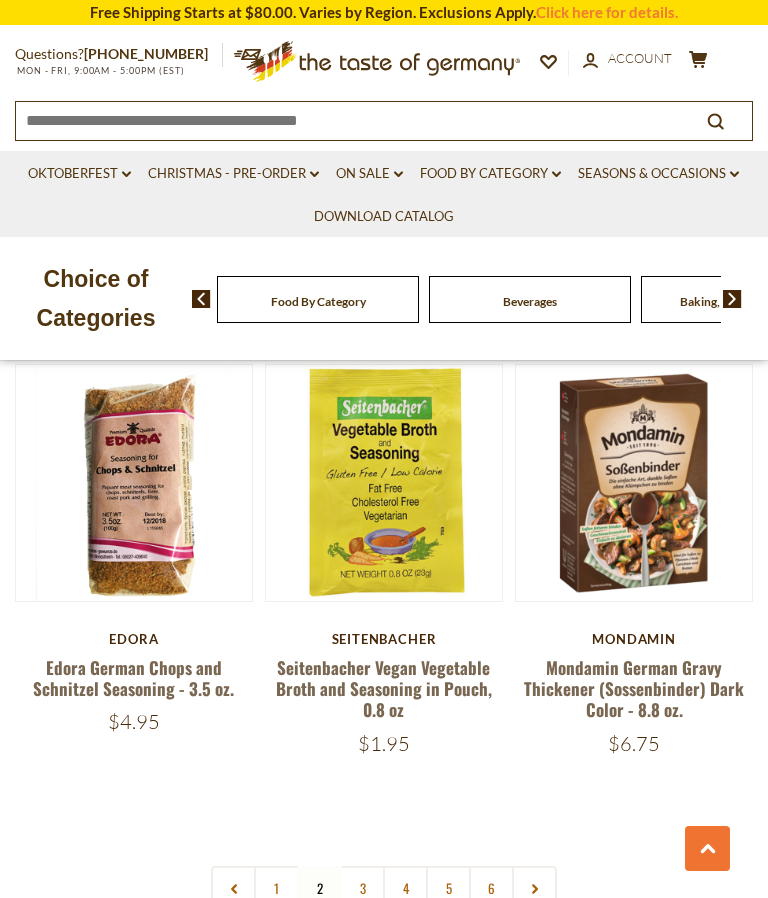
click at [369, 866] on link "3" at bounding box center [362, 888] width 45 height 45
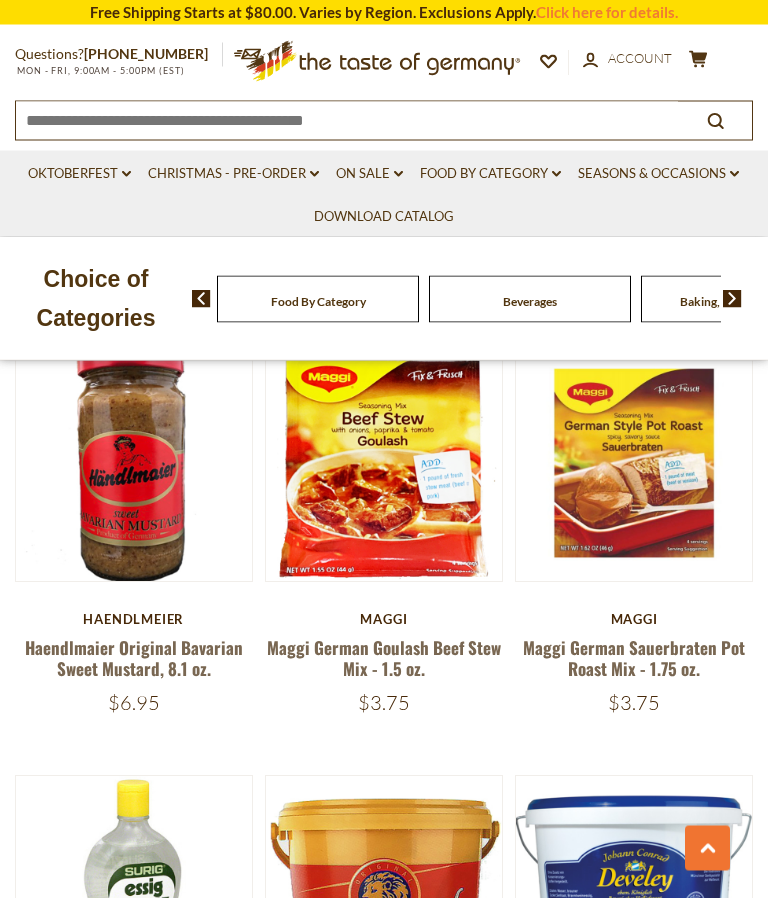
scroll to position [4816, 0]
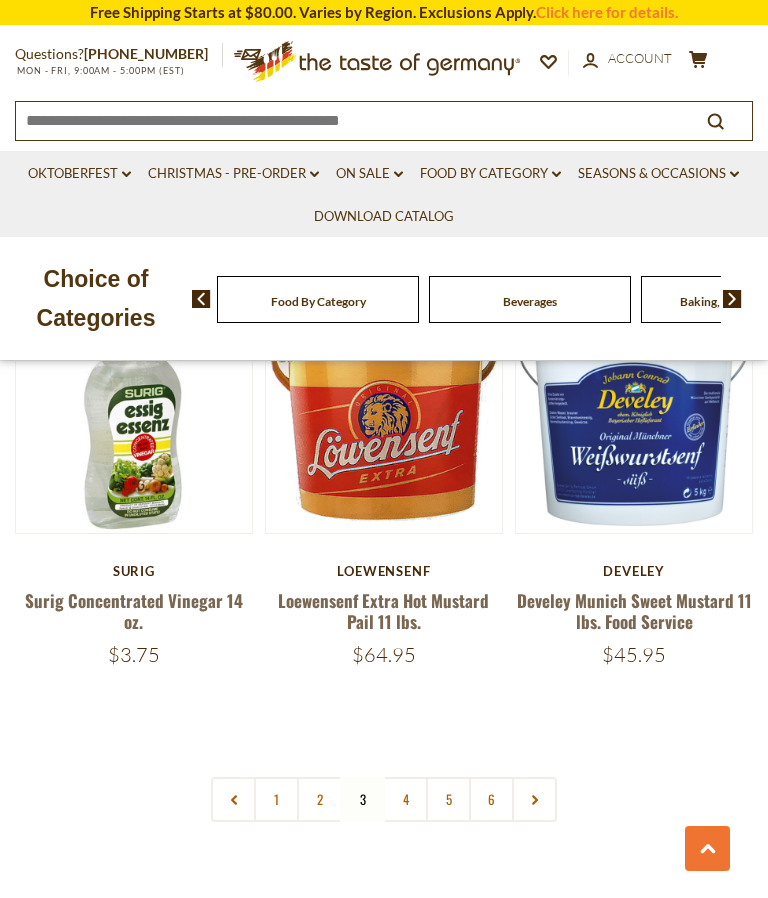
click at [412, 785] on link "4" at bounding box center [405, 799] width 45 height 45
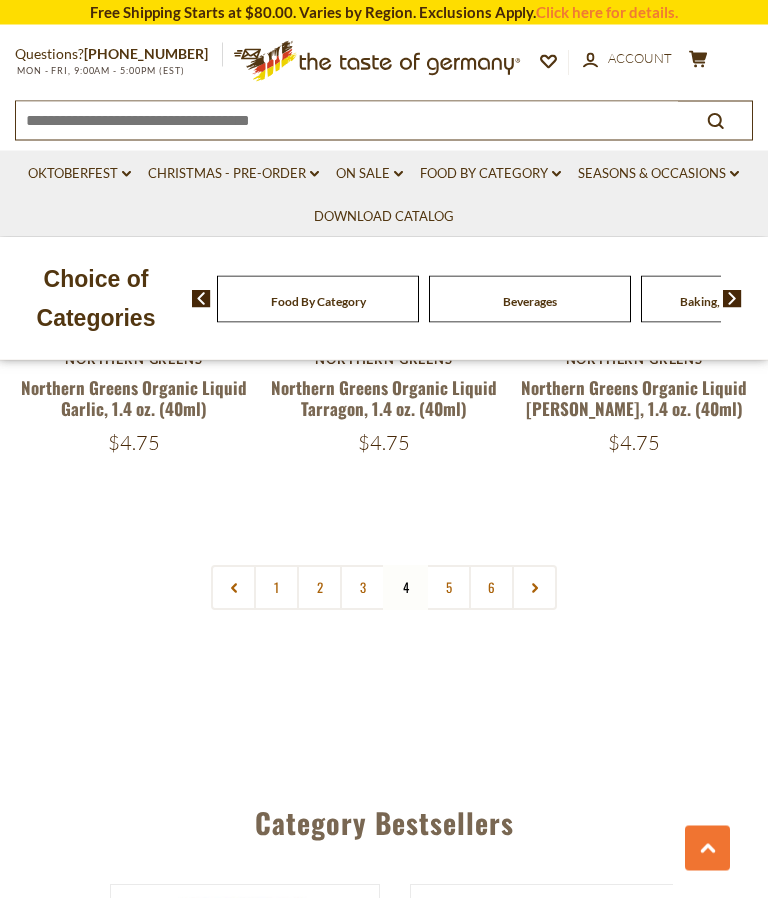
scroll to position [5549, 0]
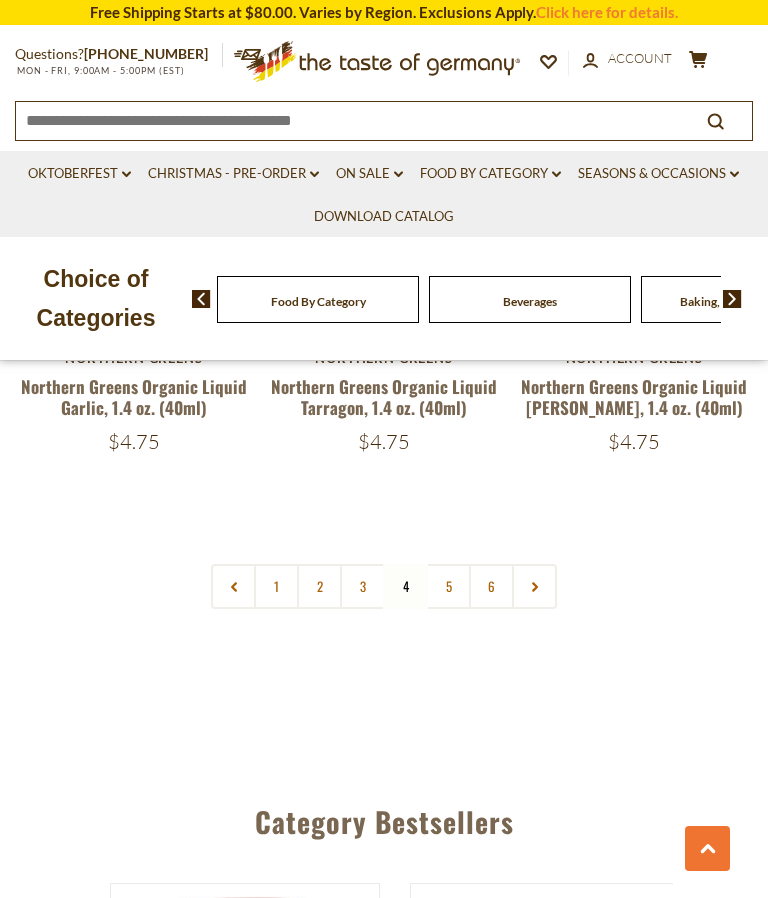
click at [458, 564] on link "5" at bounding box center [448, 586] width 45 height 45
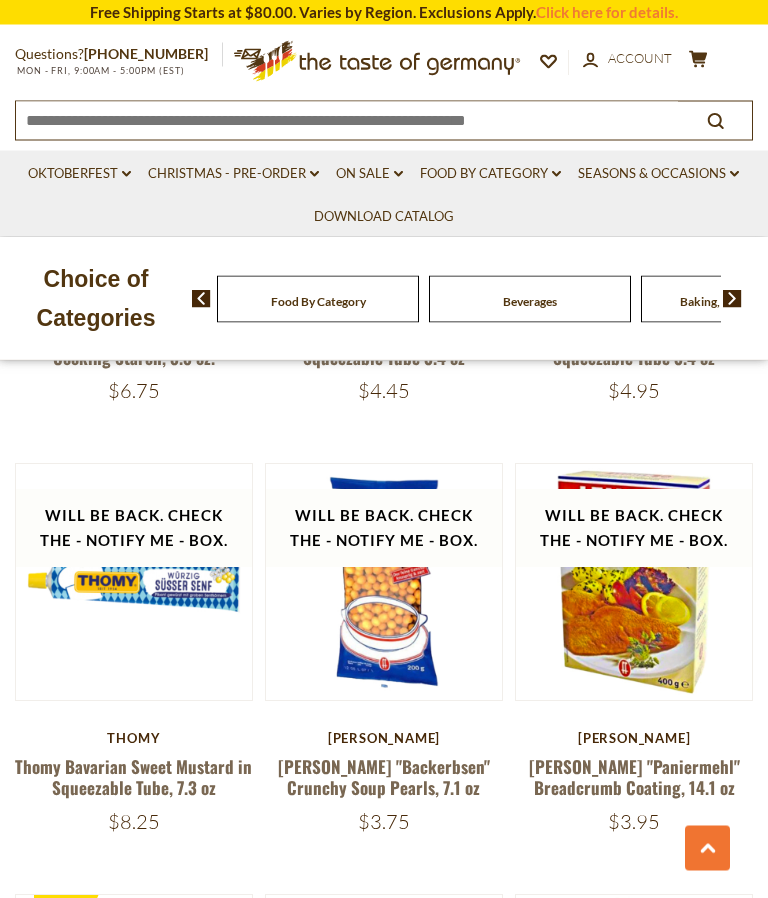
scroll to position [1195, 0]
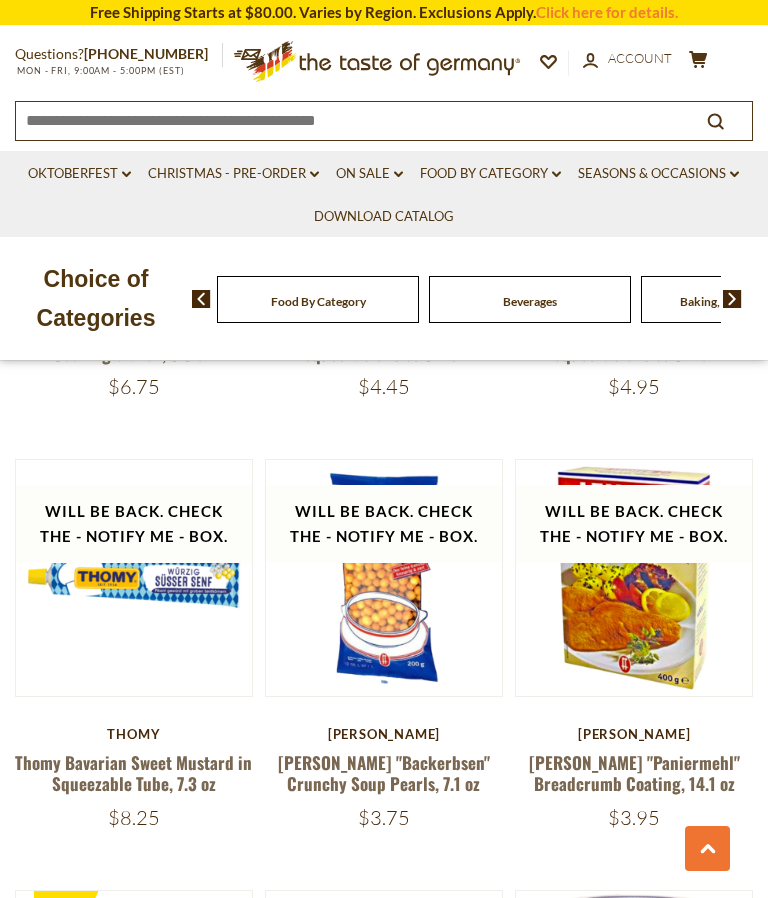
click at [709, 53] on button "cart $73.75" at bounding box center [698, 62] width 25 height 25
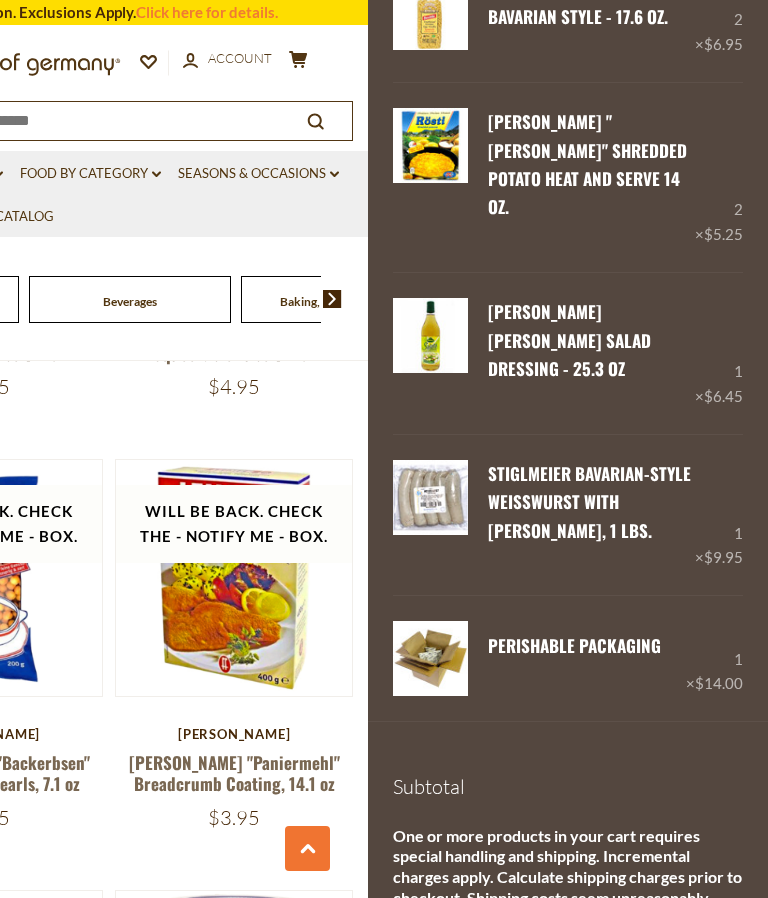
scroll to position [313, 0]
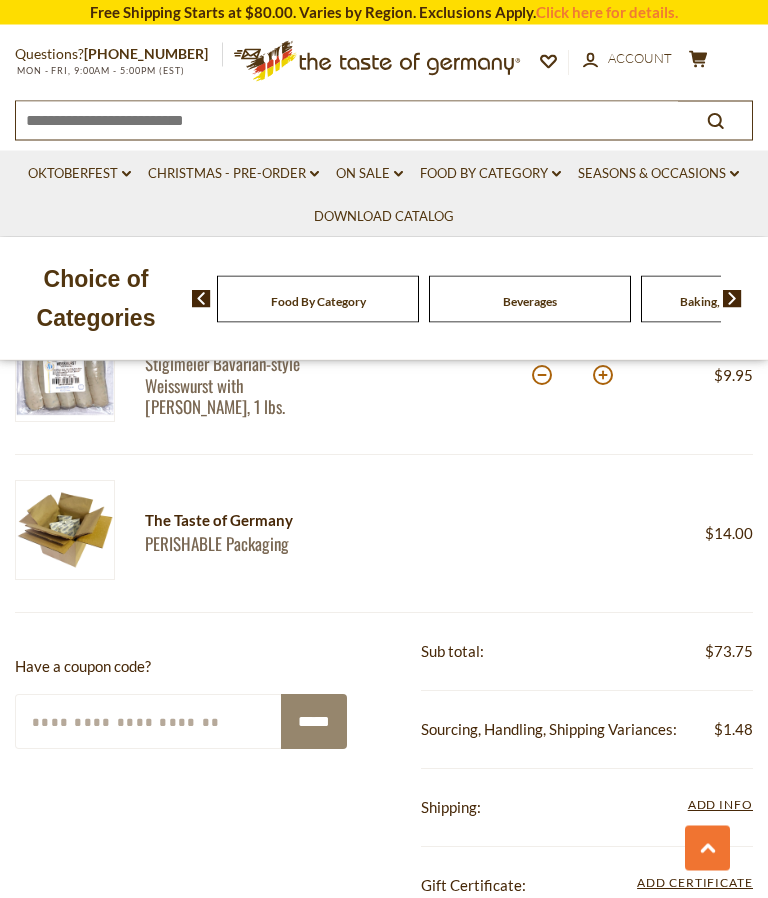
scroll to position [946, 0]
